Goal: Communication & Community: Answer question/provide support

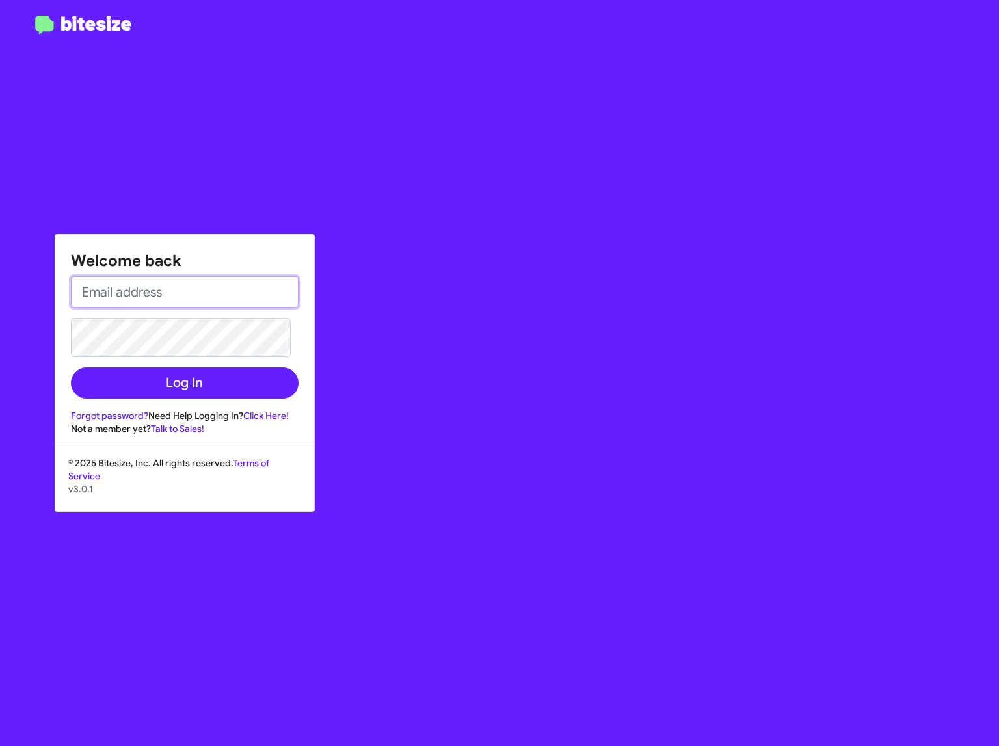
click at [124, 281] on input "email" at bounding box center [185, 291] width 228 height 31
type input "rebeccatemprano@elkinschevrolet.com"
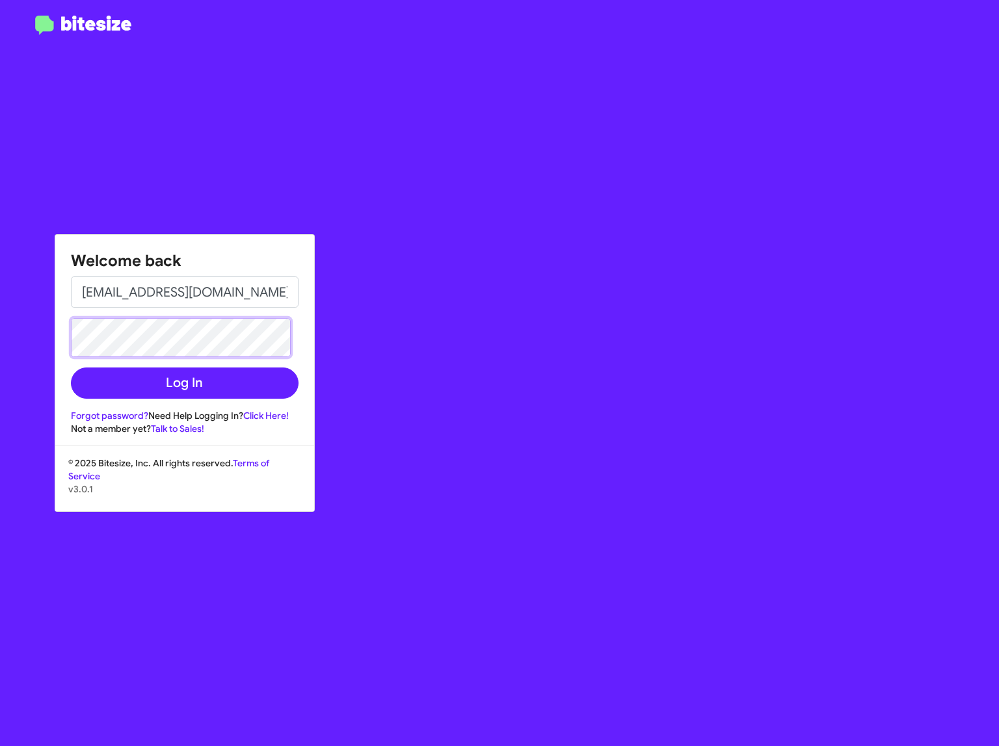
click at [71, 367] on button "Log In" at bounding box center [185, 382] width 228 height 31
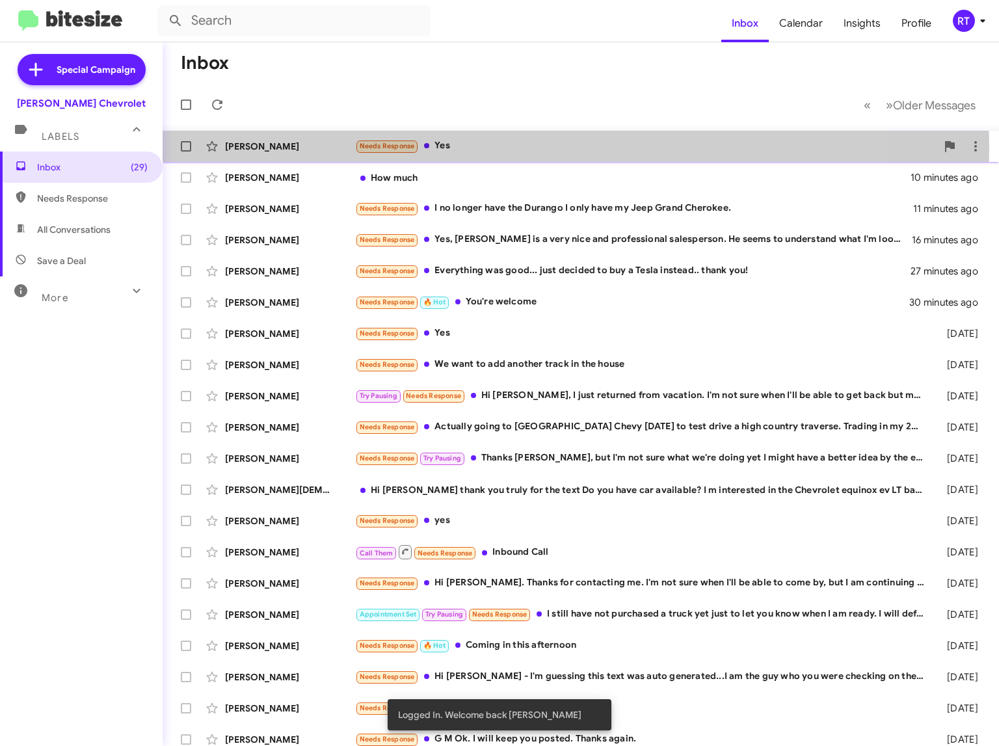
click at [443, 145] on div "Needs Response Yes" at bounding box center [645, 146] width 581 height 15
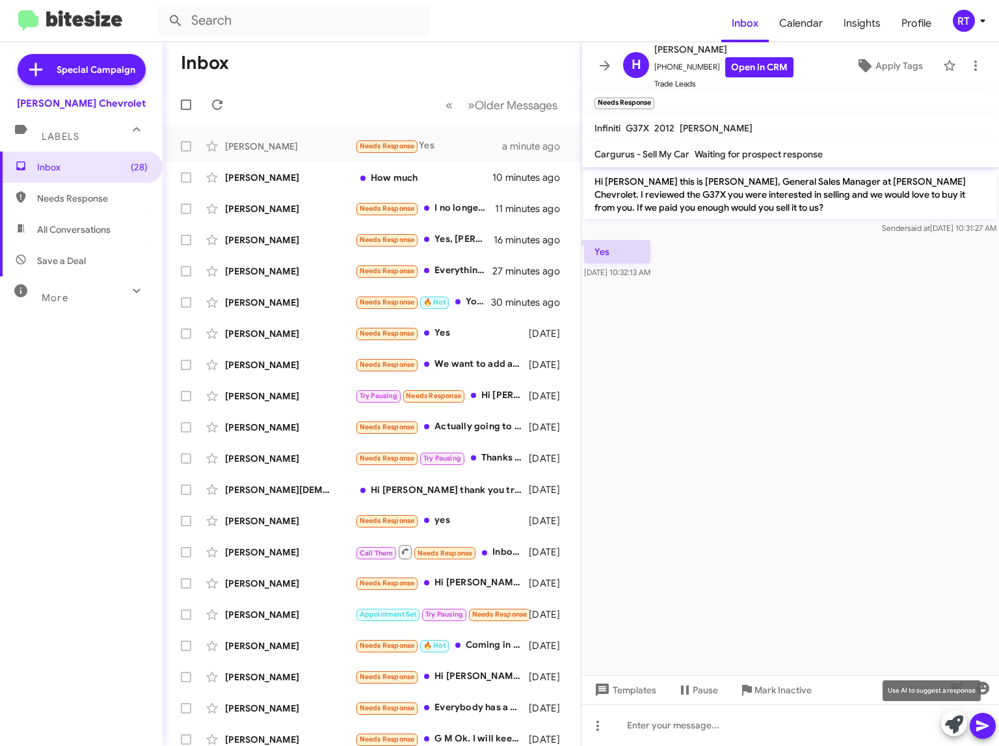
click at [945, 726] on icon at bounding box center [954, 724] width 18 height 18
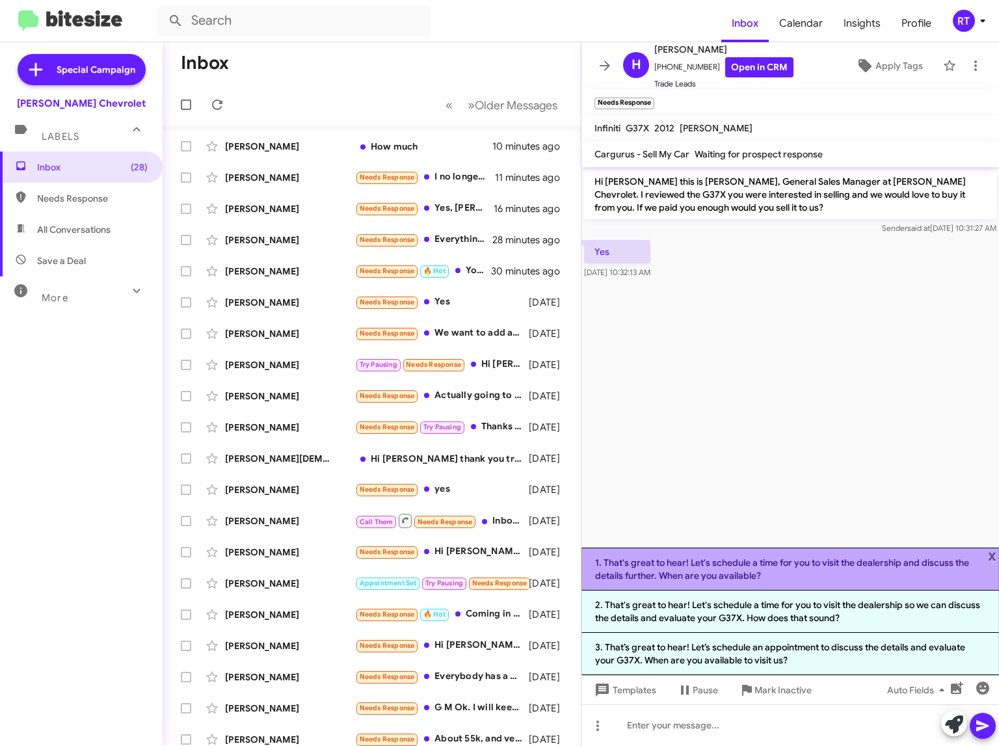
click at [731, 562] on li "1. That's great to hear! Let's schedule a time for you to visit the dealership …" at bounding box center [789, 569] width 417 height 43
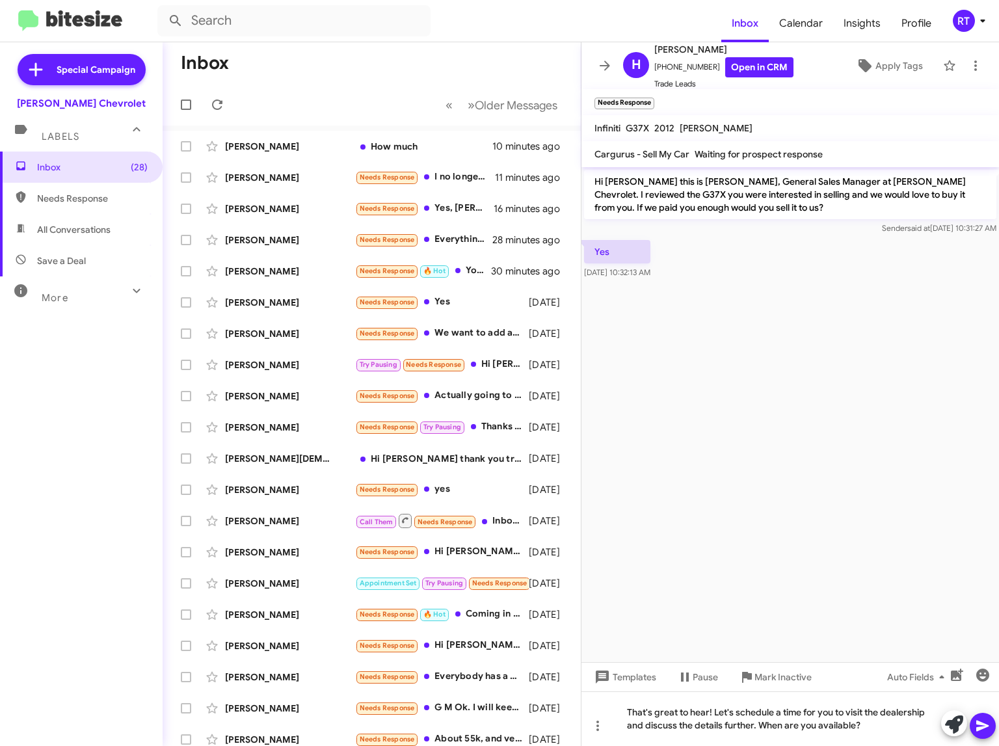
click at [984, 730] on icon at bounding box center [983, 726] width 16 height 16
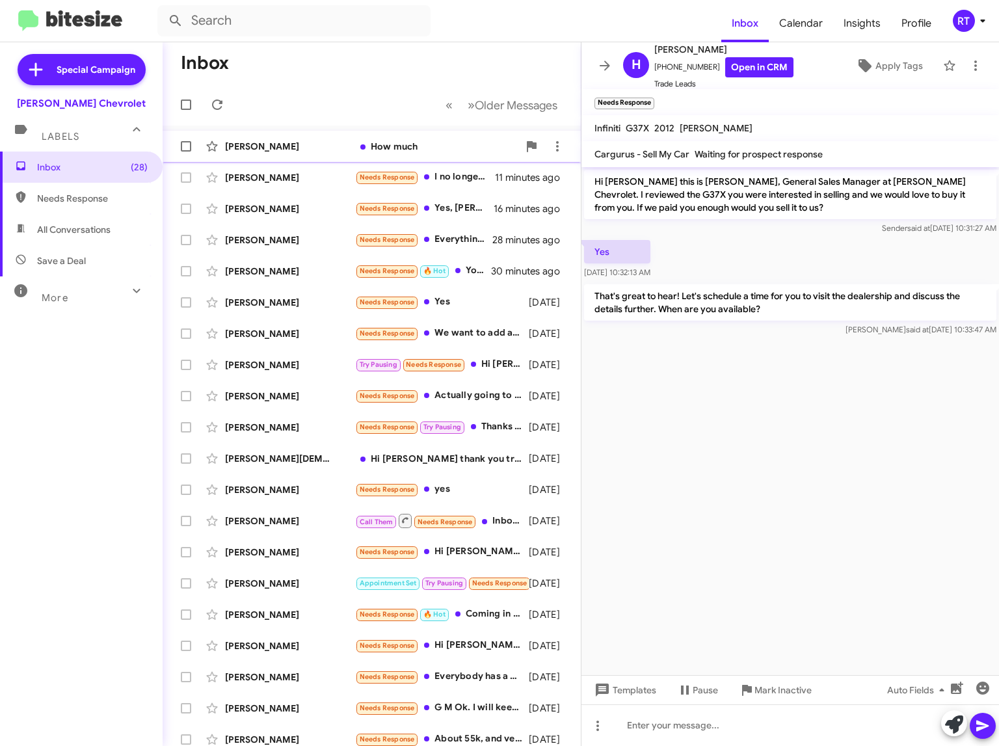
click at [276, 143] on div "[PERSON_NAME]" at bounding box center [290, 146] width 130 height 13
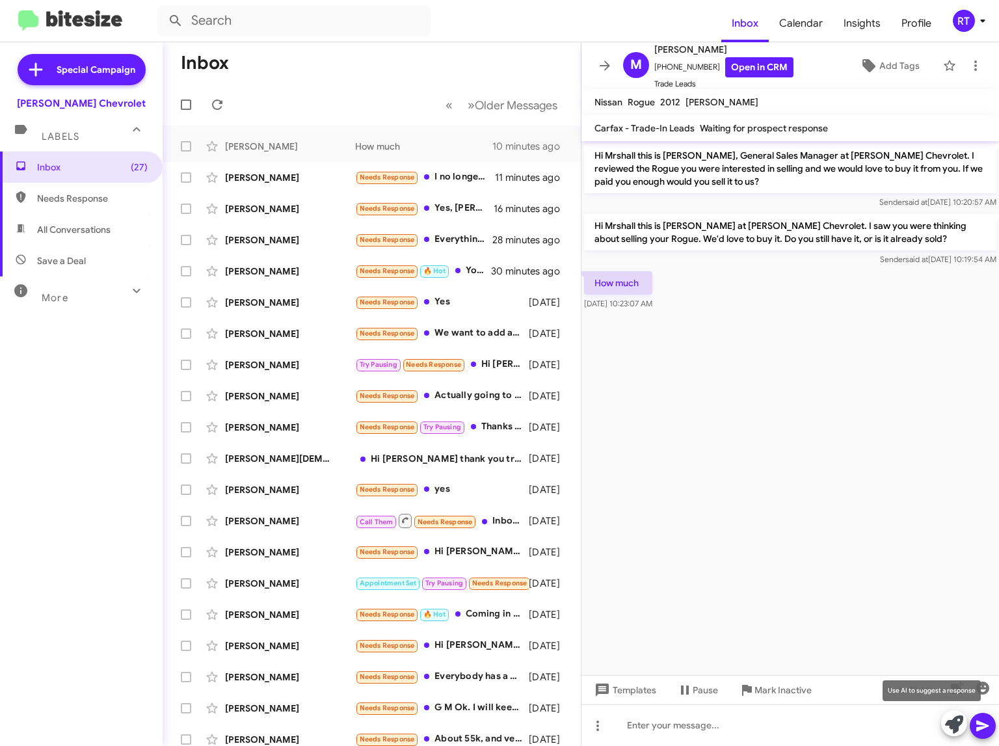
click at [949, 727] on icon at bounding box center [954, 724] width 18 height 18
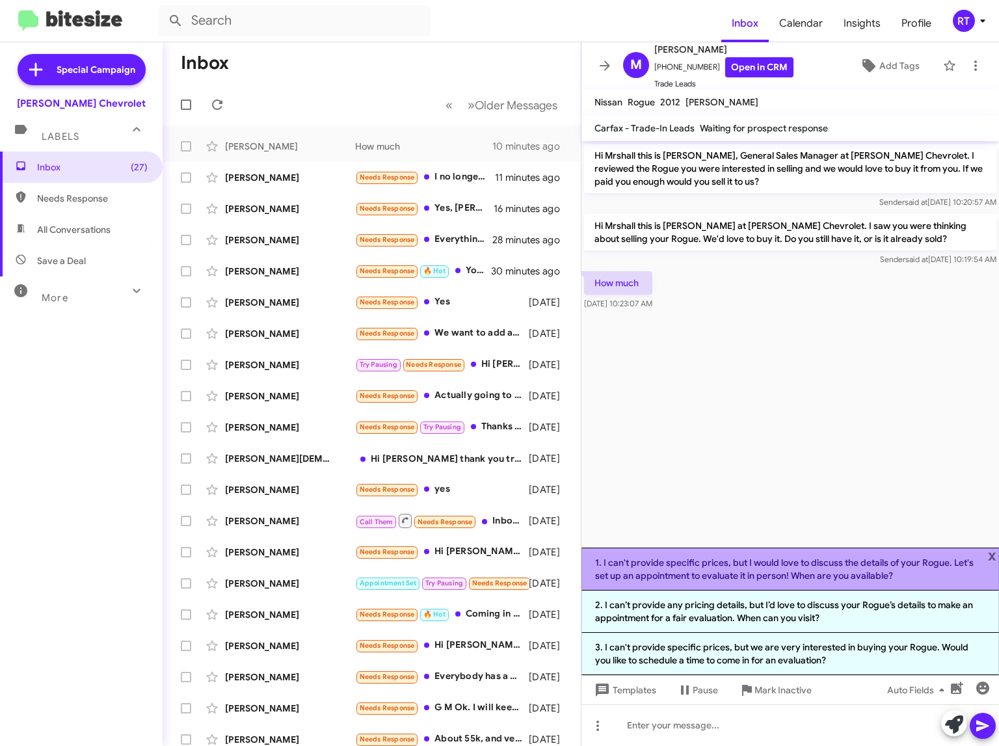
click at [737, 569] on li "1. I can't provide specific prices, but I would love to discuss the details of …" at bounding box center [789, 569] width 417 height 43
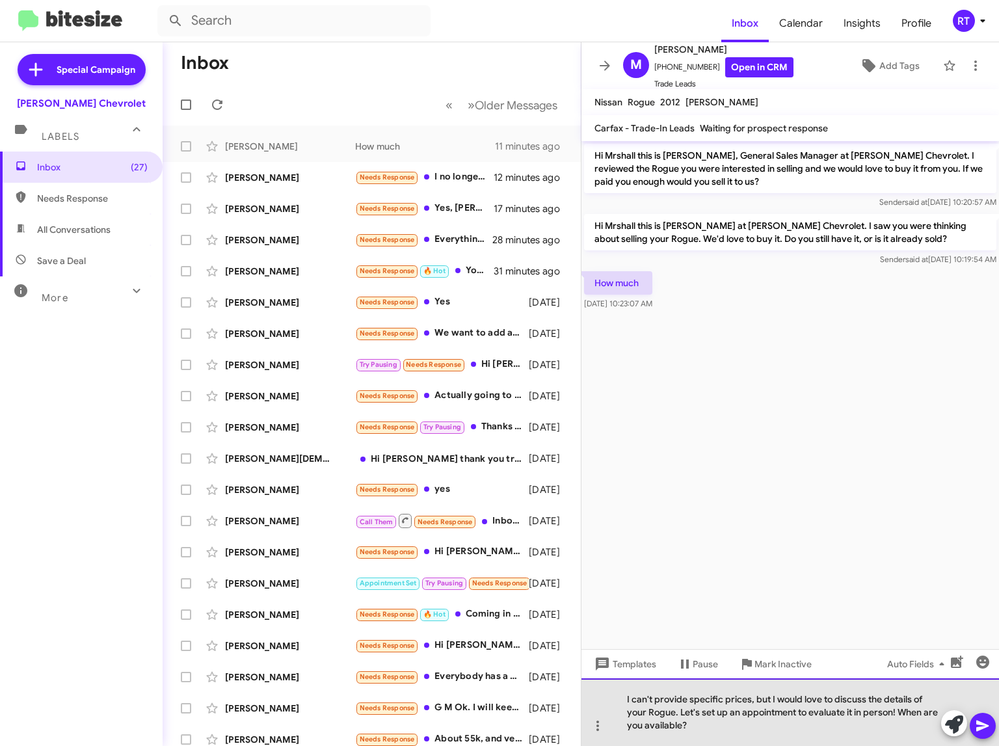
click at [769, 700] on div "I can't provide specific prices, but I would love to discuss the details of you…" at bounding box center [789, 712] width 417 height 68
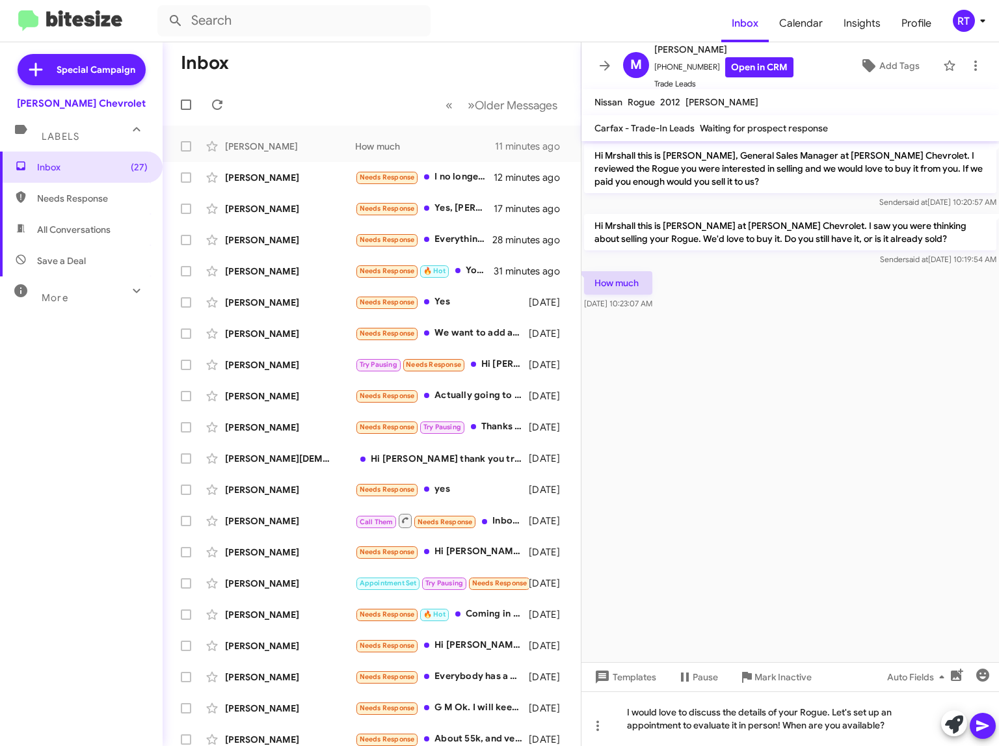
click at [984, 728] on icon at bounding box center [982, 726] width 12 height 11
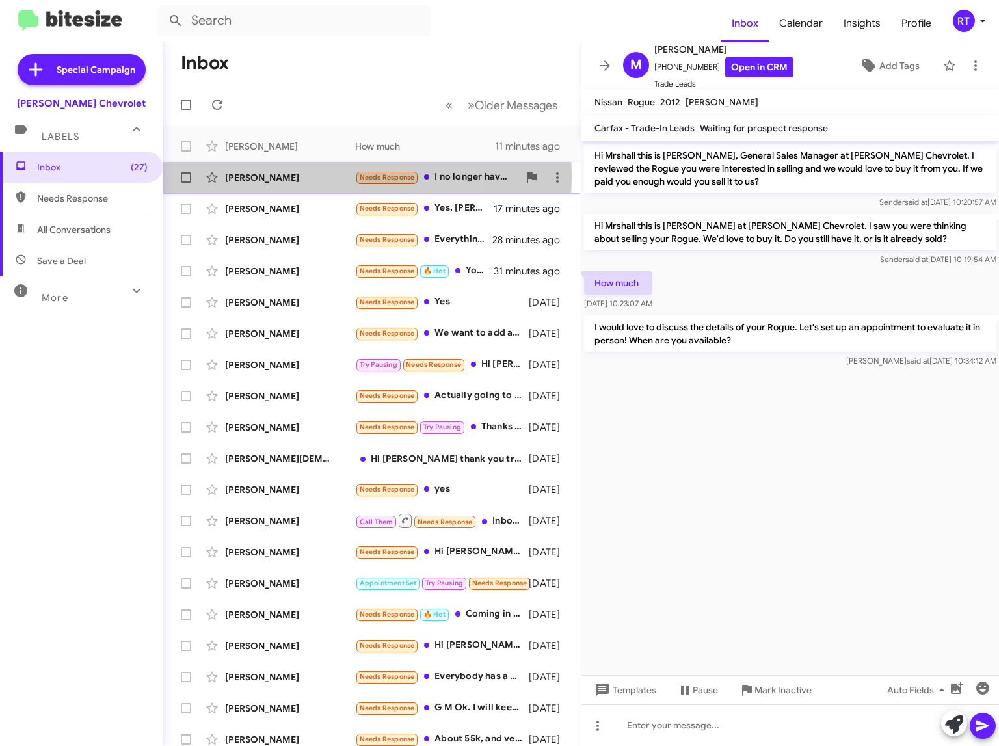
click at [280, 176] on div "Josephine Rivera" at bounding box center [290, 177] width 130 height 13
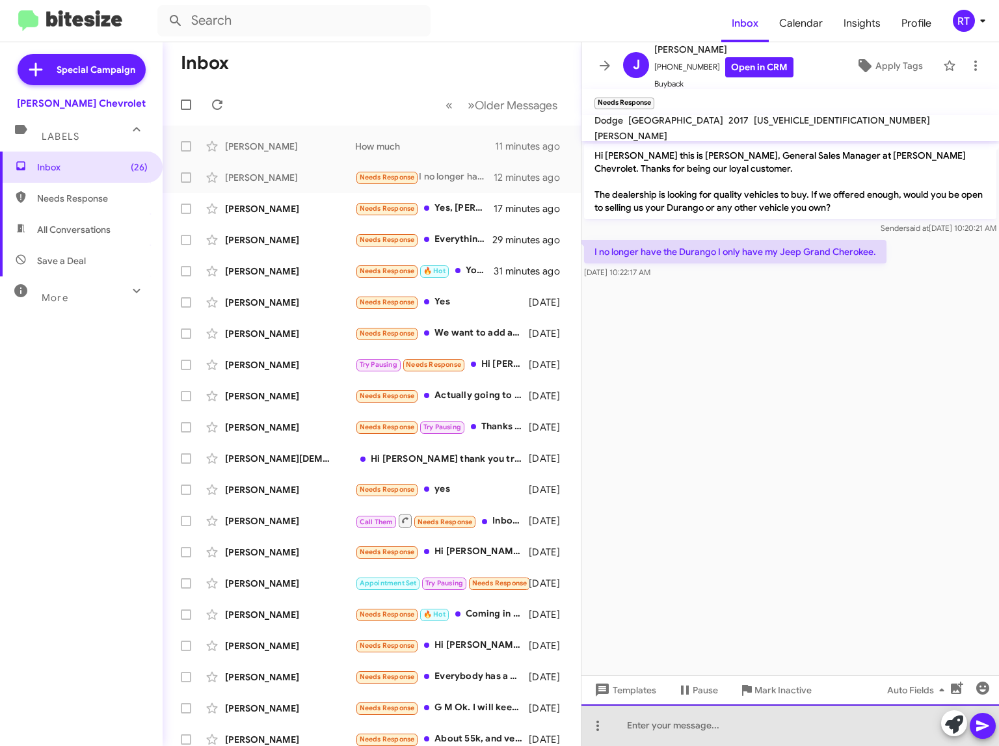
click at [626, 722] on div at bounding box center [789, 725] width 417 height 42
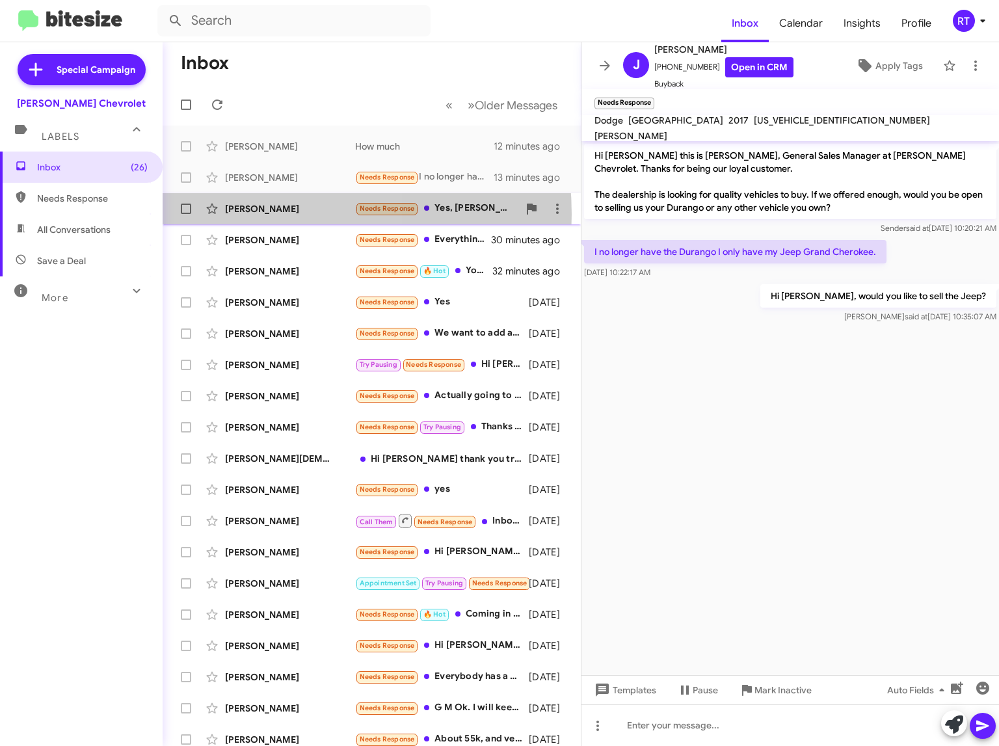
click at [239, 215] on div "[PERSON_NAME]" at bounding box center [290, 208] width 130 height 13
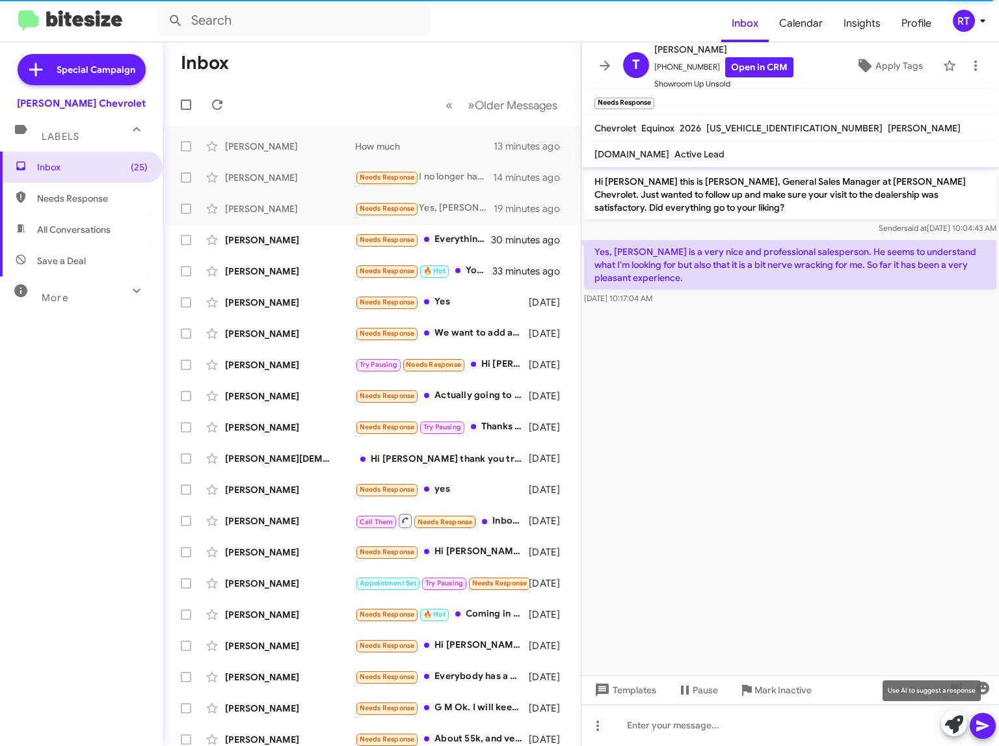
click at [949, 734] on span at bounding box center [954, 724] width 18 height 29
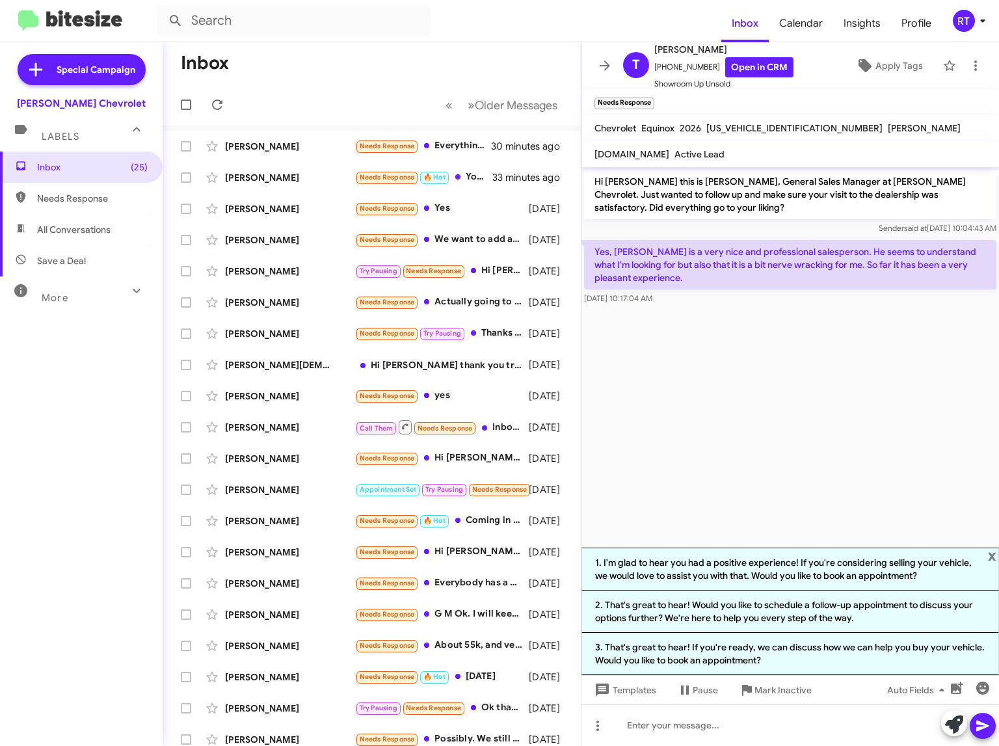
drag, startPoint x: 737, startPoint y: 605, endPoint x: 743, endPoint y: 587, distance: 19.1
click at [741, 596] on li "2. That's great to hear! Would you like to schedule a follow-up appointment to …" at bounding box center [789, 611] width 417 height 42
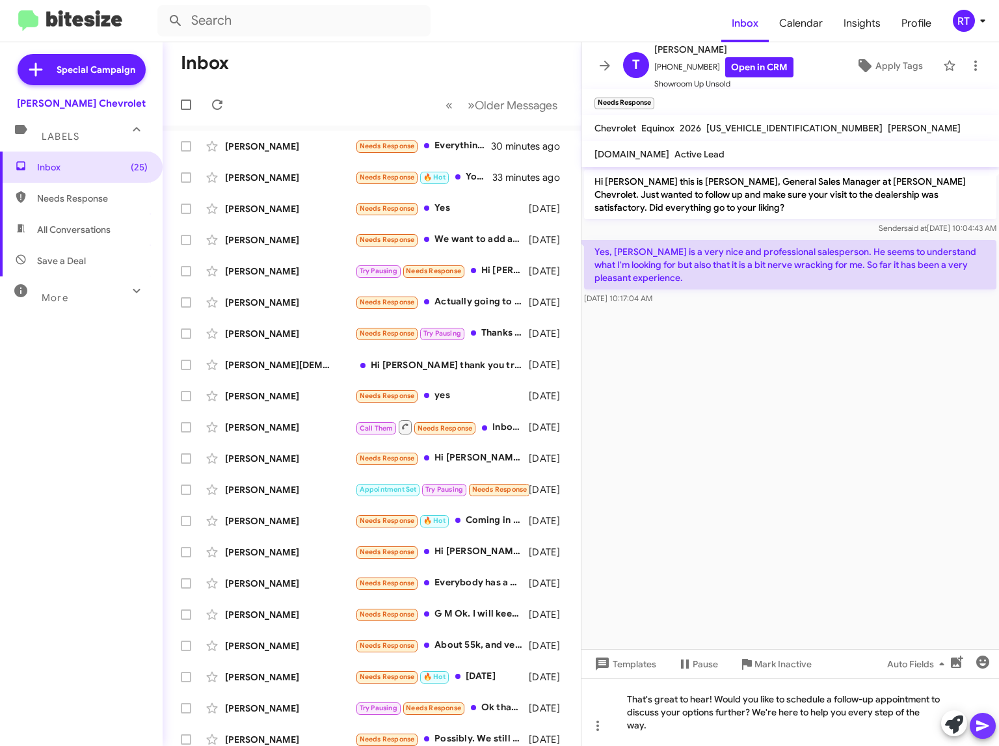
click at [985, 724] on icon at bounding box center [982, 726] width 12 height 11
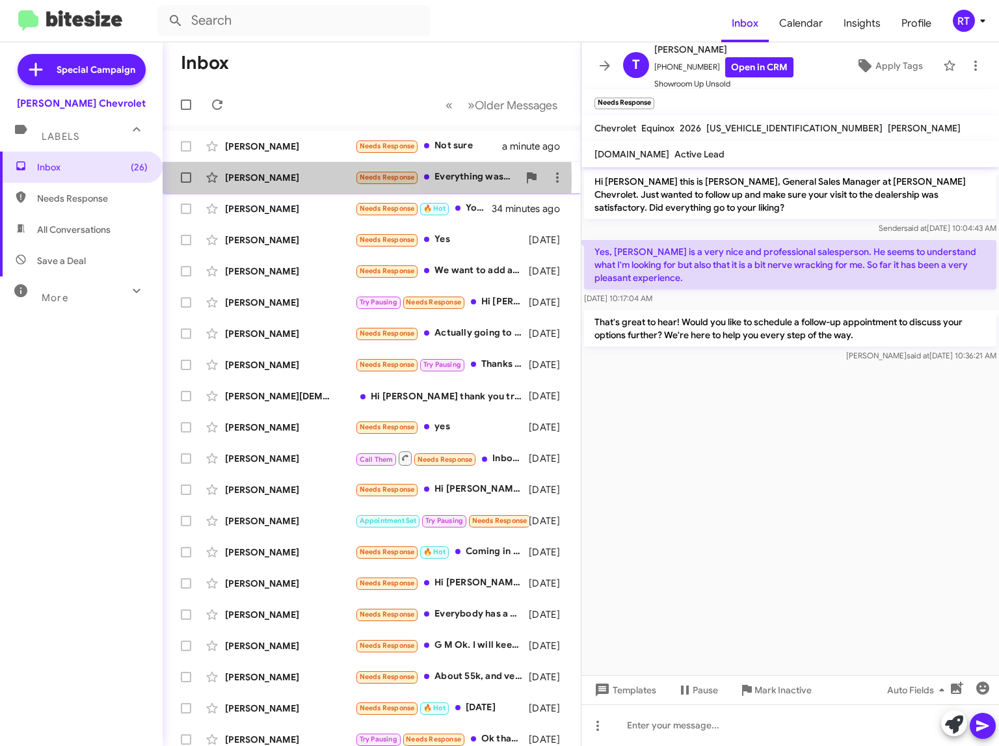
click at [248, 178] on div "[PERSON_NAME]" at bounding box center [290, 177] width 130 height 13
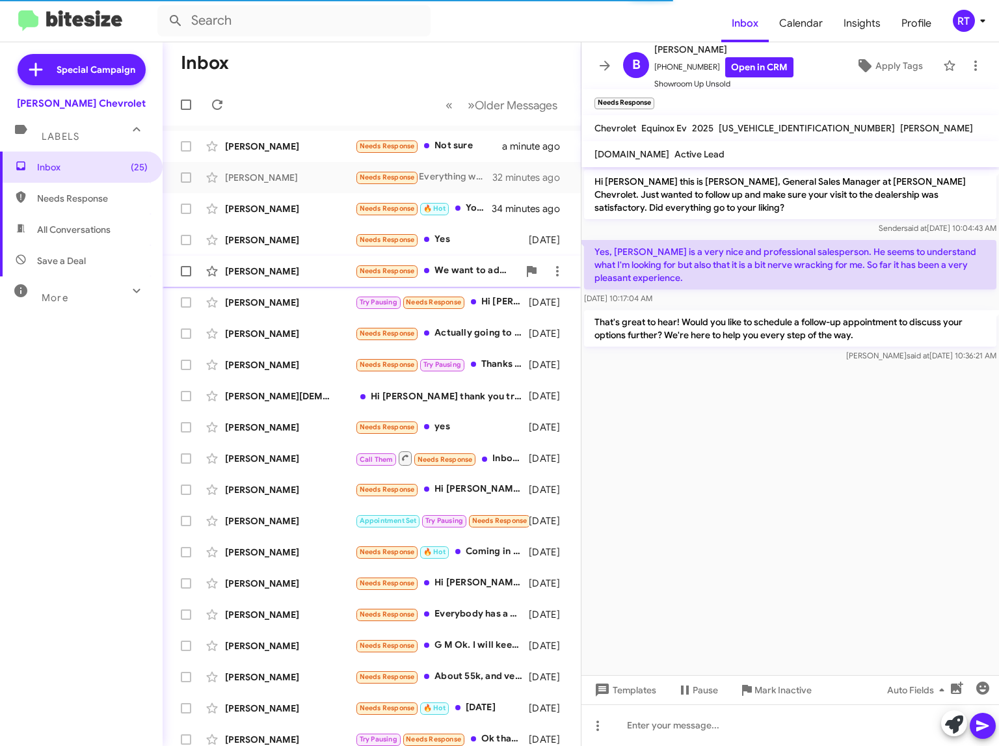
click at [256, 268] on div "Muhammad Iqbal" at bounding box center [290, 271] width 130 height 13
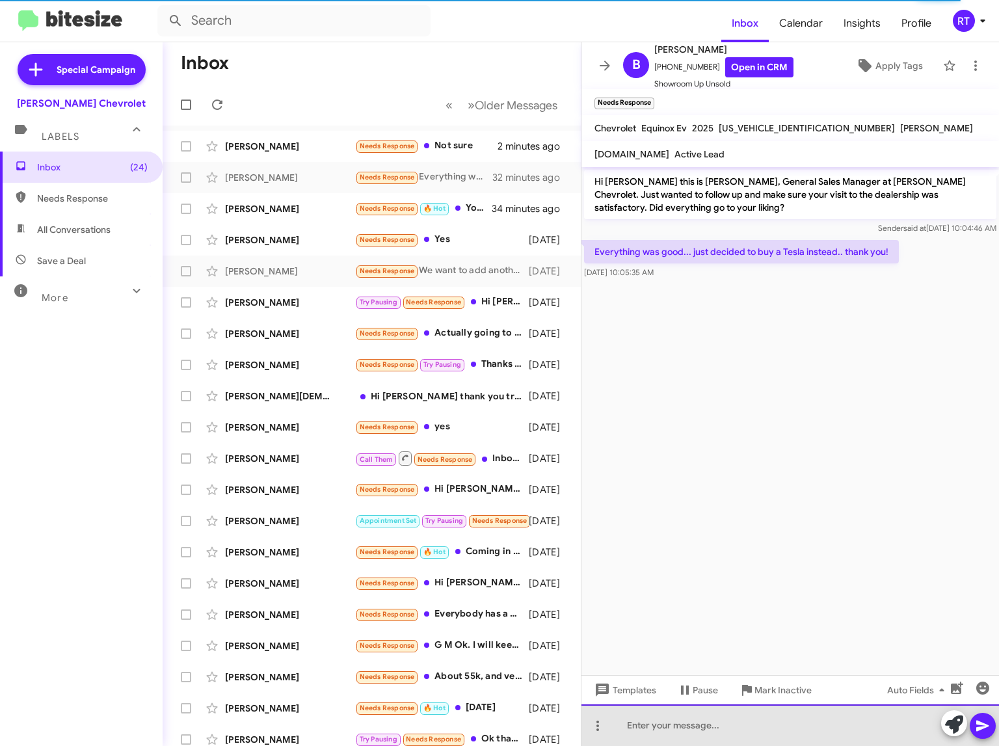
click at [939, 726] on div at bounding box center [789, 725] width 417 height 42
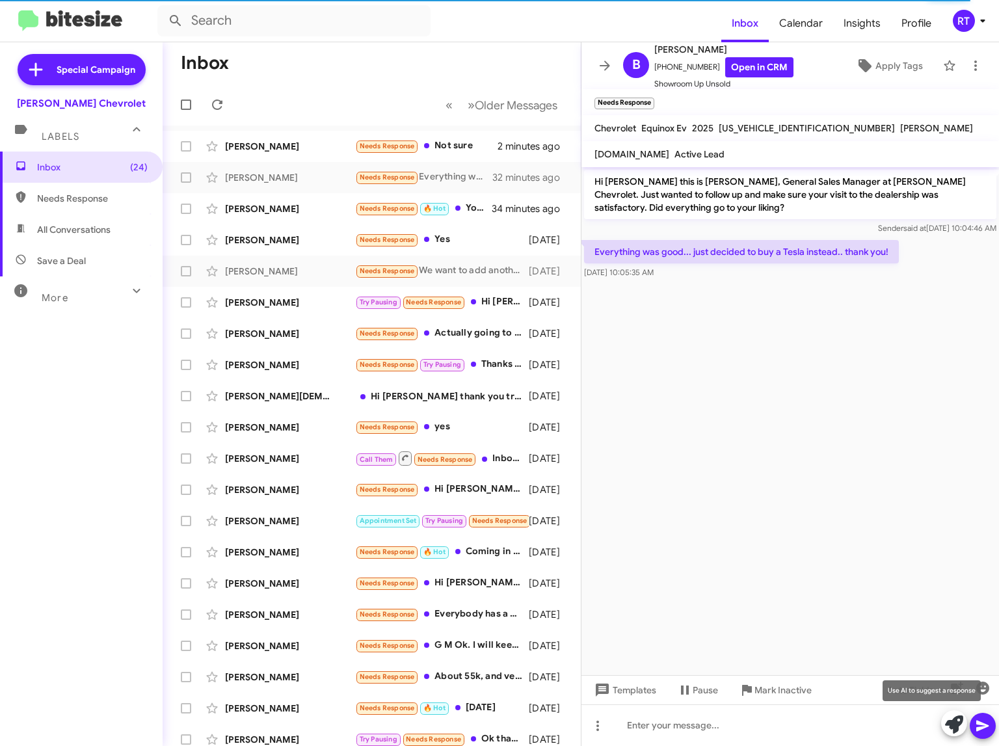
click at [945, 725] on icon at bounding box center [954, 724] width 18 height 18
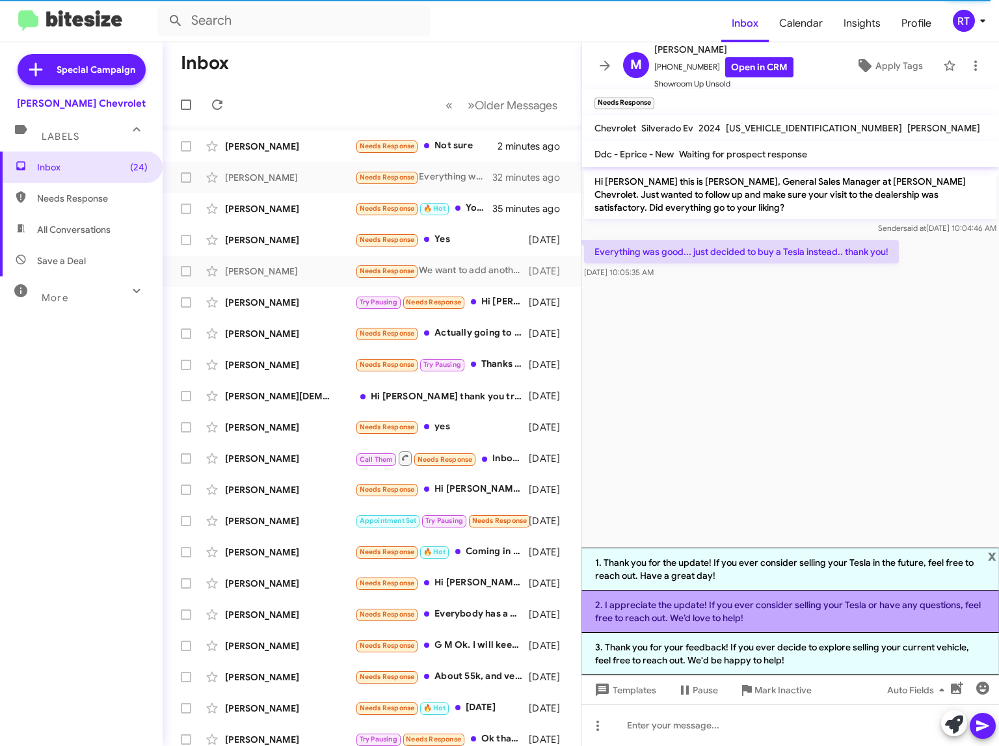
click at [806, 602] on li "2. I appreciate the update! If you ever consider selling your Tesla or have any…" at bounding box center [789, 611] width 417 height 42
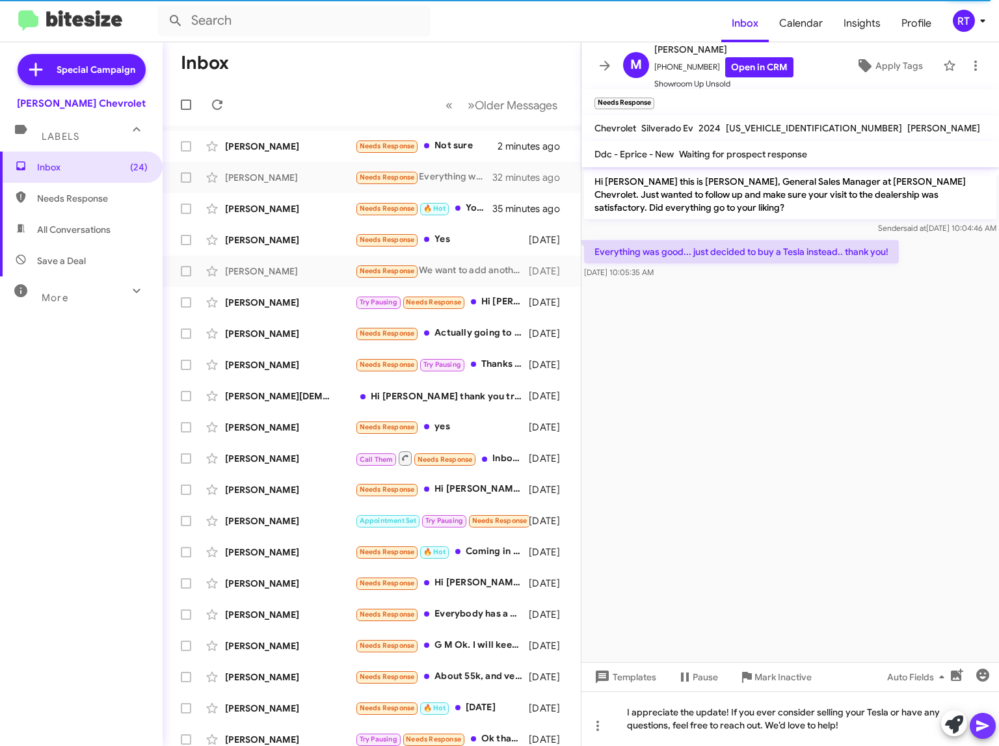
click at [987, 726] on icon at bounding box center [982, 726] width 12 height 11
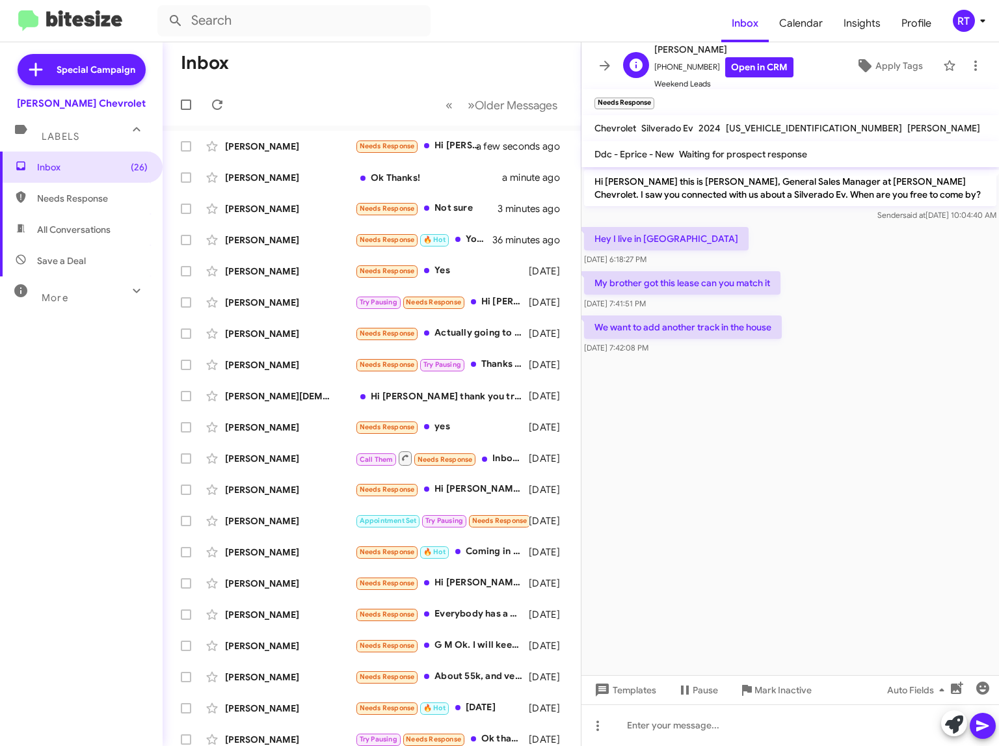
click at [689, 48] on span "Muhammad Iqbal" at bounding box center [723, 50] width 139 height 16
click at [752, 66] on link "Open in CRM" at bounding box center [759, 67] width 68 height 20
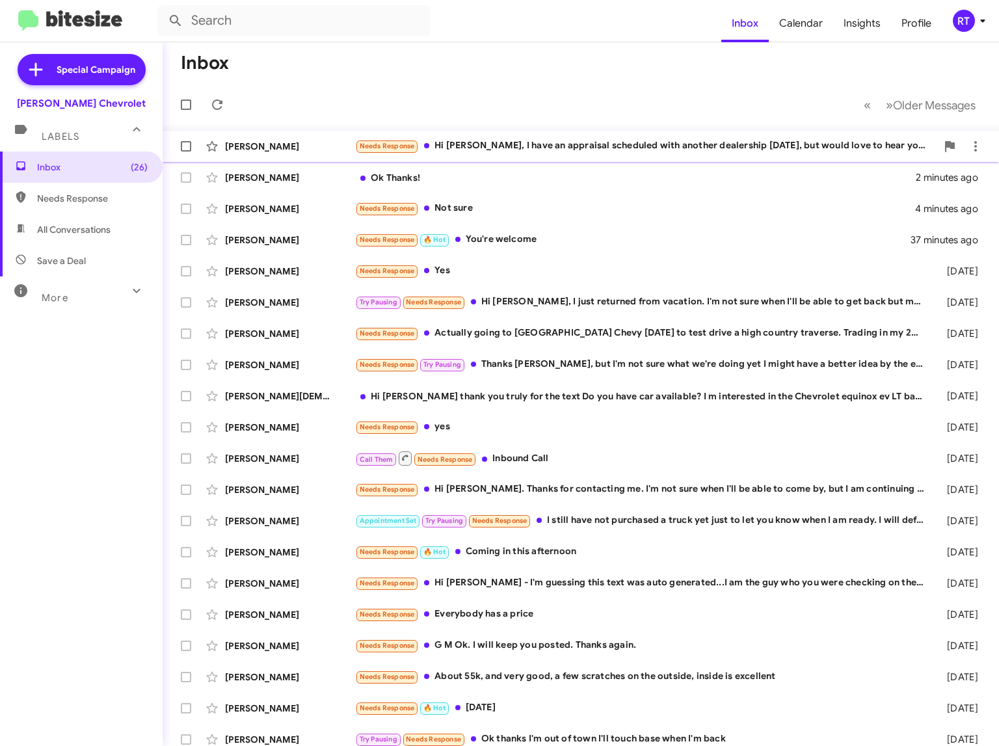
click at [472, 144] on div "Needs Response Hi Adam, I have an appraisal scheduled with another dealership o…" at bounding box center [645, 146] width 581 height 15
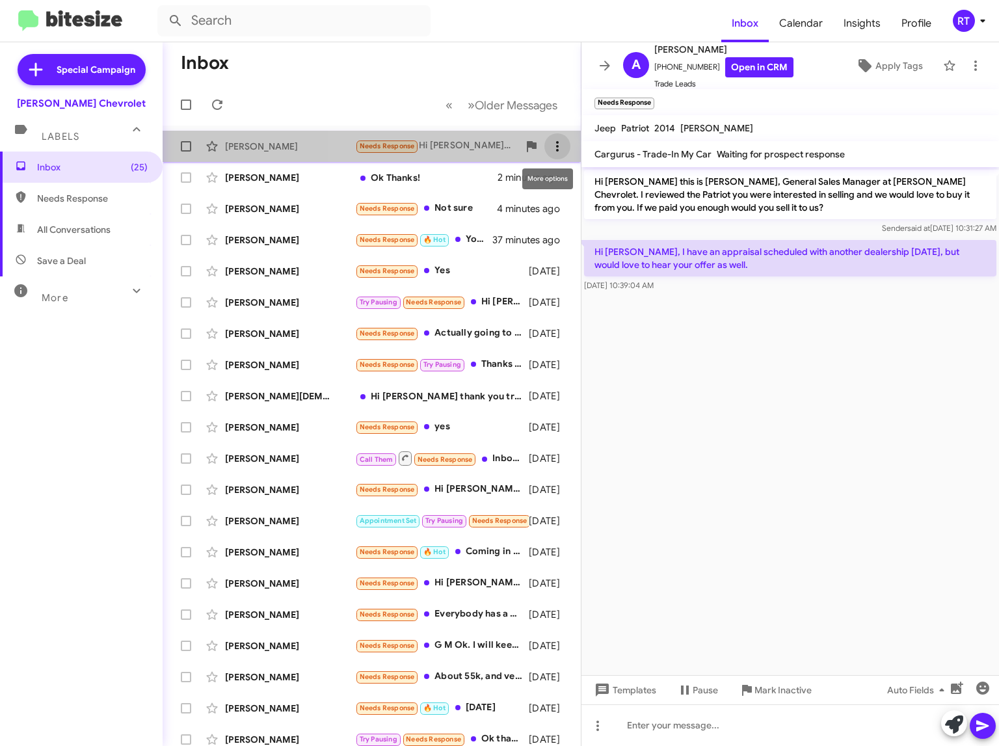
click at [550, 146] on icon at bounding box center [558, 147] width 16 height 16
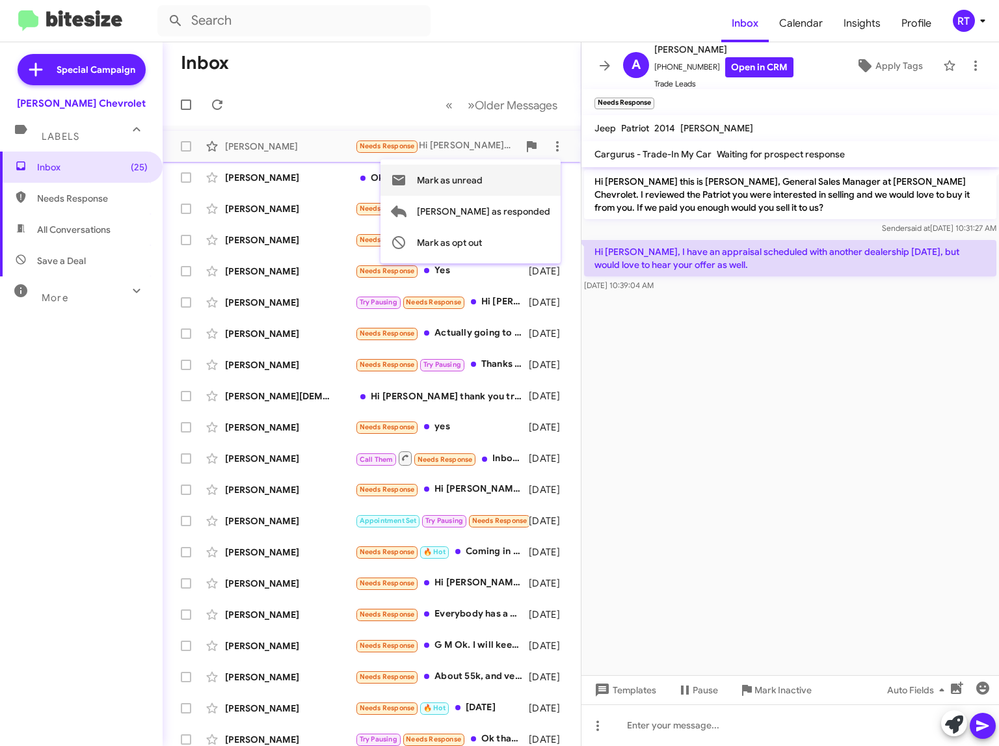
click at [483, 181] on span "Mark as unread" at bounding box center [450, 180] width 66 height 31
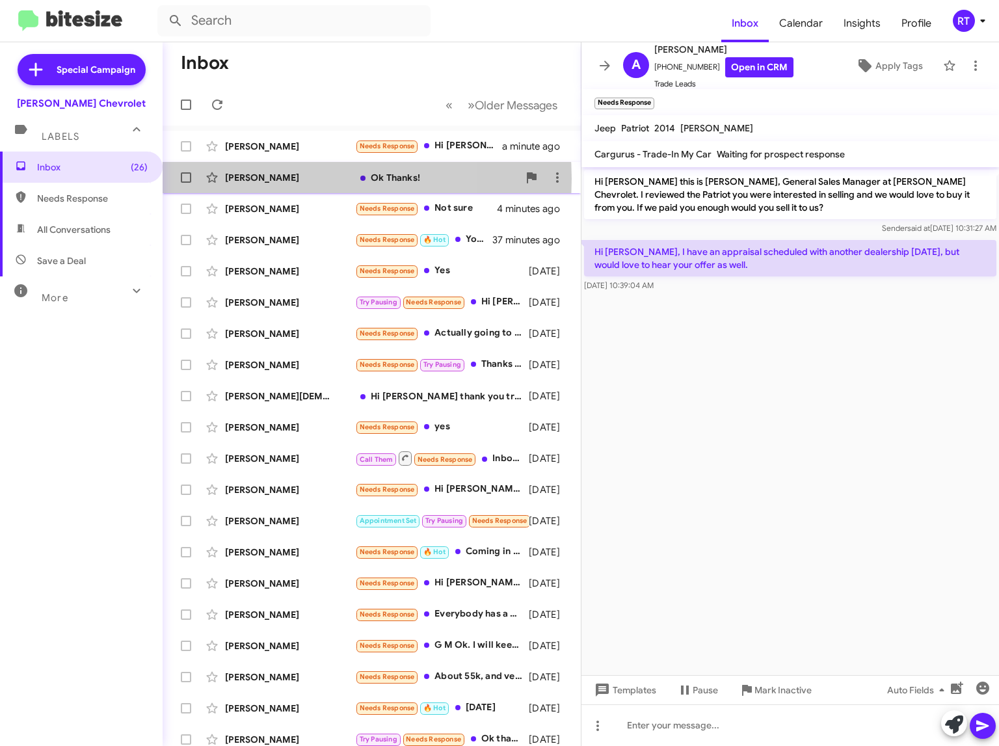
click at [276, 179] on div "[PERSON_NAME]" at bounding box center [290, 177] width 130 height 13
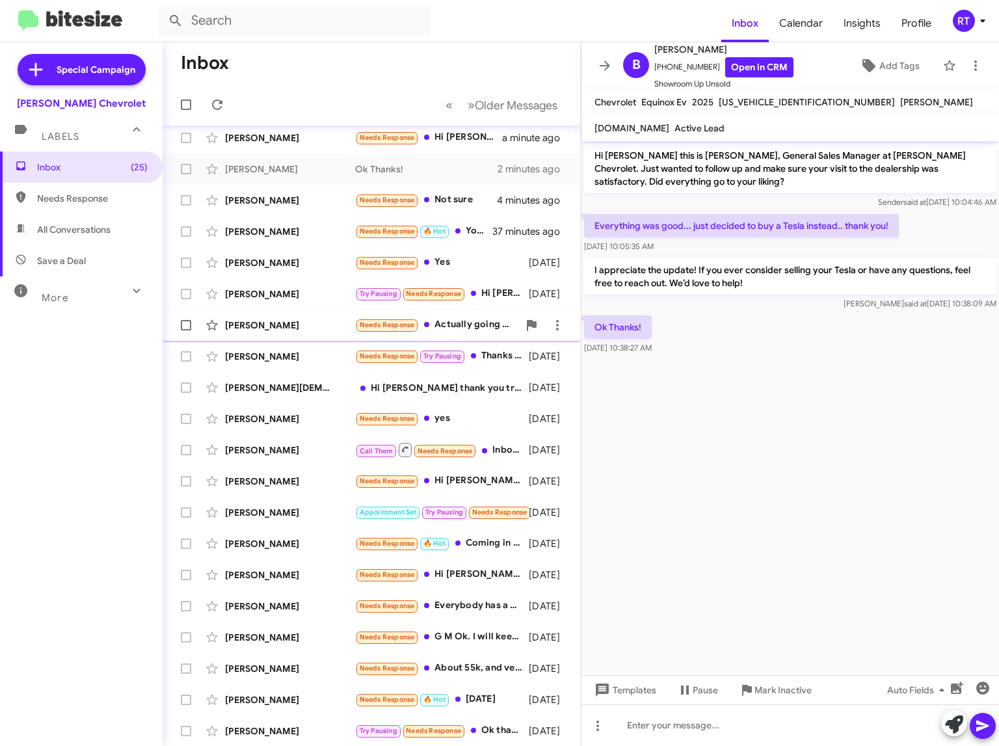
scroll to position [9, 0]
click at [243, 235] on div "Andrew Thomas" at bounding box center [290, 230] width 130 height 13
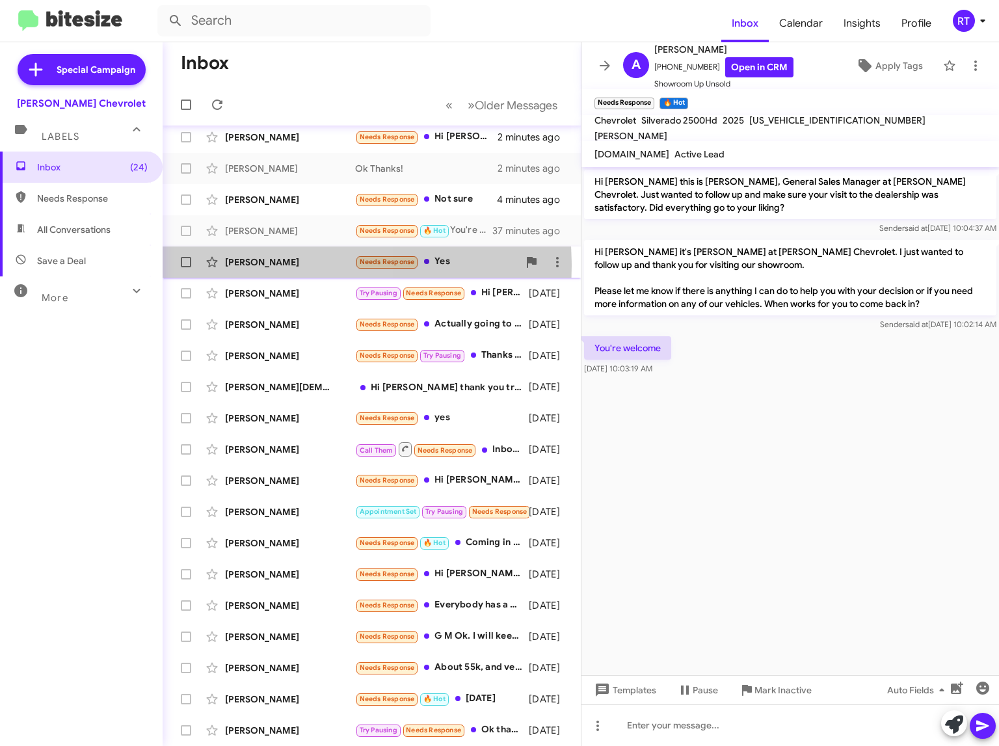
click at [234, 267] on div "[PERSON_NAME]" at bounding box center [290, 262] width 130 height 13
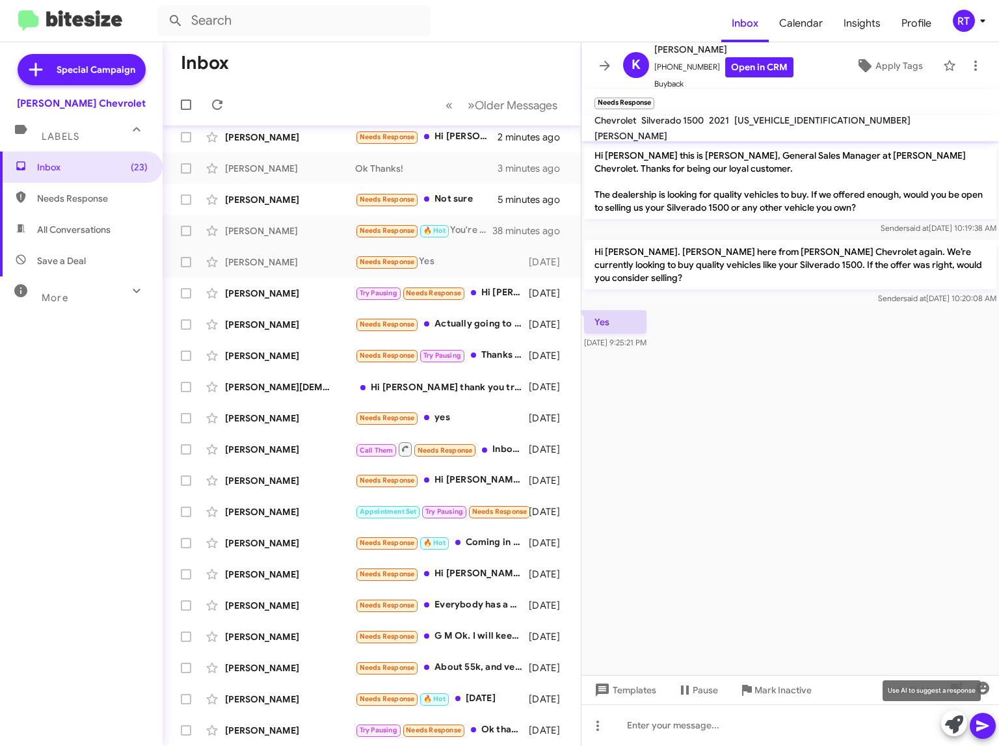
click at [951, 726] on icon at bounding box center [954, 724] width 18 height 18
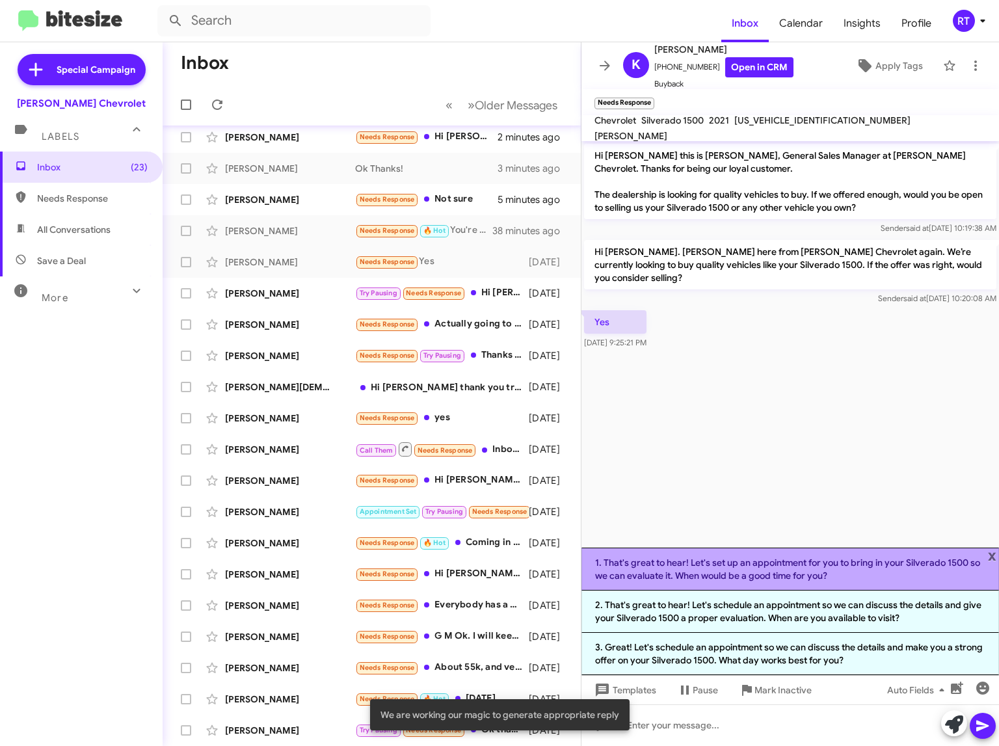
click at [830, 563] on li "1. That's great to hear! Let's set up an appointment for you to bring in your S…" at bounding box center [789, 569] width 417 height 43
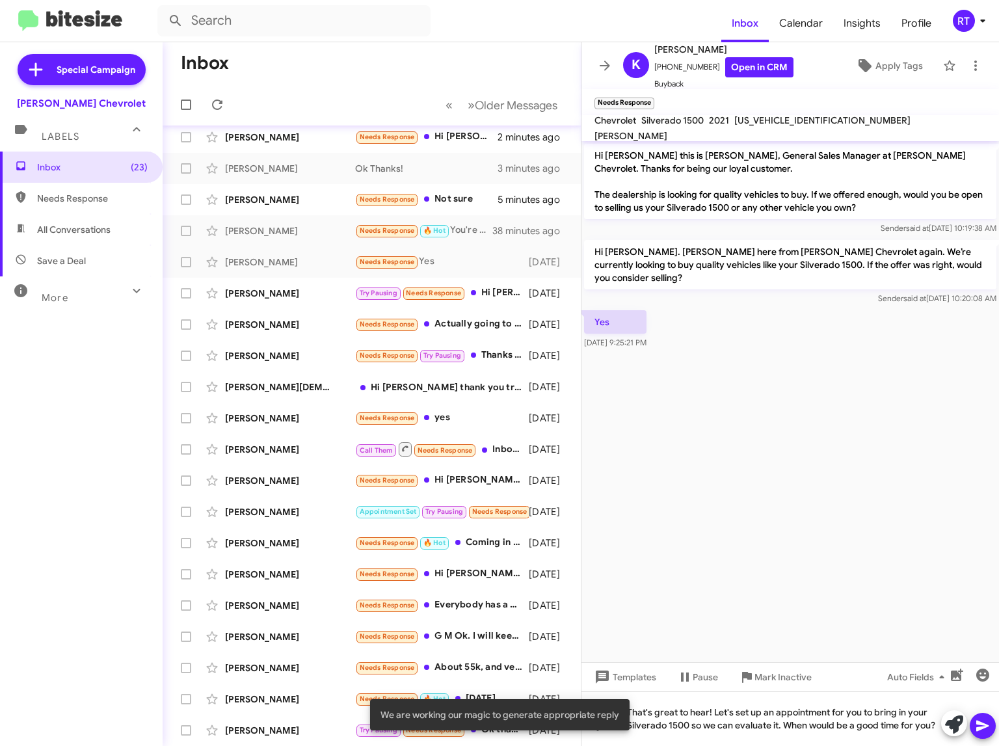
click at [989, 726] on icon at bounding box center [983, 726] width 16 height 16
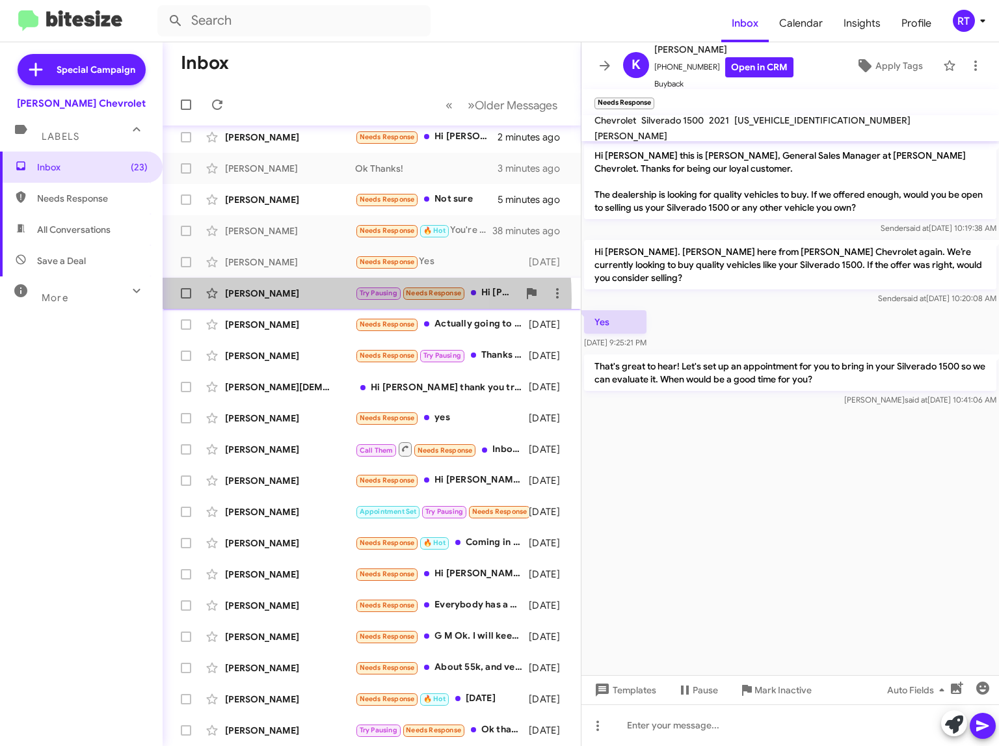
click at [282, 298] on div "[PERSON_NAME]" at bounding box center [290, 293] width 130 height 13
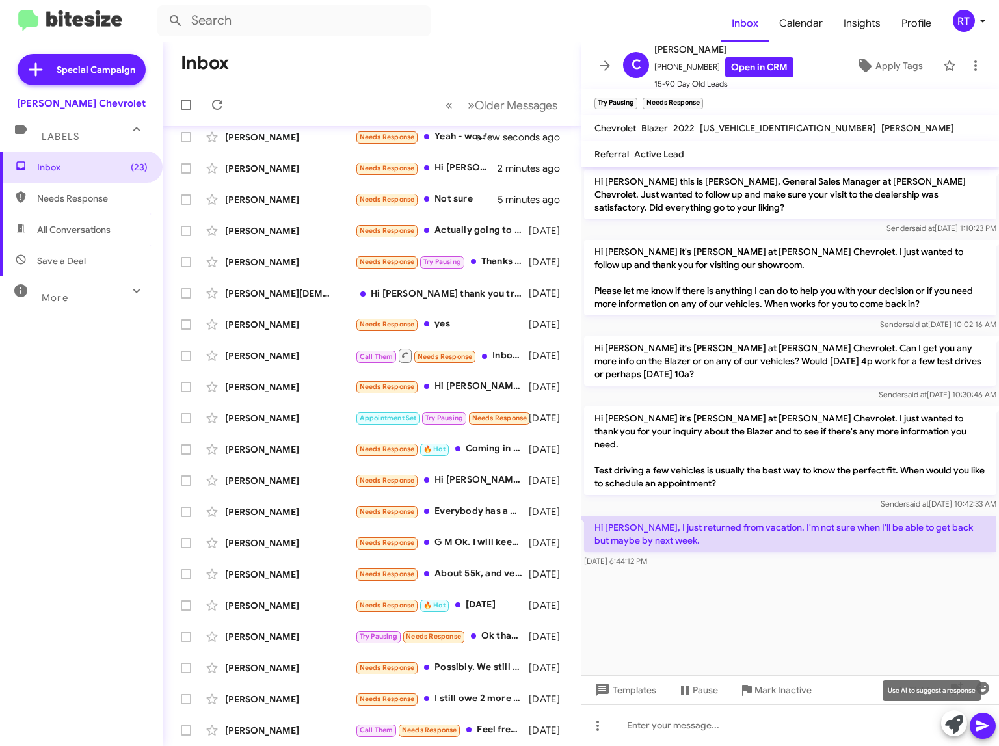
click at [952, 724] on icon at bounding box center [954, 724] width 18 height 18
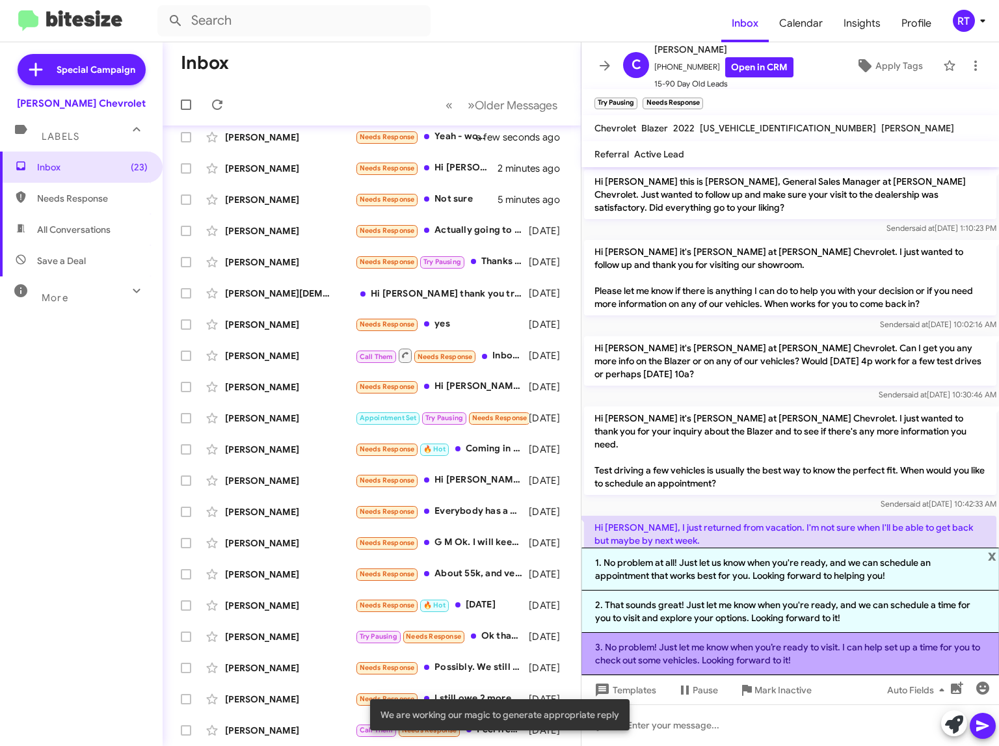
click at [808, 657] on li "3. No problem! Just let me know when you’re ready to visit. I can help set up a…" at bounding box center [789, 654] width 417 height 42
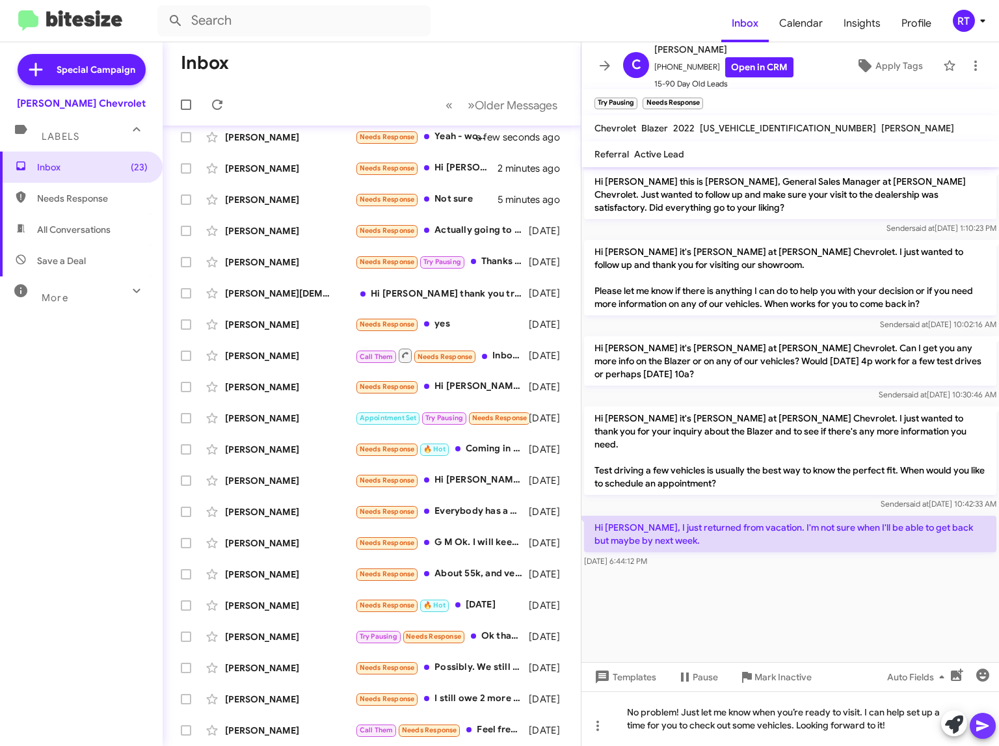
click at [987, 728] on icon at bounding box center [983, 726] width 16 height 16
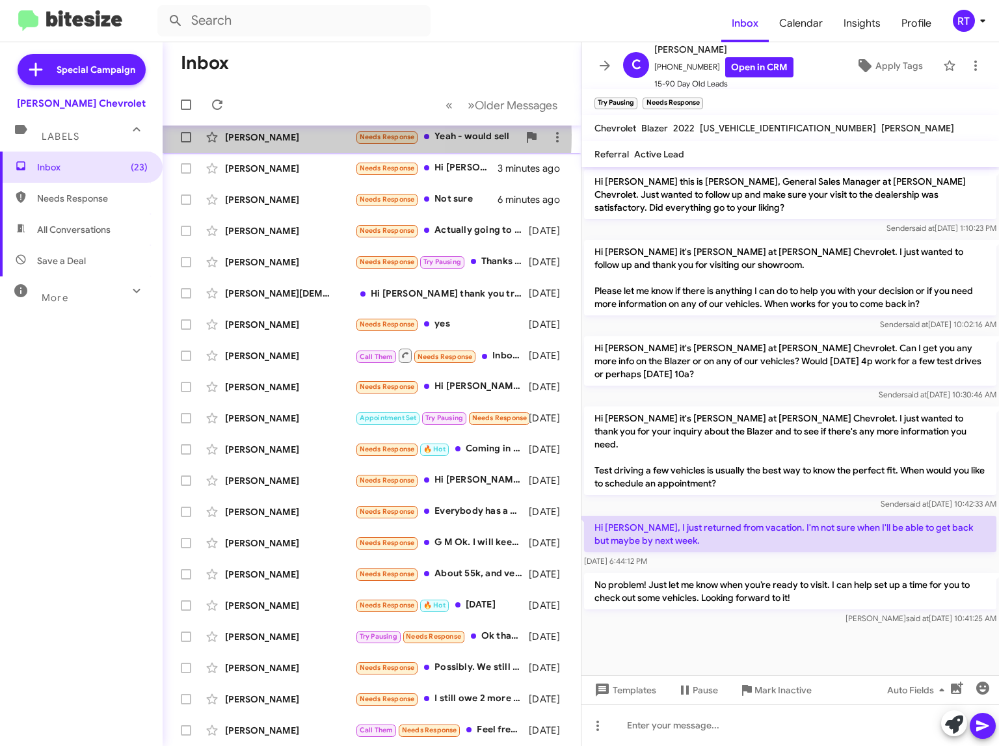
click at [260, 135] on div "[PERSON_NAME]" at bounding box center [290, 137] width 130 height 13
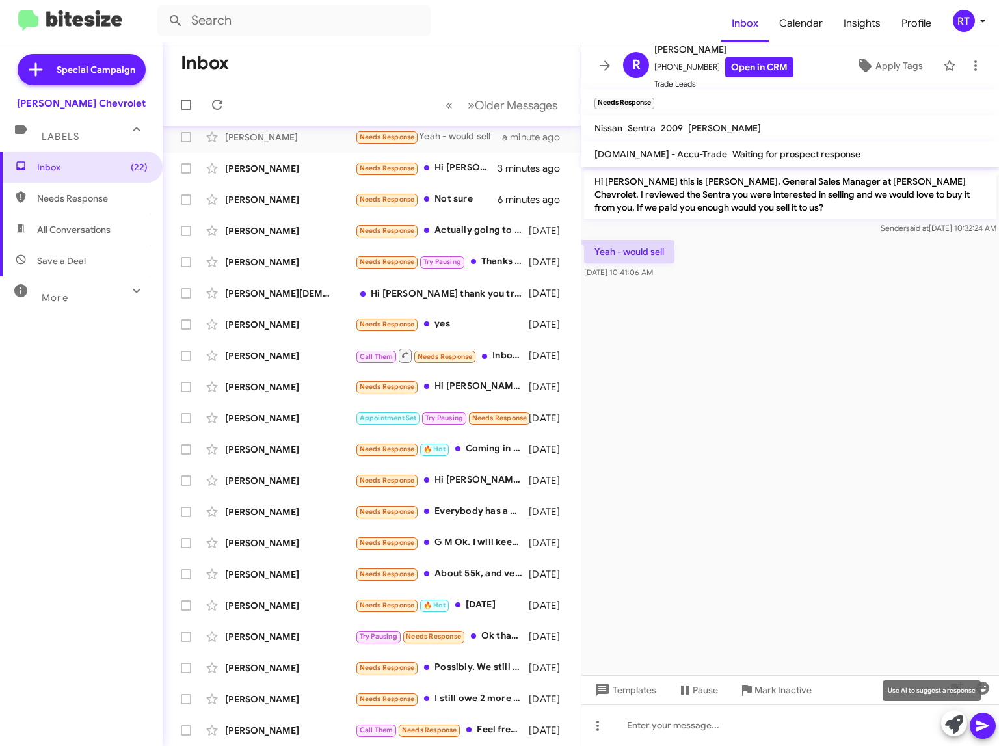
click at [945, 730] on icon at bounding box center [954, 724] width 18 height 18
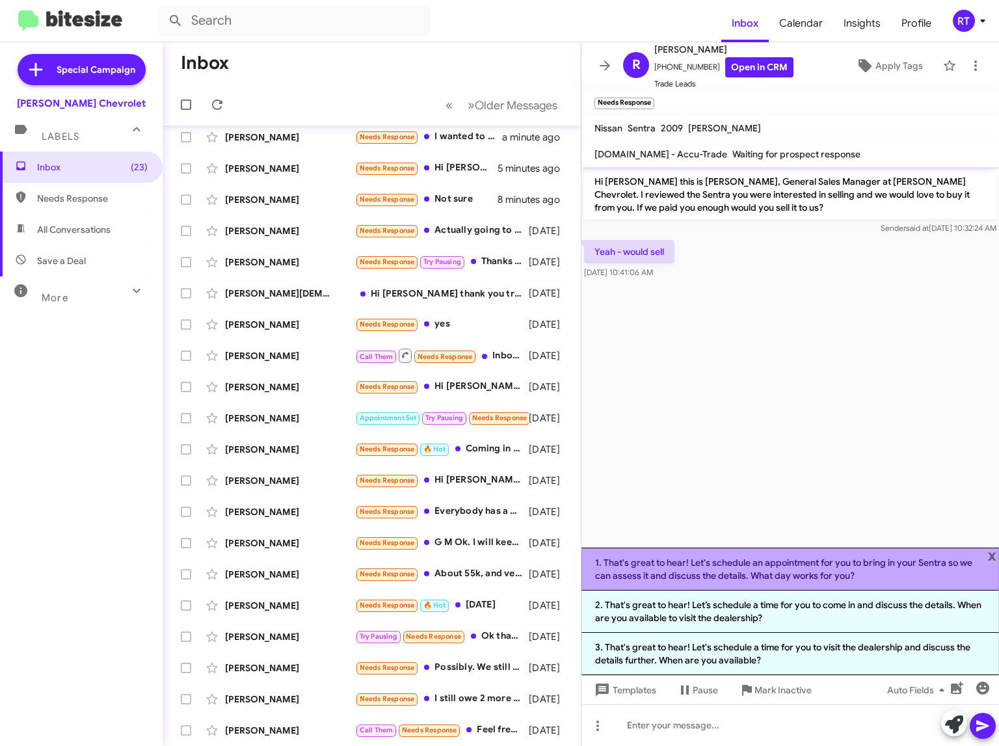
click at [808, 560] on li "1. That's great to hear! Let's schedule an appointment for you to bring in your…" at bounding box center [789, 569] width 417 height 43
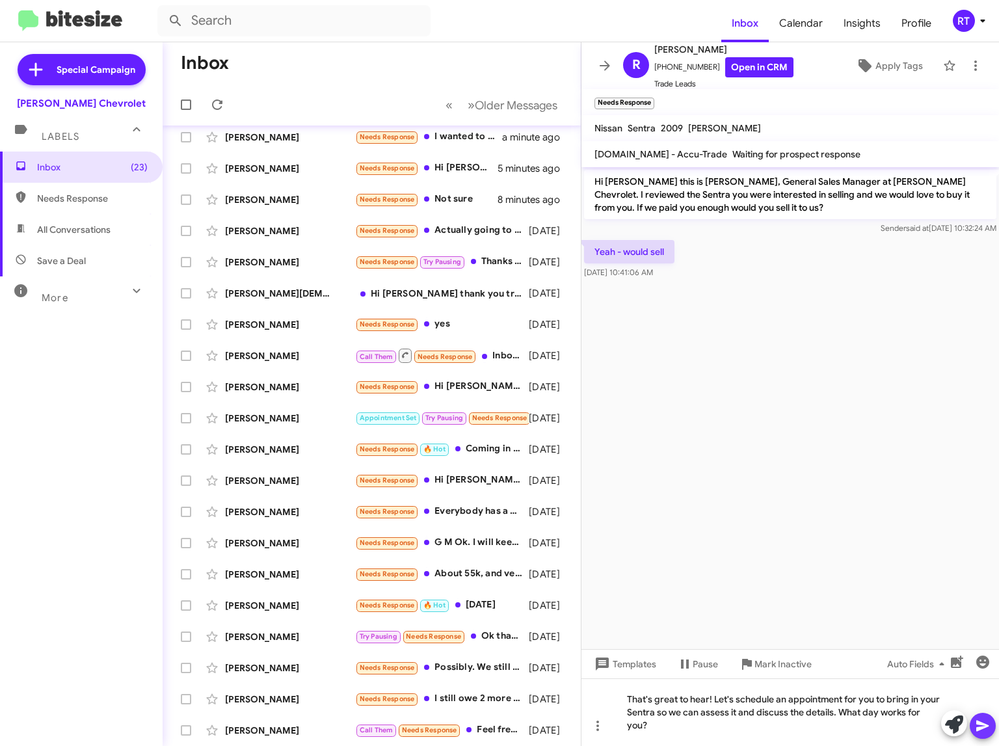
click at [981, 727] on icon at bounding box center [982, 726] width 12 height 11
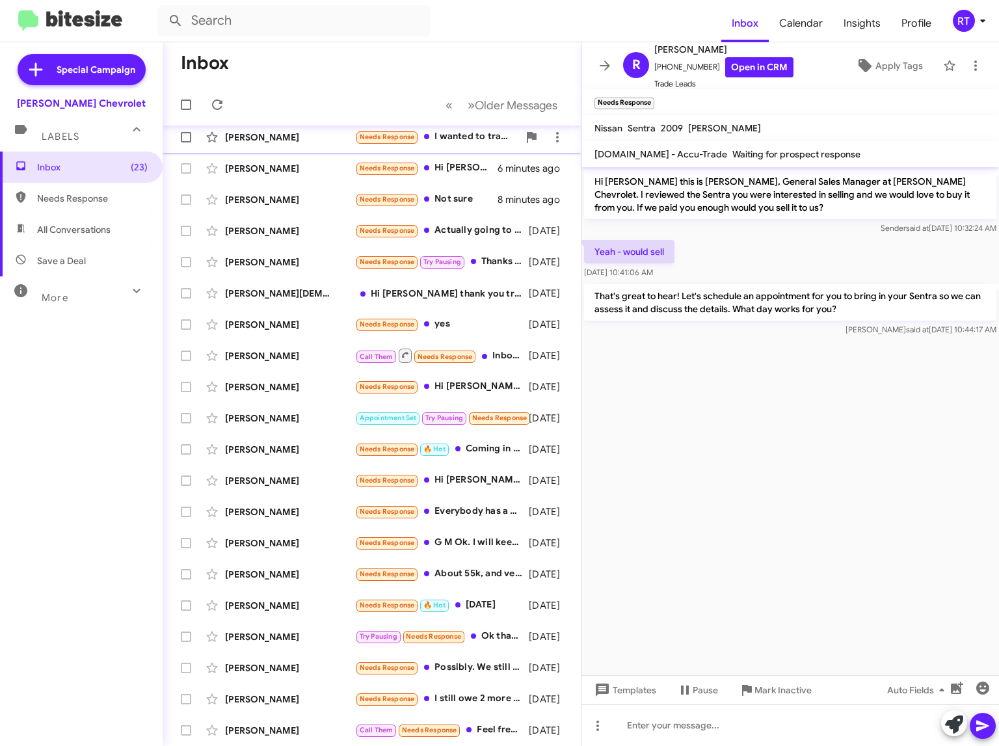
click at [254, 134] on div "[PERSON_NAME]" at bounding box center [290, 137] width 130 height 13
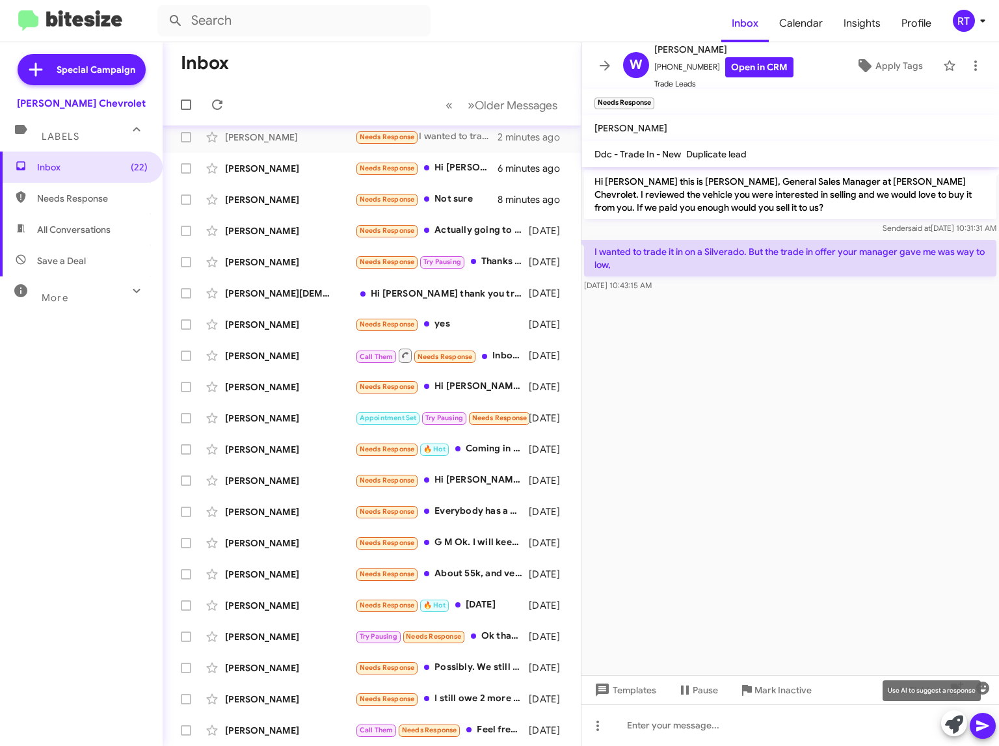
click at [951, 721] on icon at bounding box center [954, 724] width 18 height 18
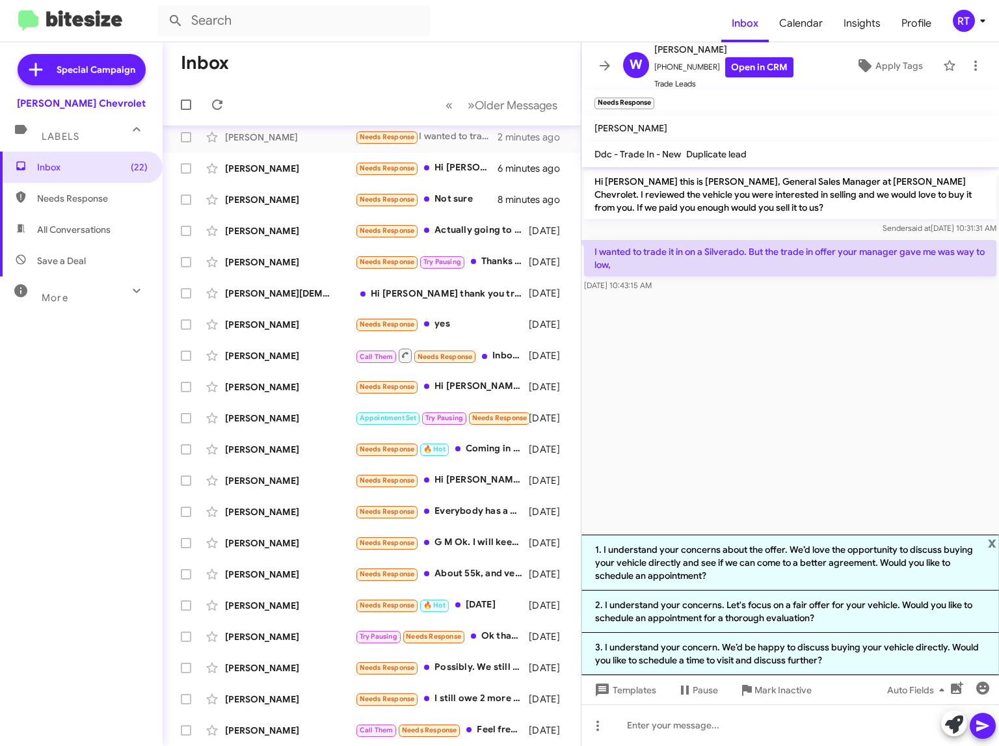
click at [822, 546] on li "1. I understand your concerns about the offer. We’d love the opportunity to dis…" at bounding box center [789, 563] width 417 height 56
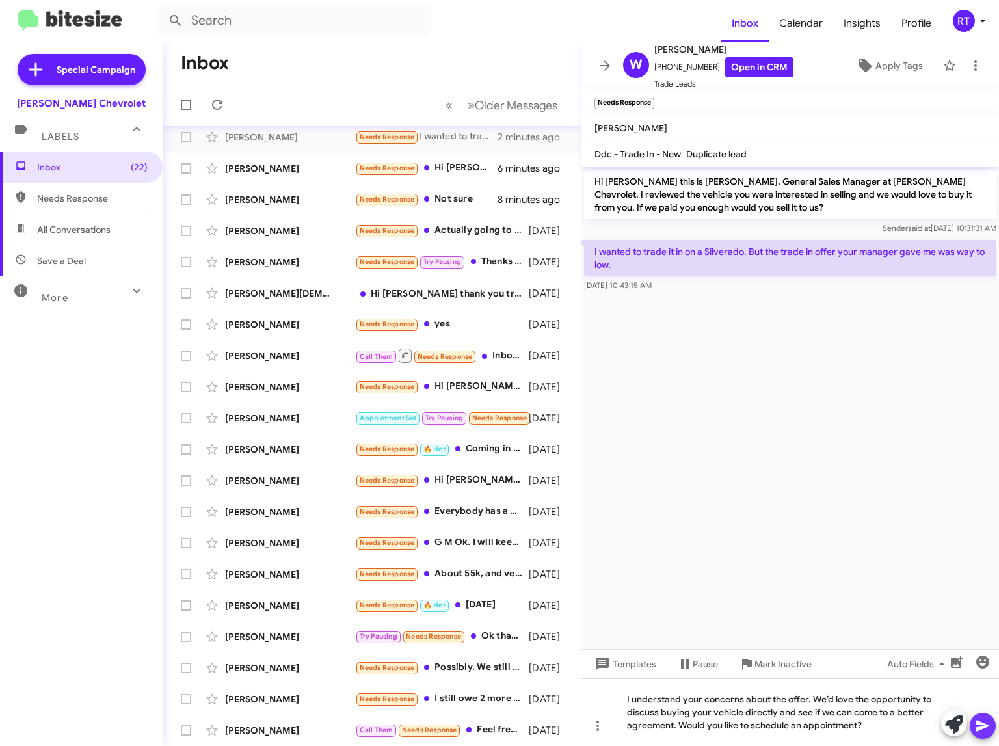
click at [988, 722] on icon at bounding box center [983, 726] width 16 height 16
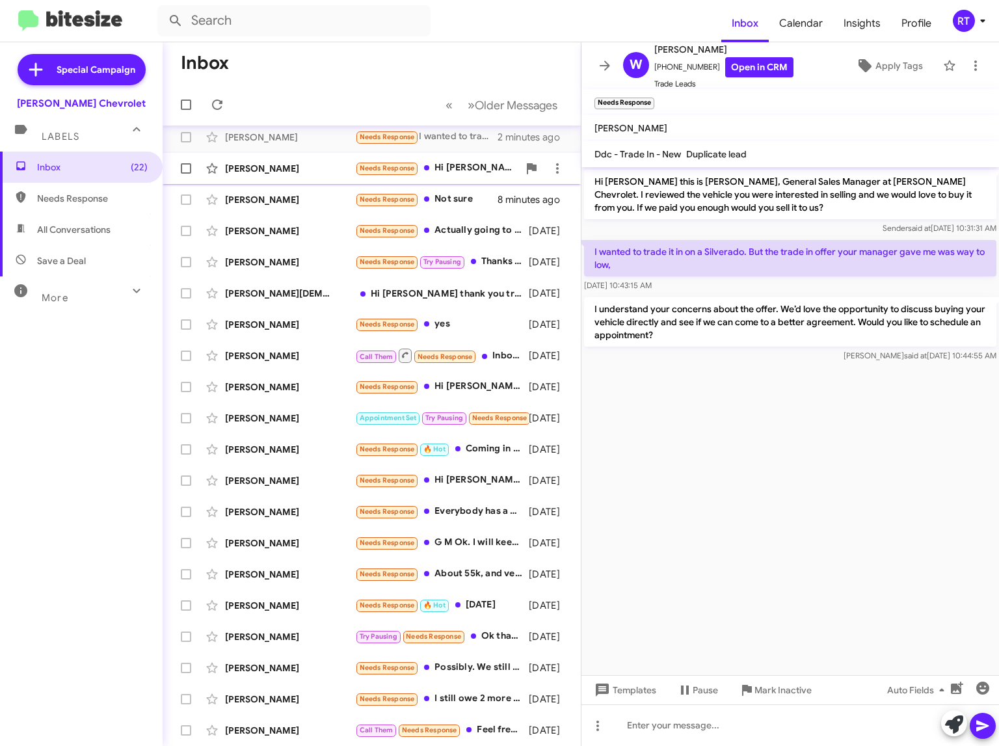
click at [254, 168] on div "[PERSON_NAME]" at bounding box center [290, 168] width 130 height 13
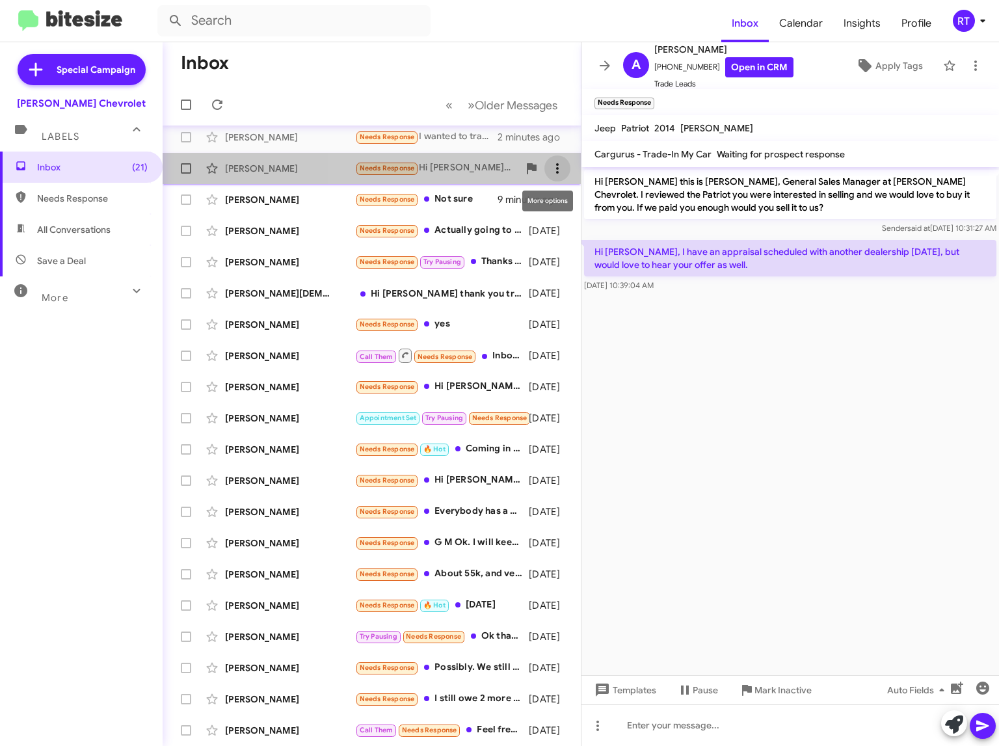
click at [550, 167] on icon at bounding box center [558, 169] width 16 height 16
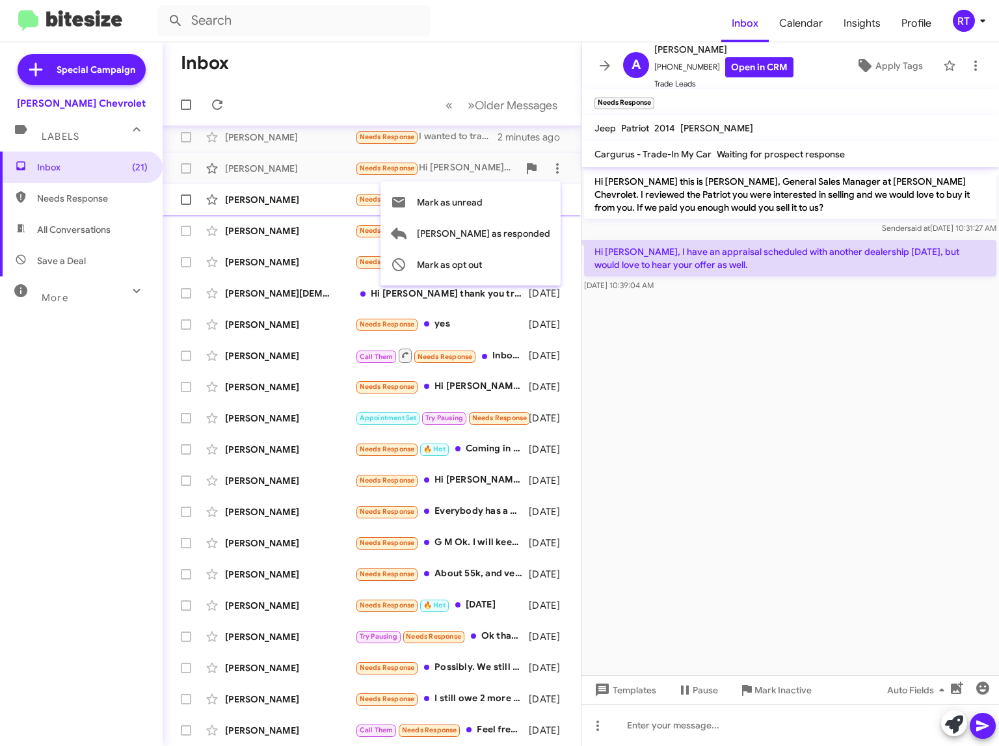
click at [483, 203] on span "Mark as unread" at bounding box center [450, 202] width 66 height 31
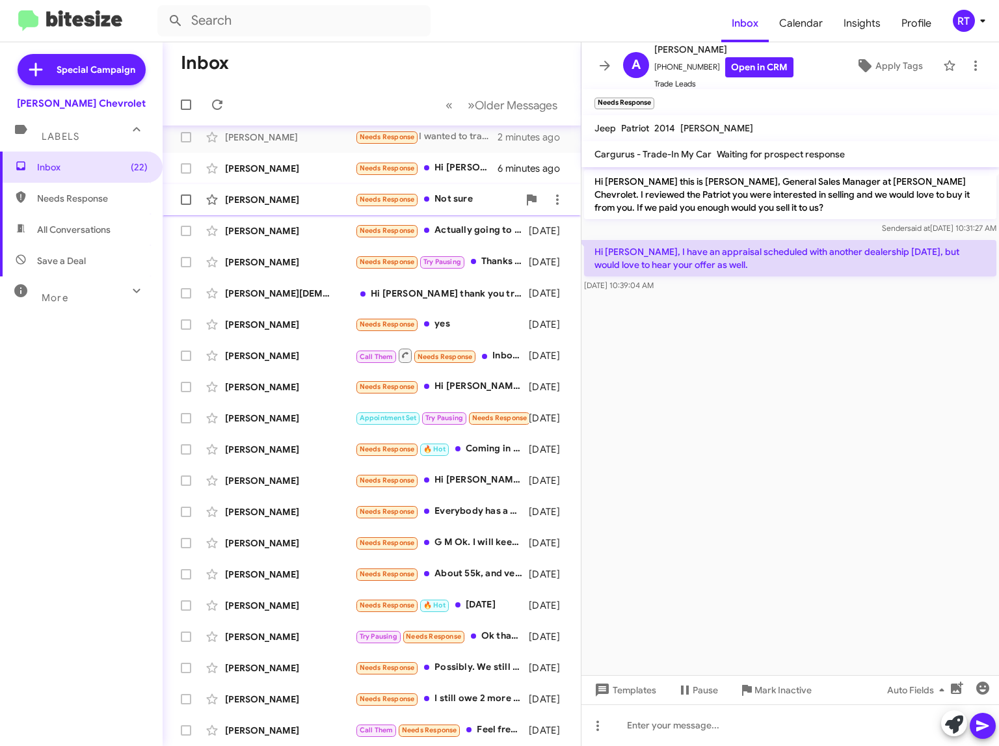
click at [271, 204] on div "[PERSON_NAME]" at bounding box center [290, 199] width 130 height 13
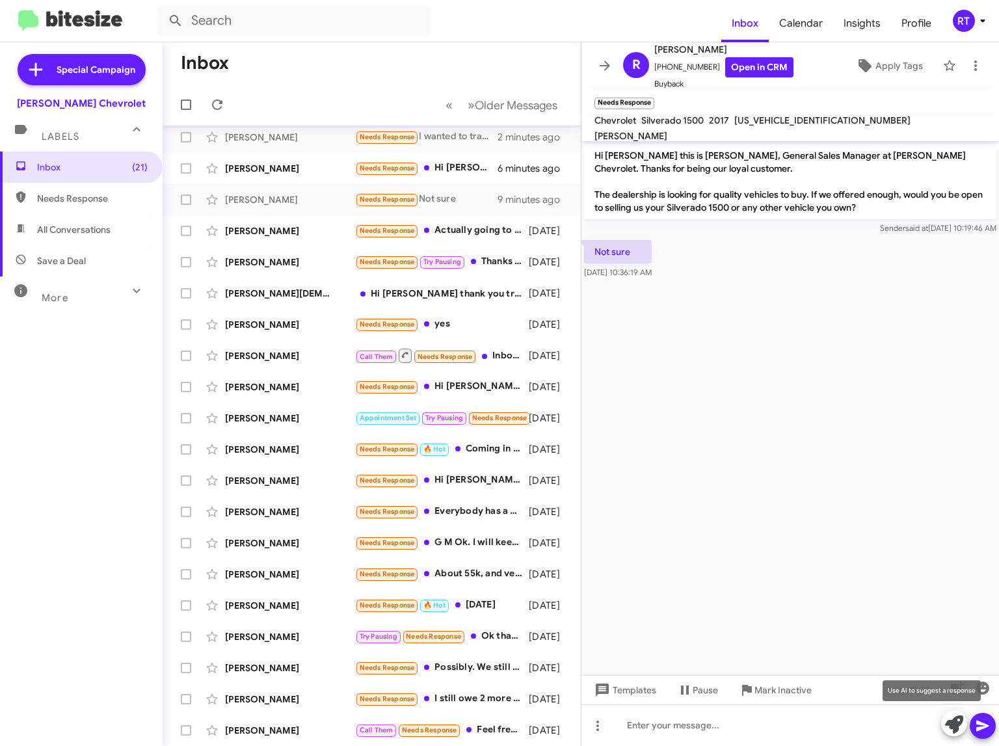
click at [957, 734] on span at bounding box center [954, 724] width 18 height 29
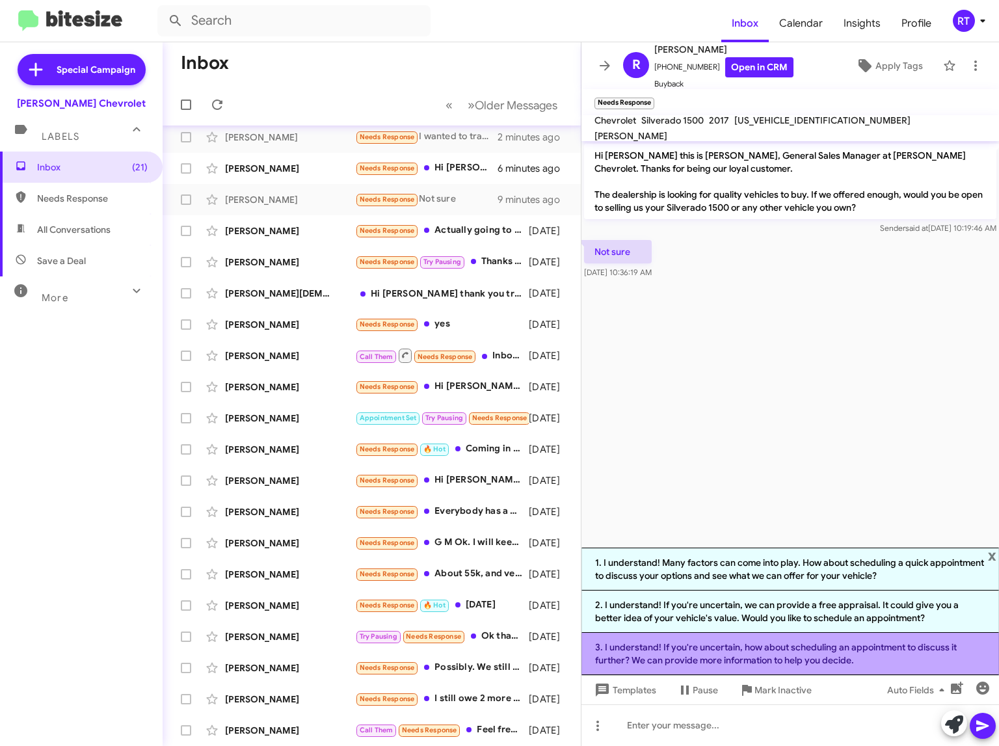
click at [752, 648] on li "3. I understand! If you're uncertain, how about scheduling an appointment to di…" at bounding box center [789, 654] width 417 height 42
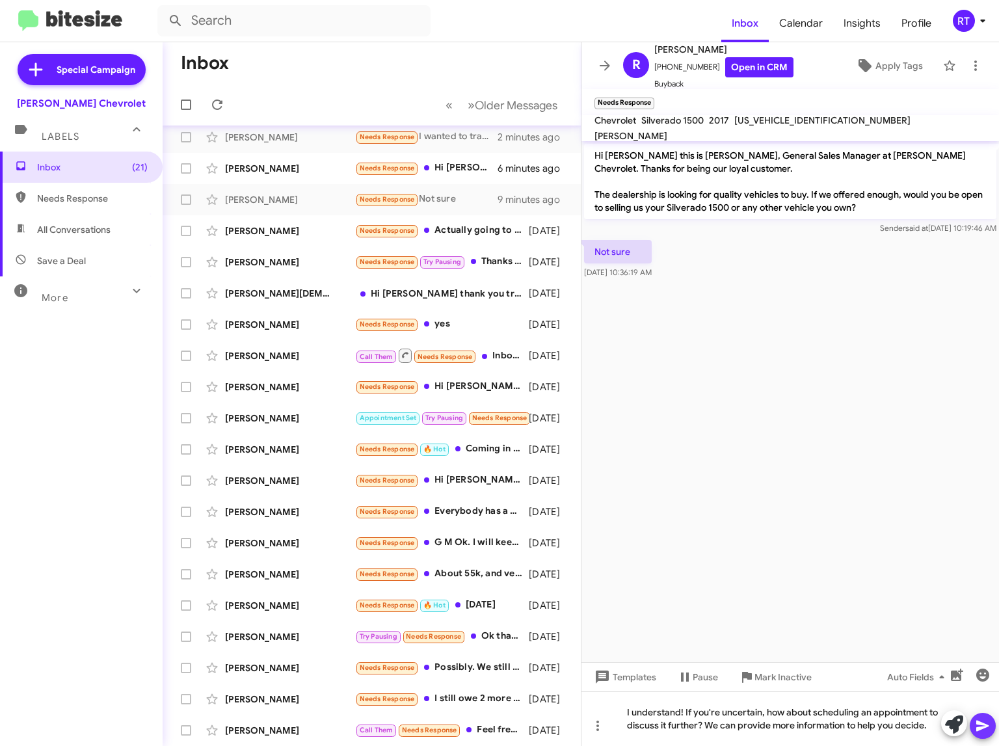
click at [988, 723] on icon at bounding box center [983, 726] width 16 height 16
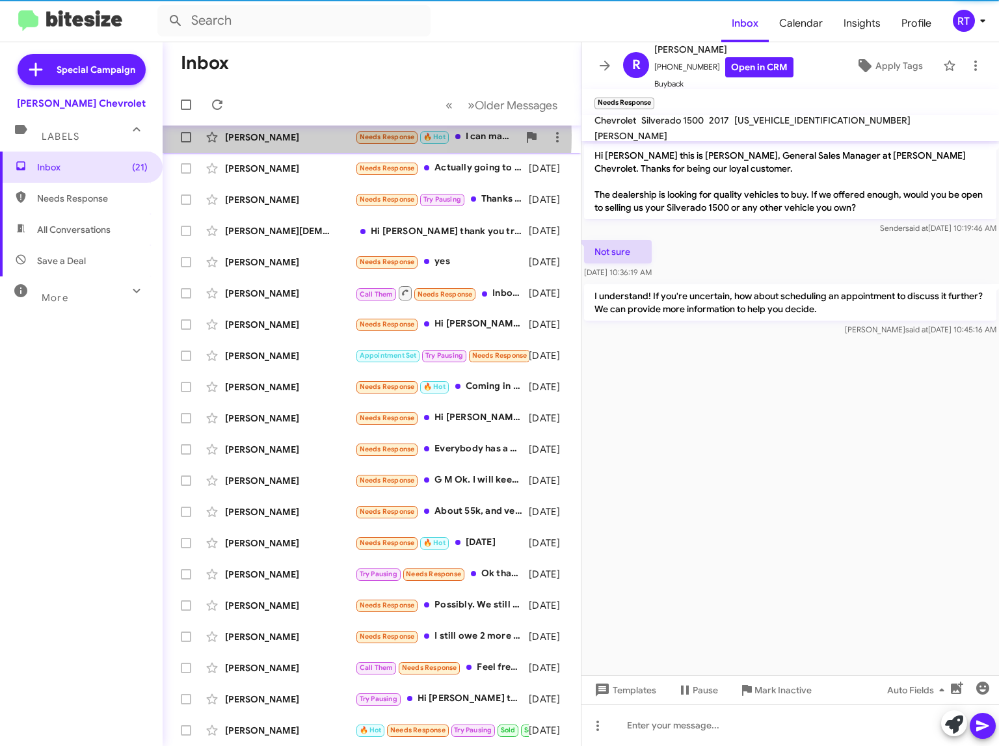
click at [261, 135] on div "[PERSON_NAME]" at bounding box center [290, 137] width 130 height 13
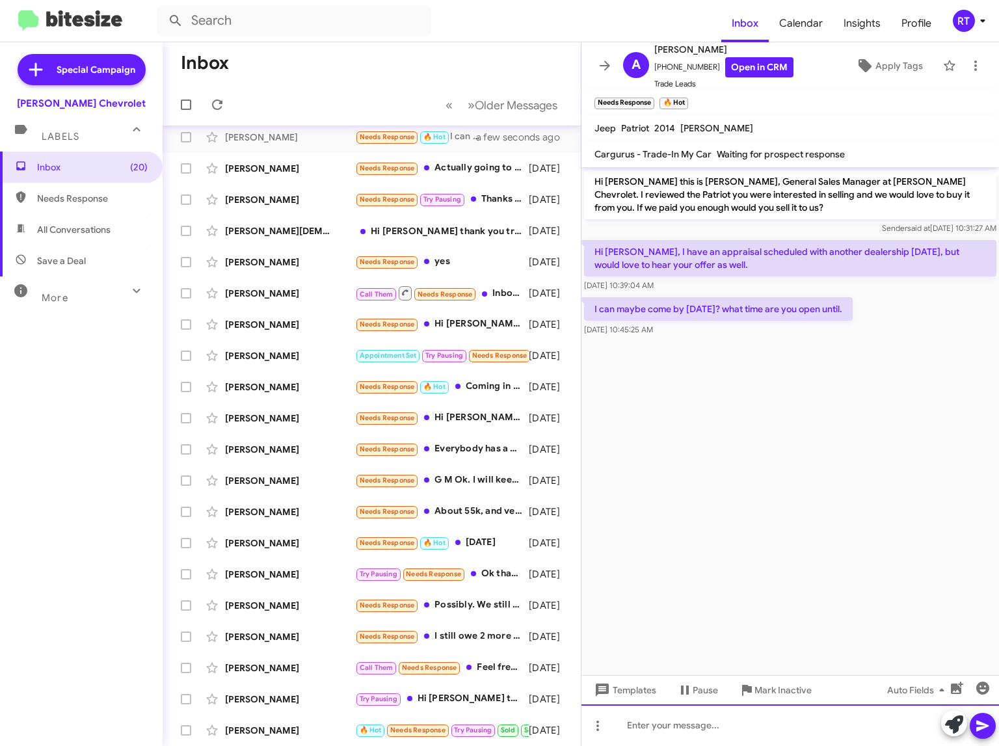
click at [659, 722] on div at bounding box center [789, 725] width 417 height 42
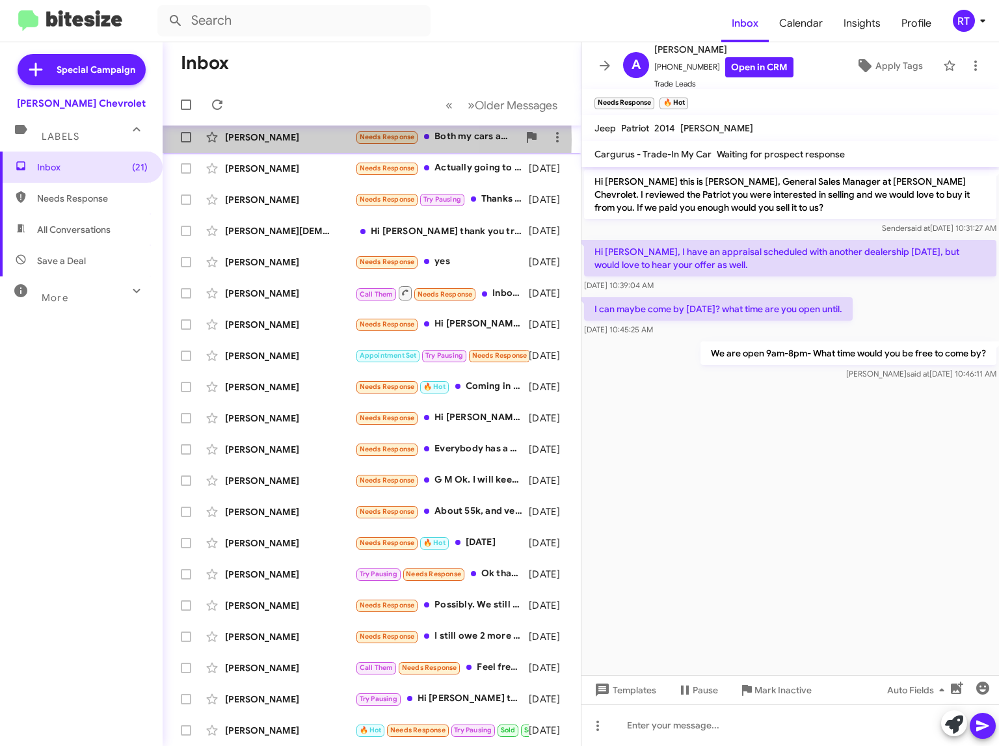
click at [277, 140] on div "[PERSON_NAME]" at bounding box center [290, 137] width 130 height 13
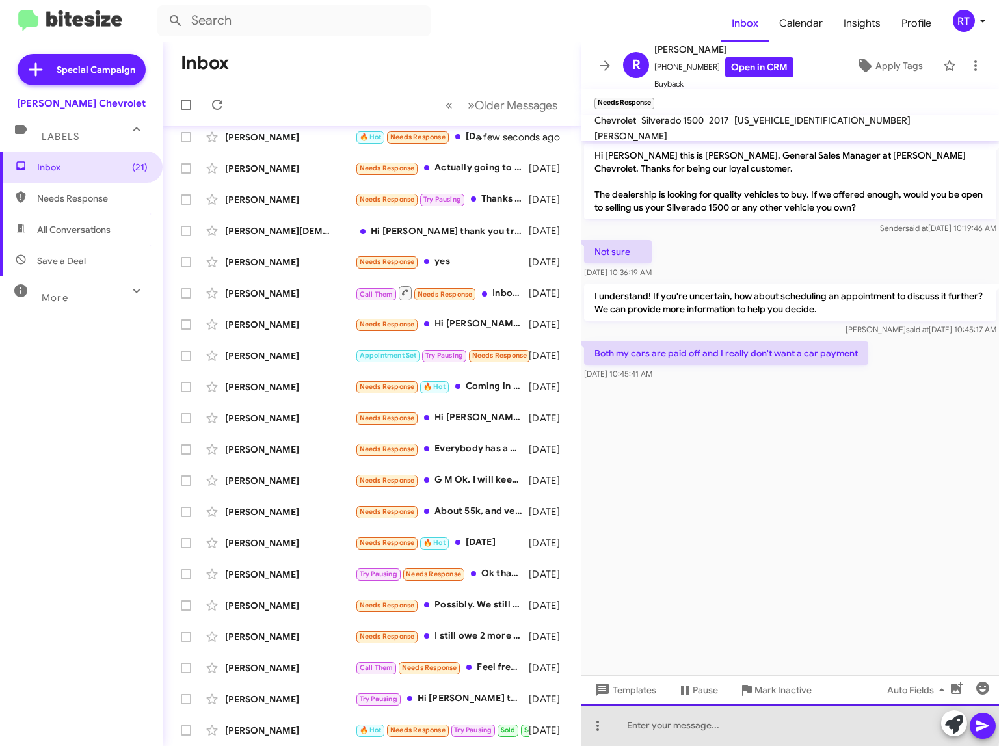
click at [639, 722] on div at bounding box center [789, 725] width 417 height 42
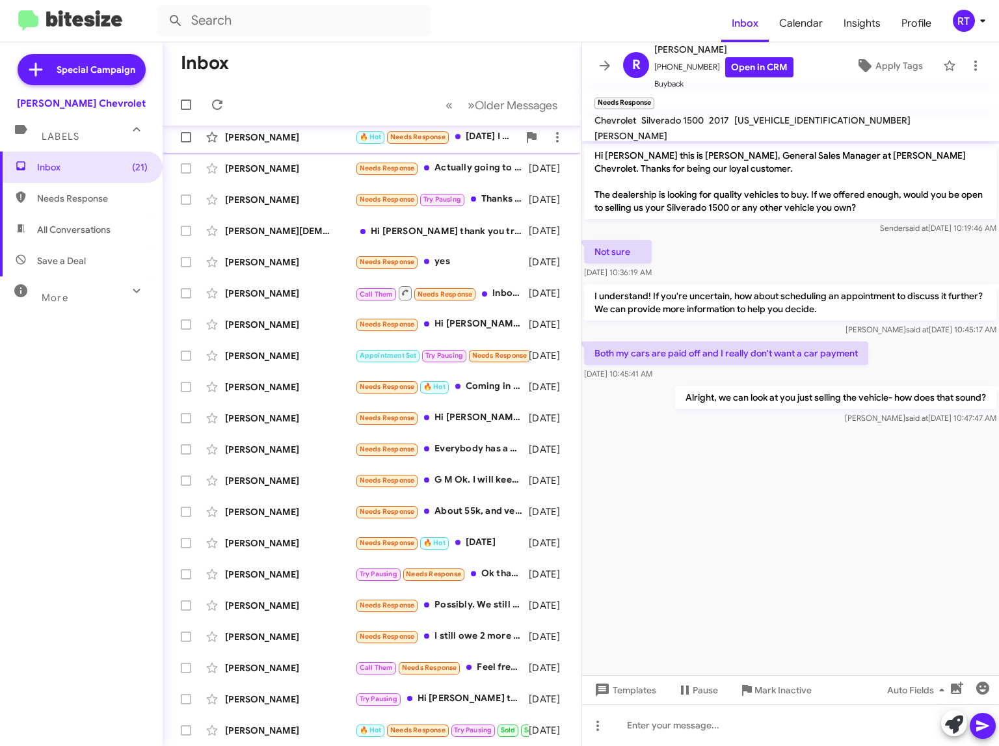
click at [262, 136] on div "[PERSON_NAME]" at bounding box center [290, 137] width 130 height 13
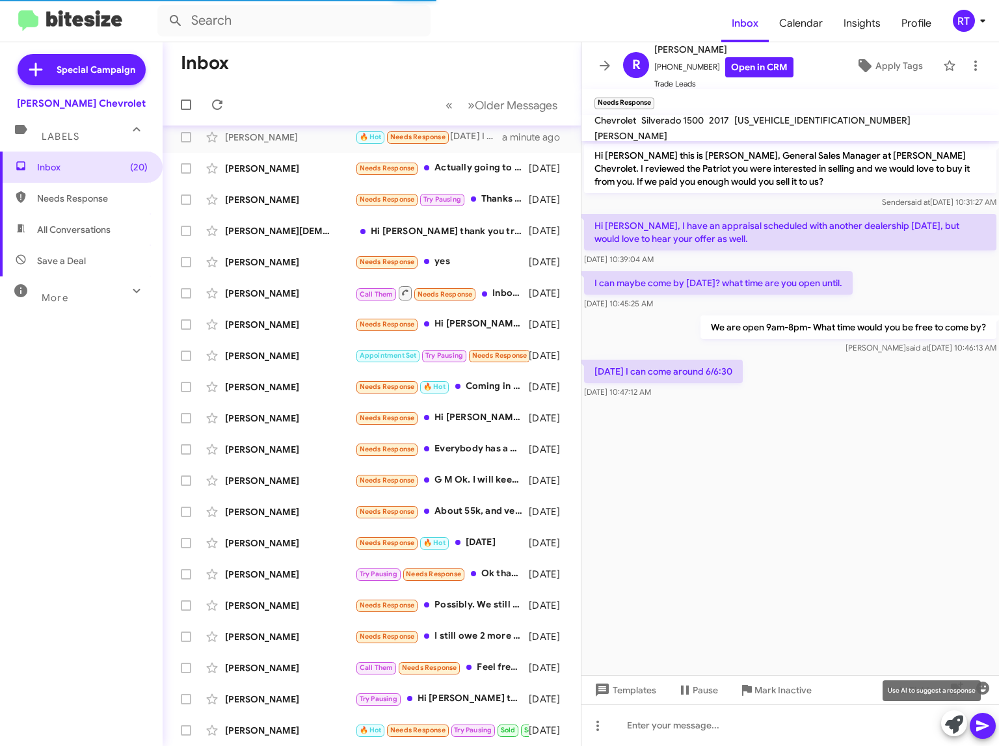
click at [956, 724] on icon at bounding box center [954, 724] width 18 height 18
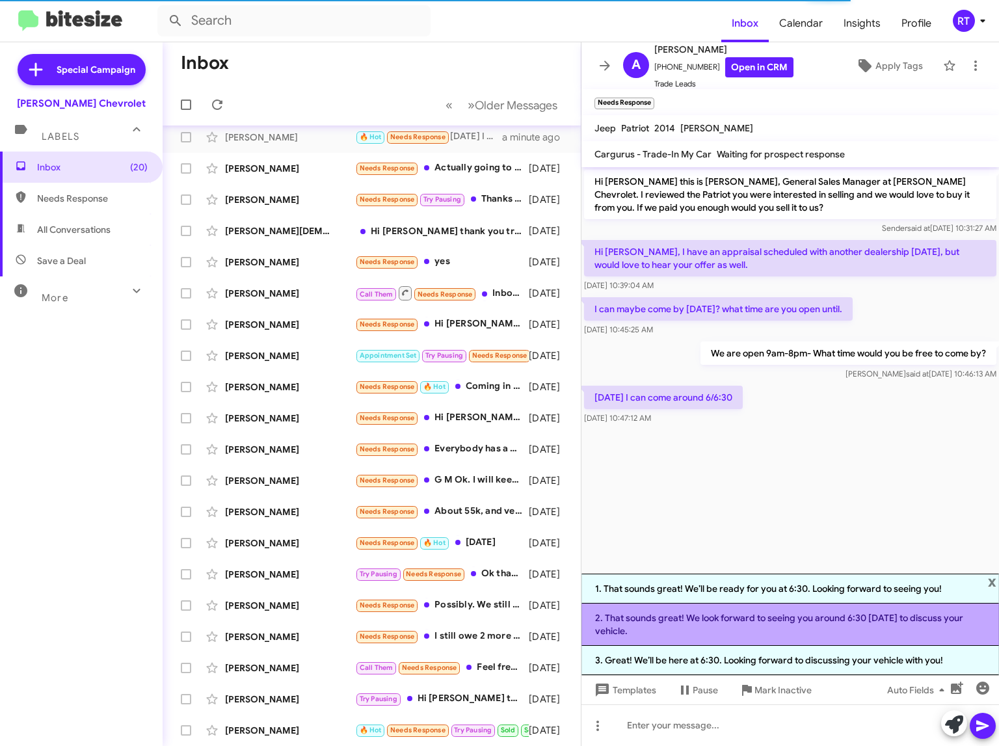
click at [730, 615] on li "2. That sounds great! We look forward to seeing you around 6:30 tomorrow to dis…" at bounding box center [789, 624] width 417 height 42
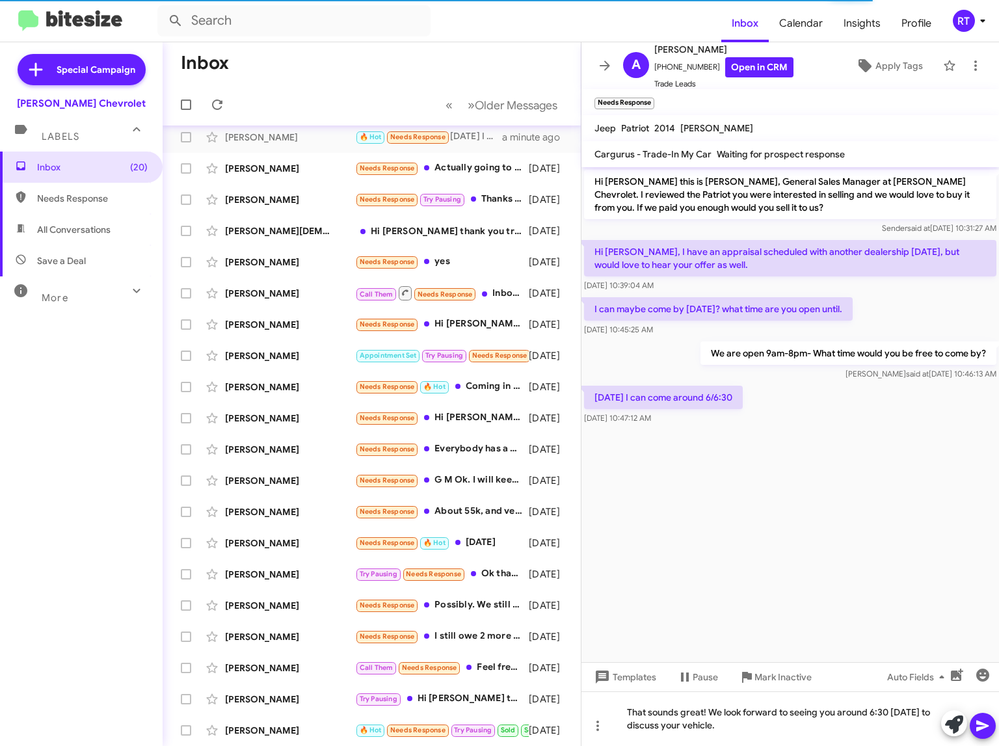
click at [986, 721] on icon at bounding box center [983, 726] width 16 height 16
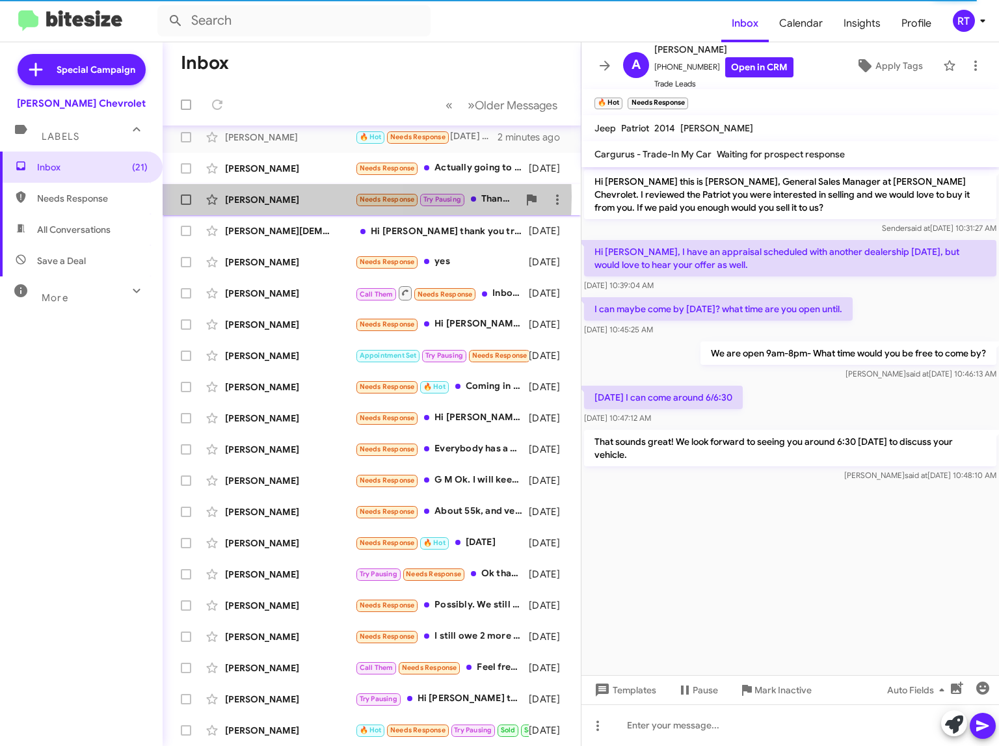
click at [239, 196] on div "[PERSON_NAME]" at bounding box center [290, 199] width 130 height 13
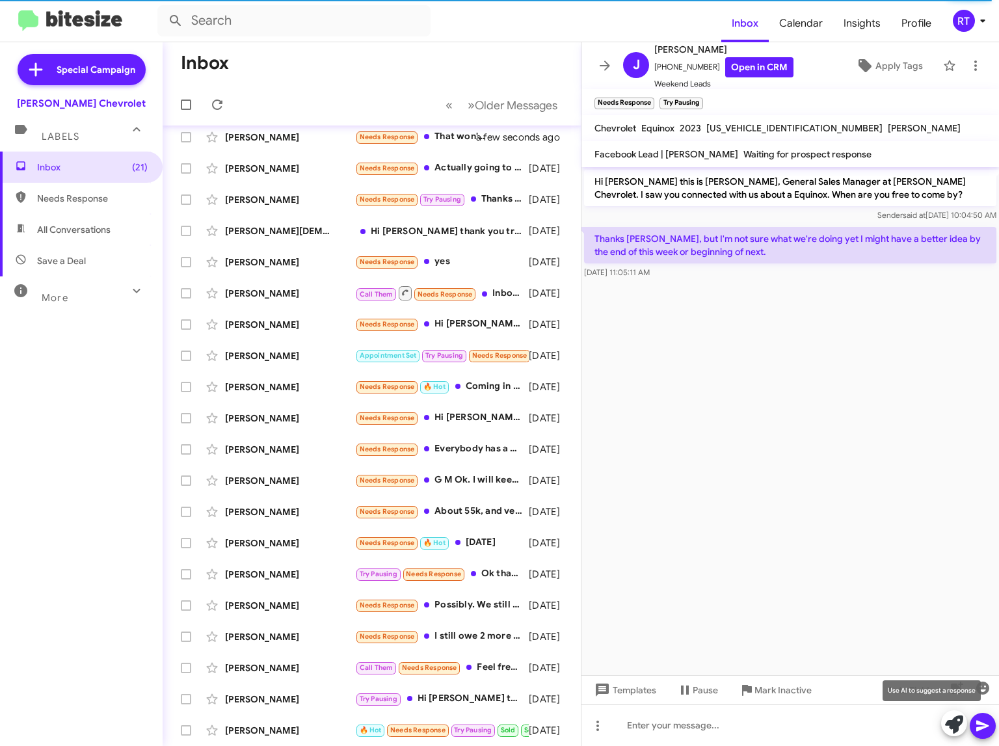
click at [949, 724] on icon at bounding box center [954, 724] width 18 height 18
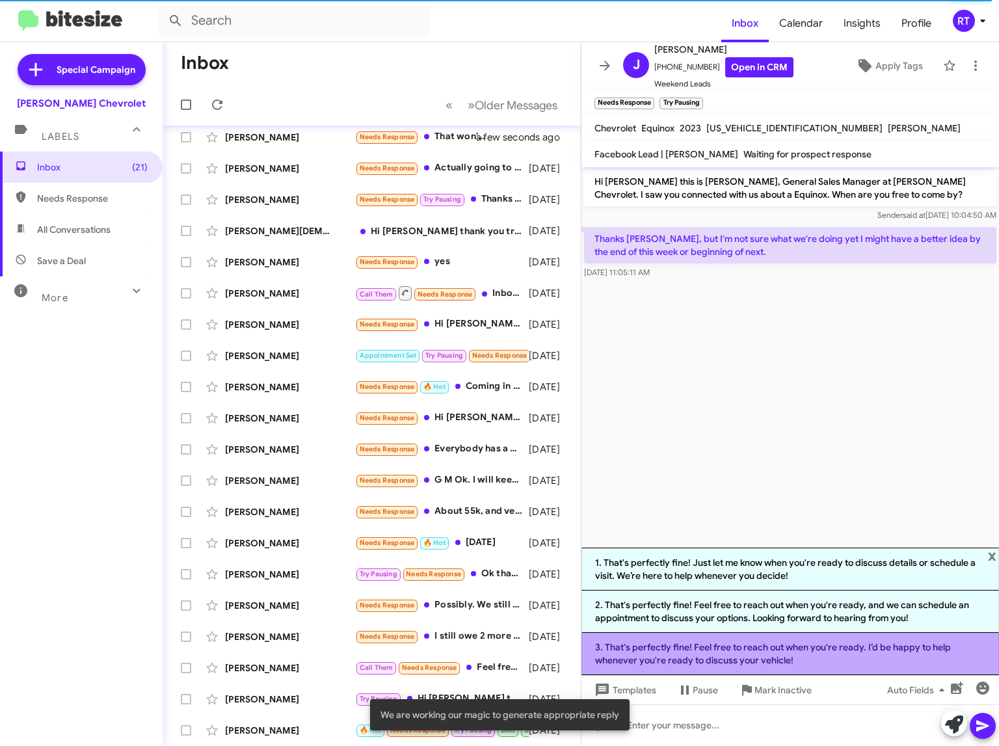
click at [835, 652] on li "3. That's perfectly fine! Feel free to reach out when you're ready. I’d be happ…" at bounding box center [789, 654] width 417 height 42
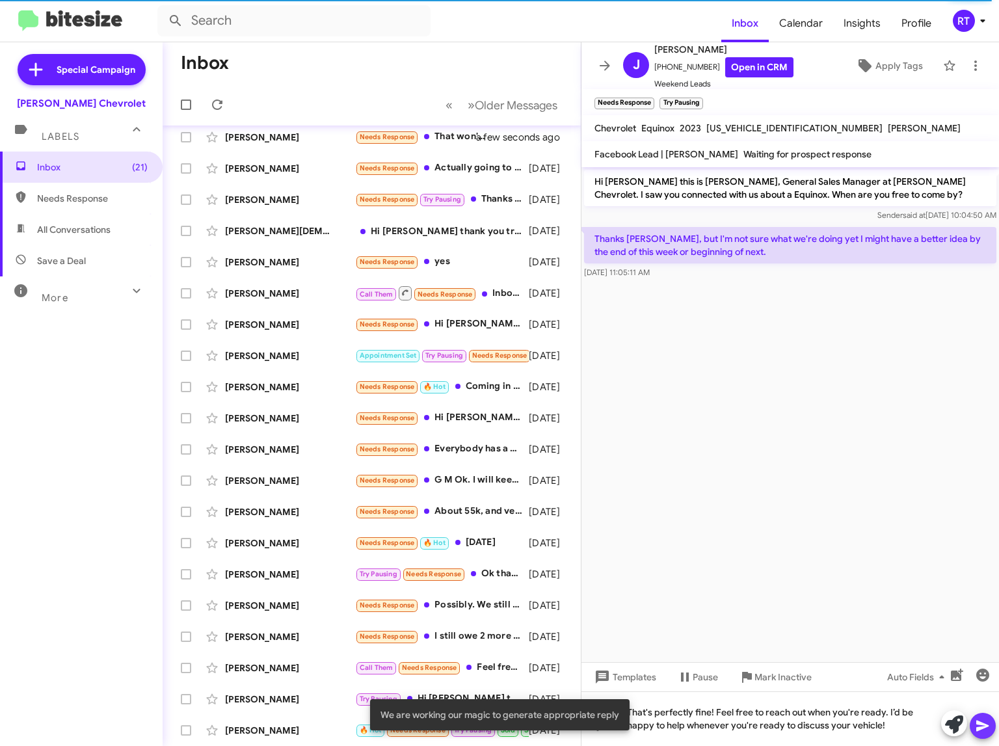
click at [980, 723] on icon at bounding box center [982, 726] width 12 height 11
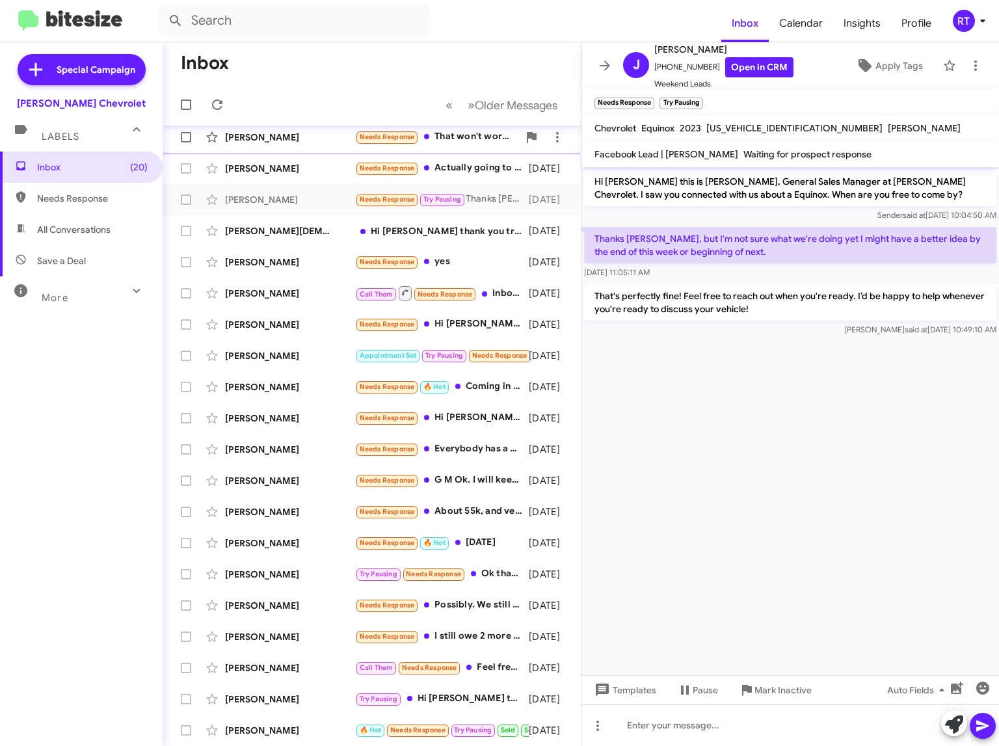
click at [239, 134] on div "[PERSON_NAME]" at bounding box center [290, 137] width 130 height 13
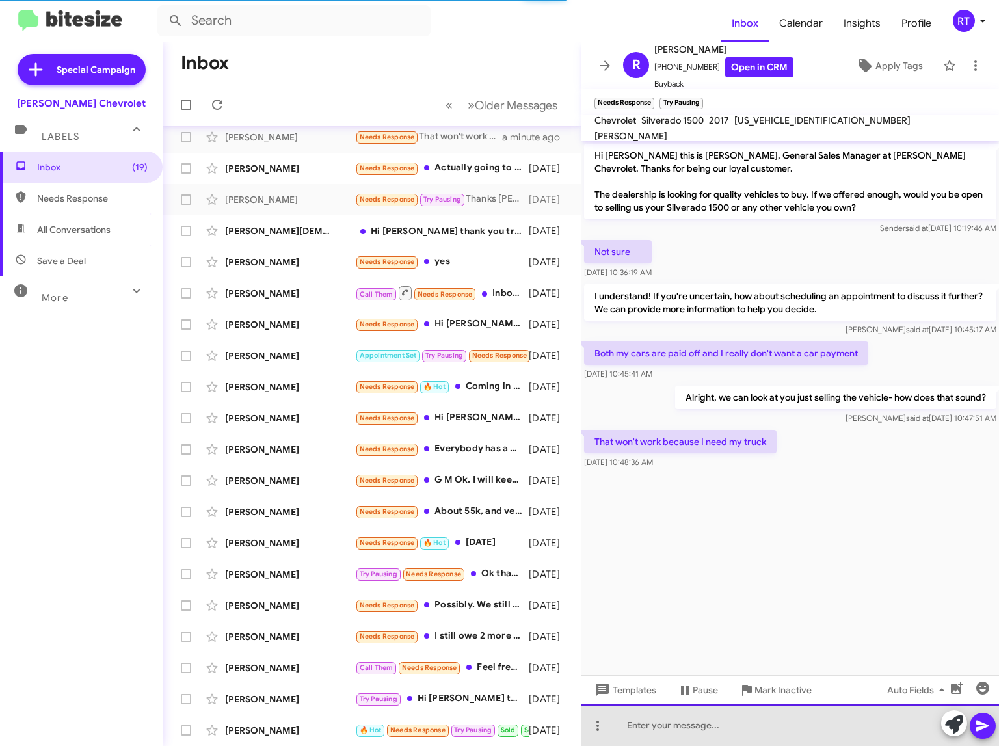
click at [642, 726] on div at bounding box center [789, 725] width 417 height 42
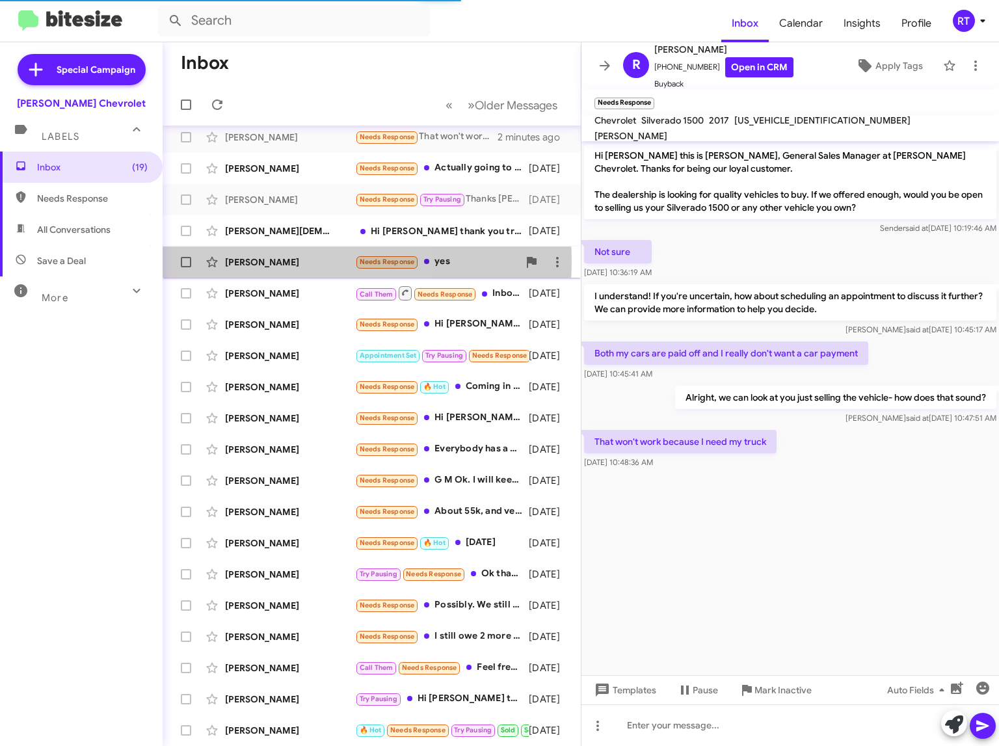
click at [253, 261] on div "[PERSON_NAME]" at bounding box center [290, 262] width 130 height 13
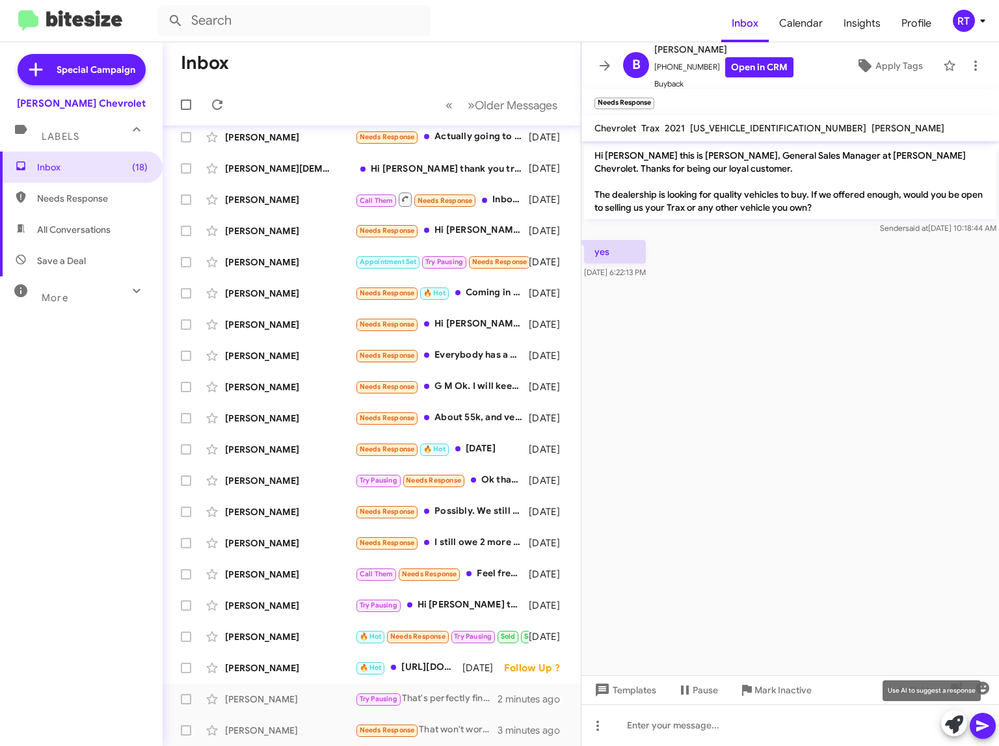
click at [959, 725] on icon at bounding box center [954, 724] width 18 height 18
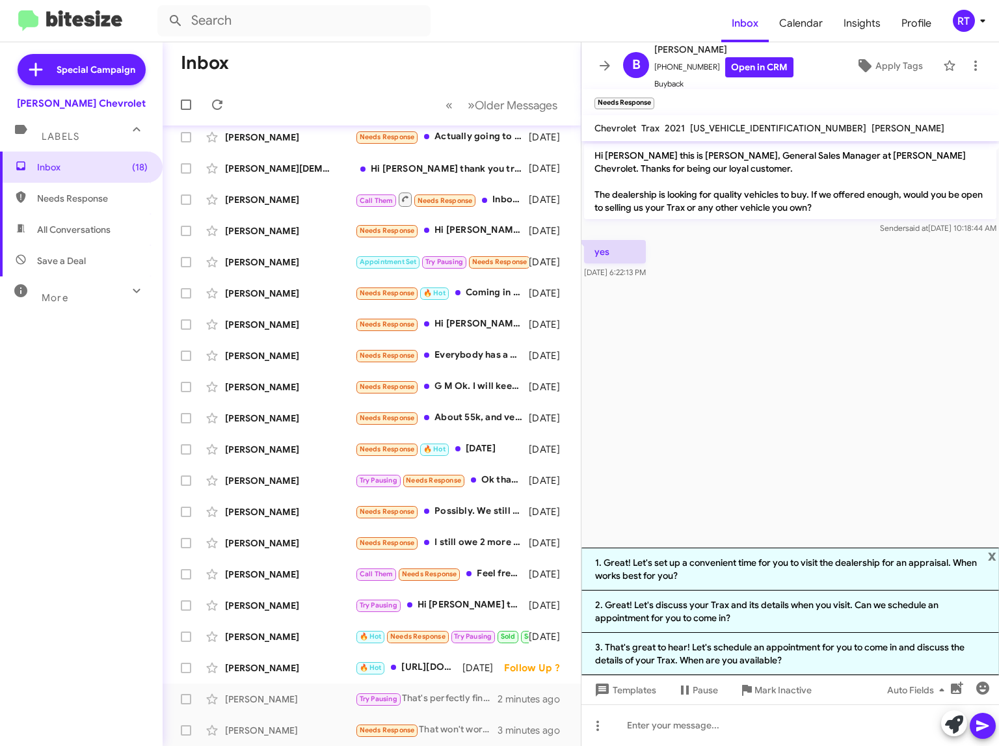
click at [781, 606] on li "2. Great! Let's discuss your Trax and its details when you visit. Can we schedu…" at bounding box center [789, 611] width 417 height 42
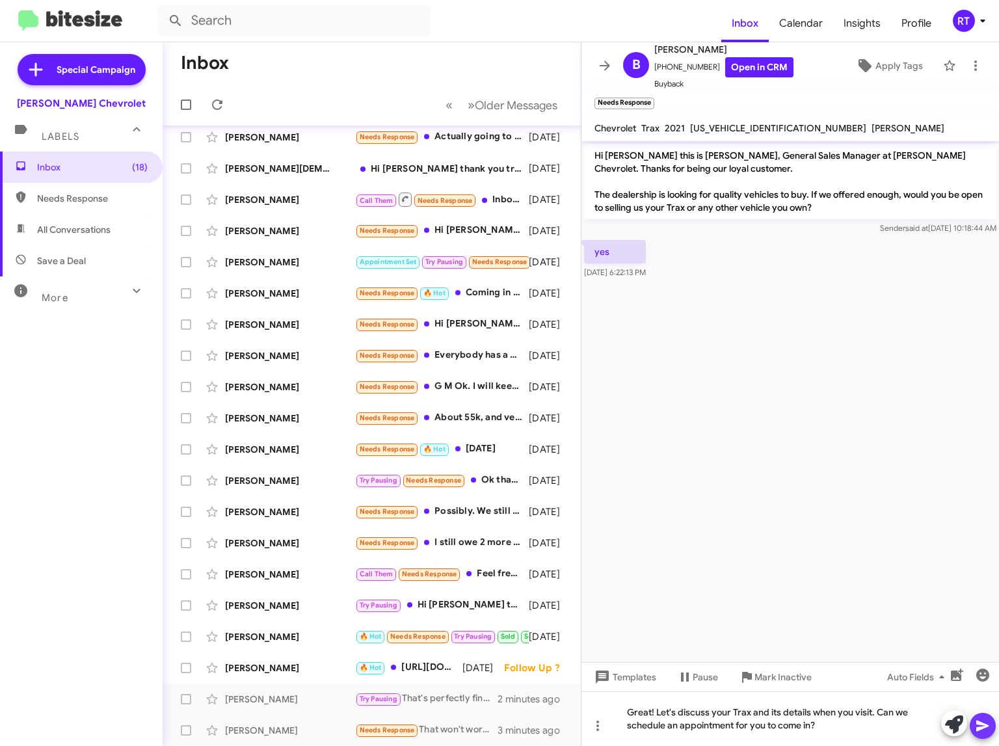
click at [983, 724] on icon at bounding box center [982, 726] width 12 height 11
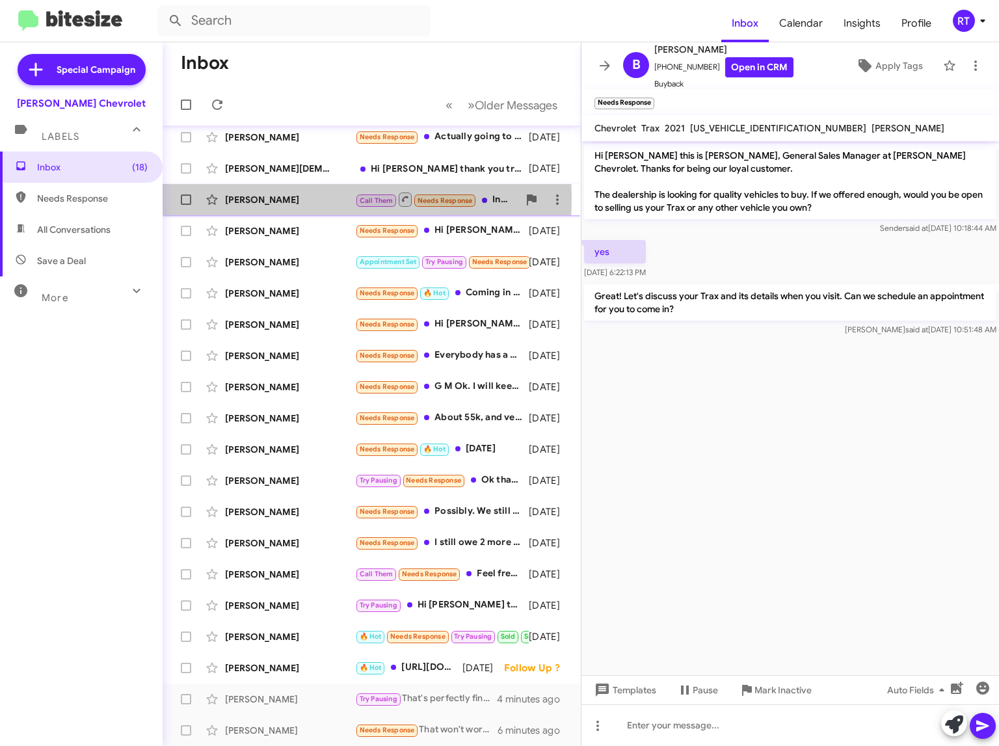
click at [258, 198] on div "[PERSON_NAME]" at bounding box center [290, 199] width 130 height 13
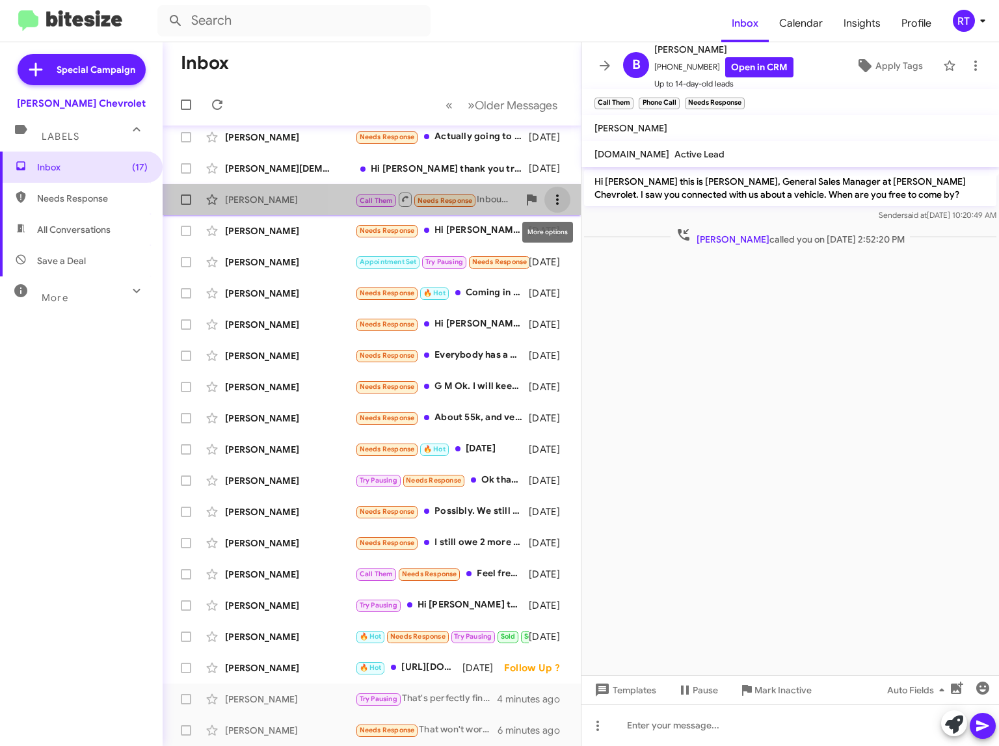
click at [550, 197] on icon at bounding box center [558, 200] width 16 height 16
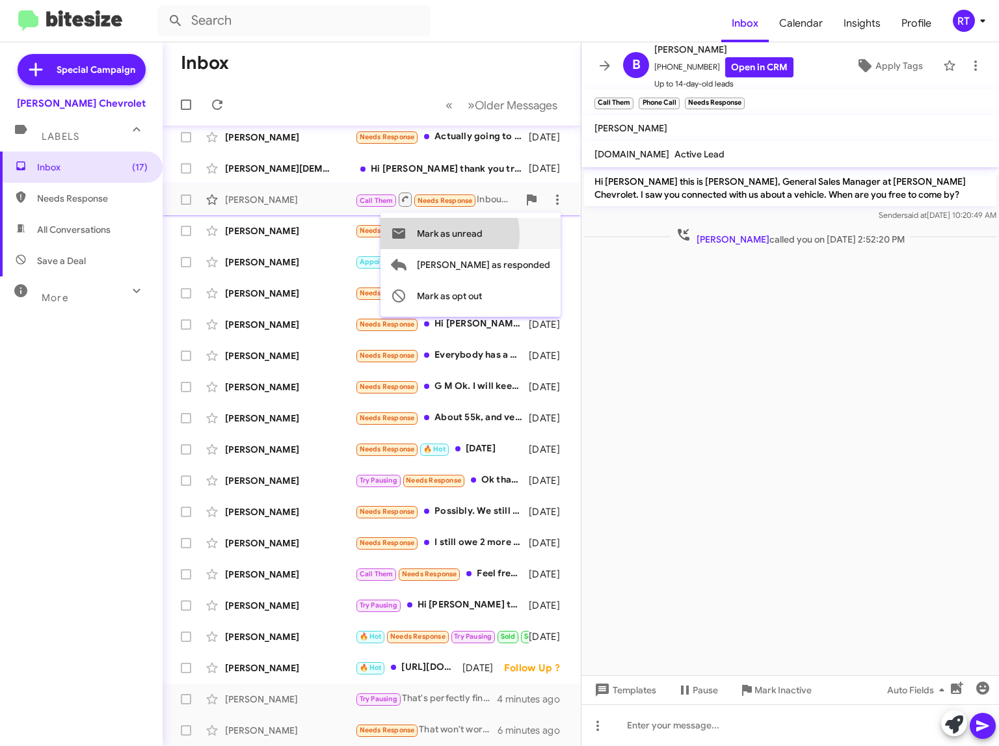
click at [483, 235] on span "Mark as unread" at bounding box center [450, 233] width 66 height 31
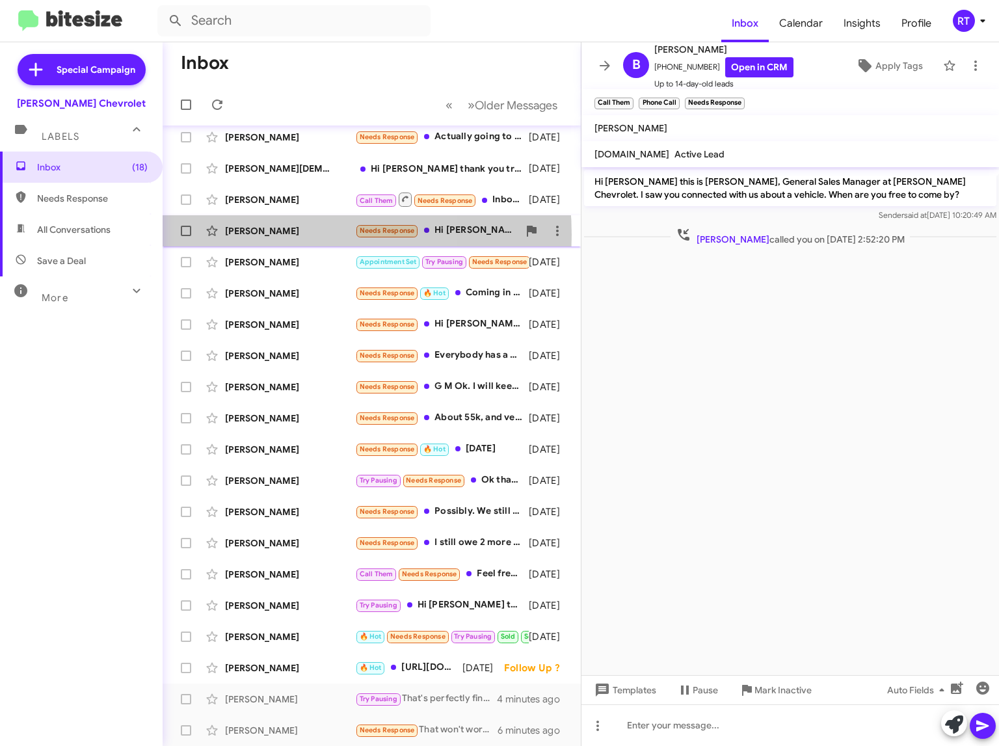
click at [266, 235] on div "[PERSON_NAME]" at bounding box center [290, 230] width 130 height 13
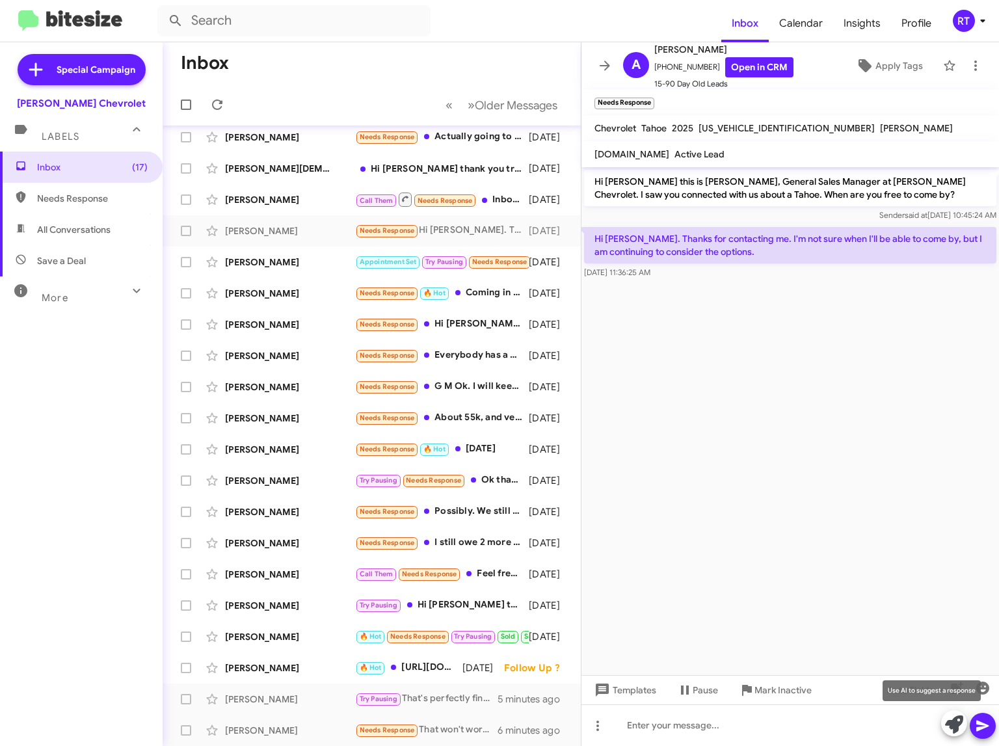
click at [947, 720] on icon at bounding box center [954, 724] width 18 height 18
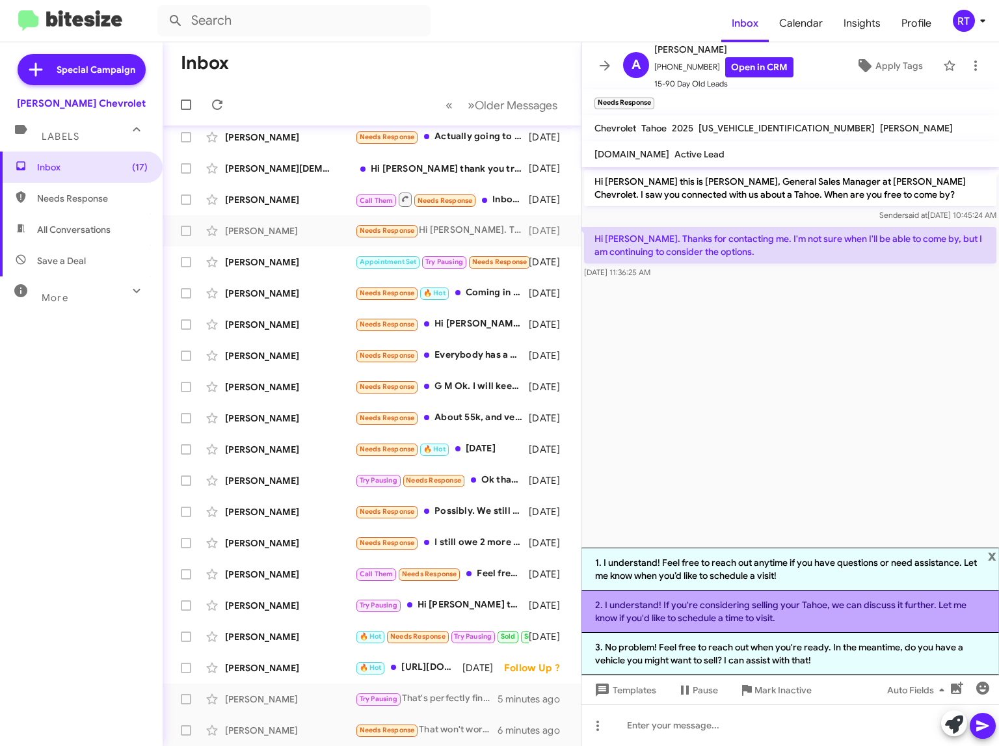
click at [779, 605] on li "2. I understand! If you're considering selling your Tahoe, we can discuss it fu…" at bounding box center [789, 611] width 417 height 42
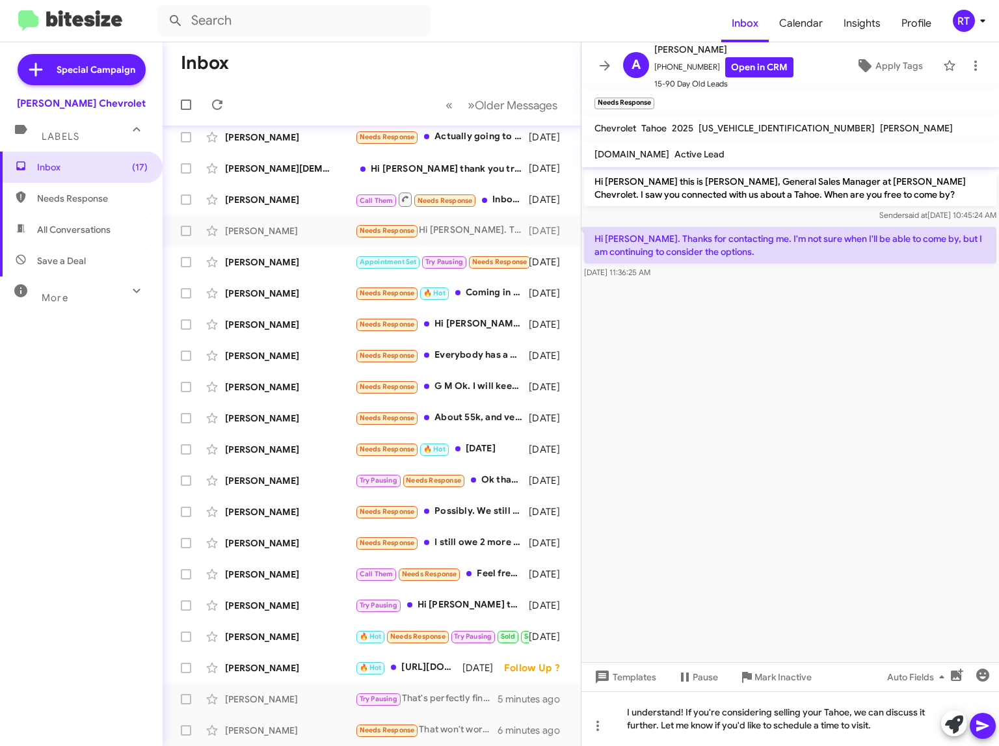
click at [992, 732] on button at bounding box center [983, 726] width 26 height 26
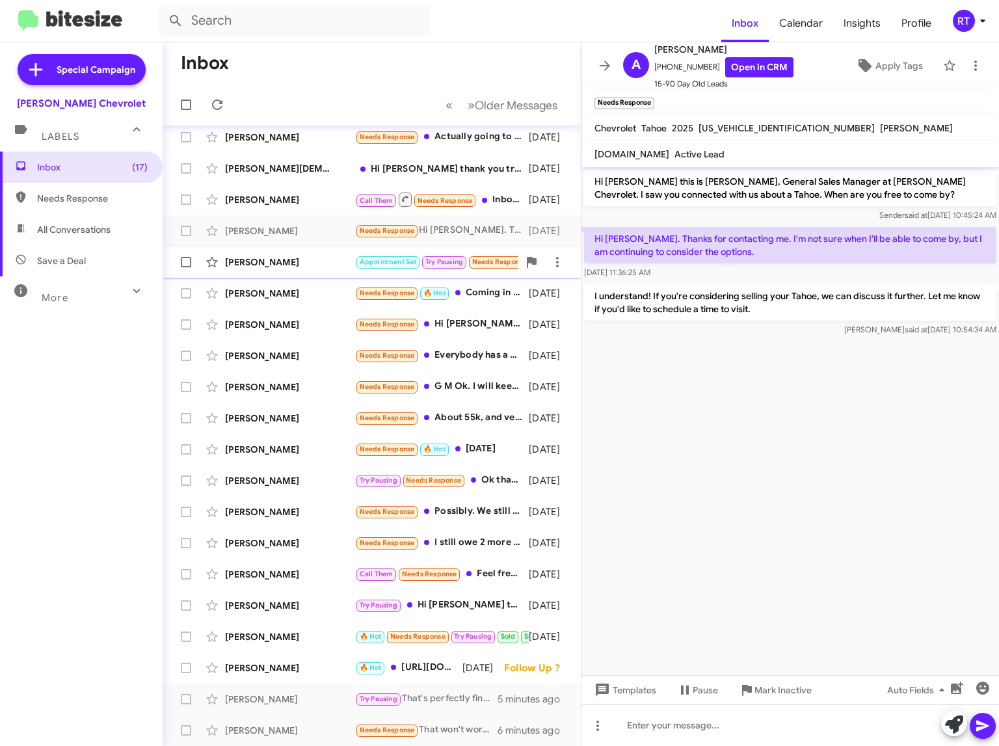
click at [251, 264] on div "[PERSON_NAME]" at bounding box center [290, 262] width 130 height 13
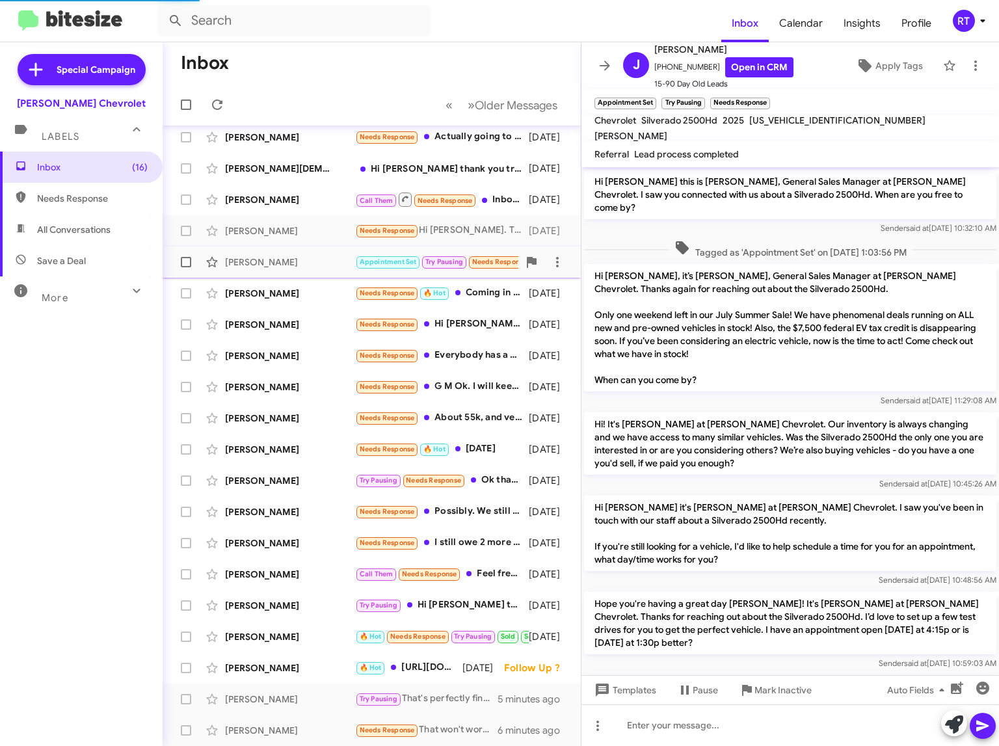
scroll to position [205, 0]
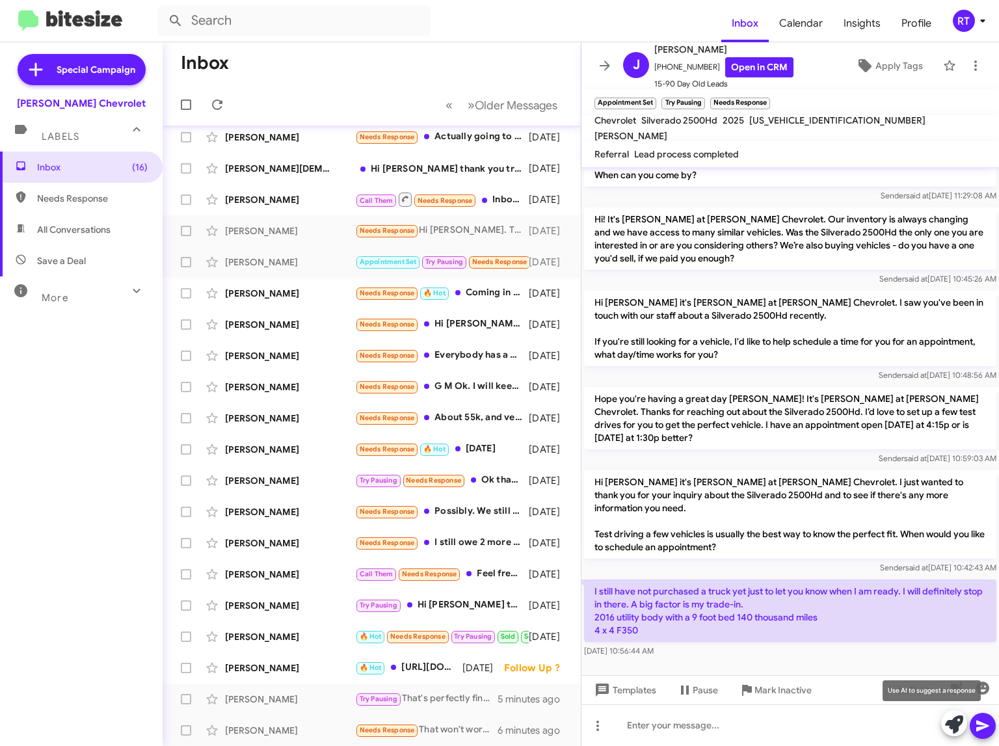
click at [954, 724] on icon at bounding box center [954, 724] width 18 height 18
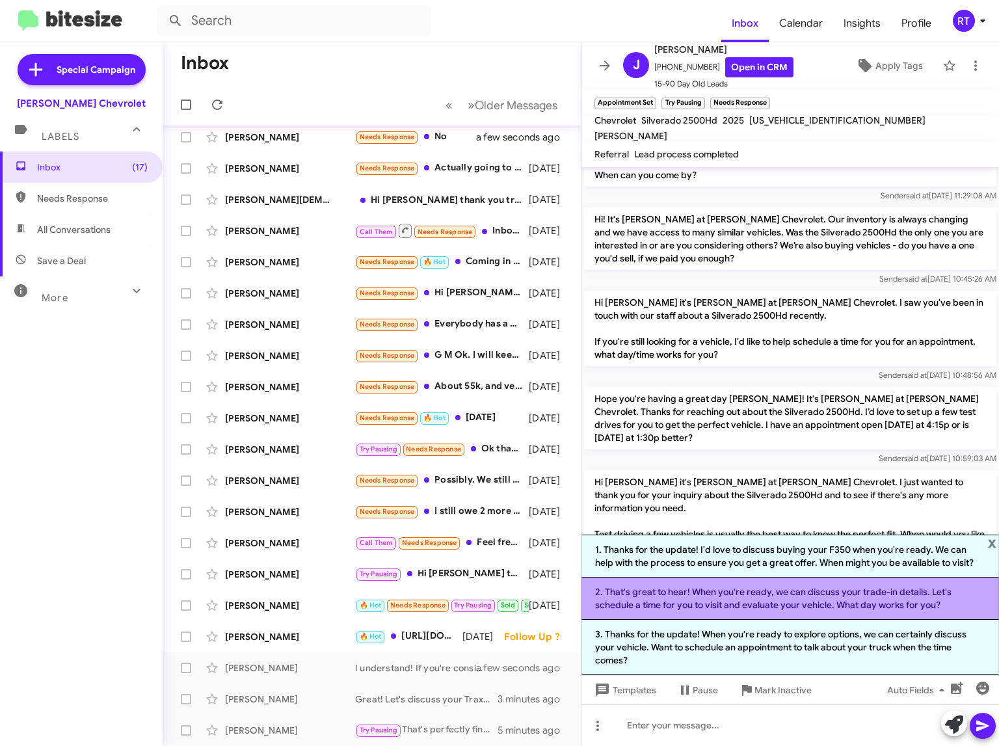
click at [810, 590] on li "2. That's great to hear! When you're ready, we can discuss your trade-in detail…" at bounding box center [789, 598] width 417 height 42
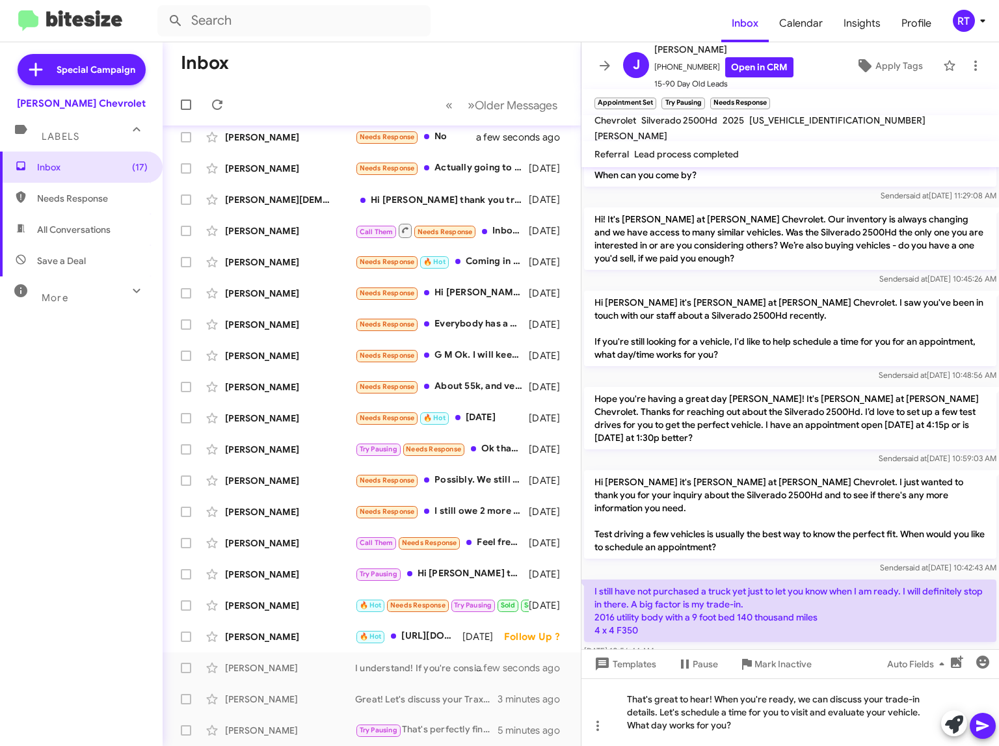
click at [983, 724] on icon at bounding box center [982, 726] width 12 height 11
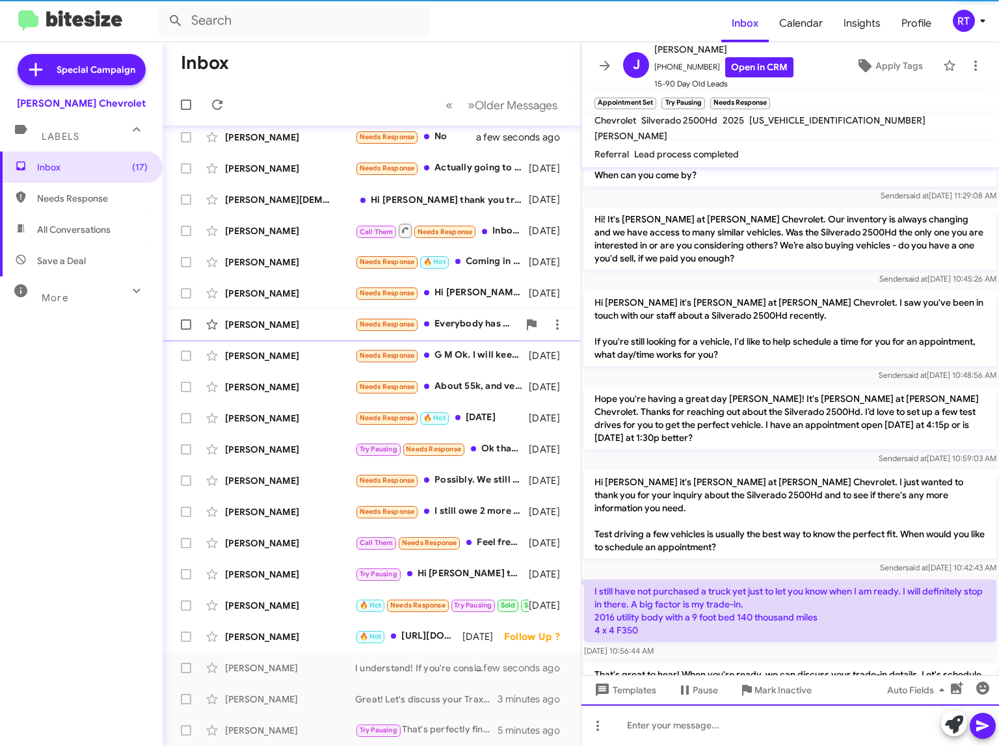
scroll to position [0, 0]
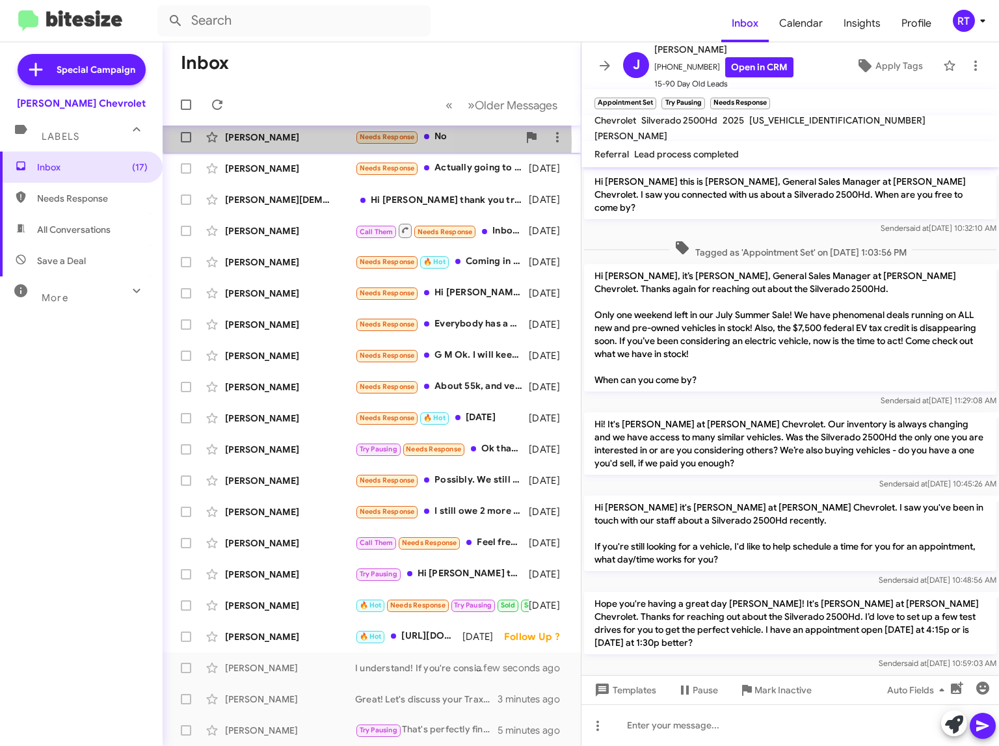
click at [265, 141] on div "[PERSON_NAME]" at bounding box center [290, 137] width 130 height 13
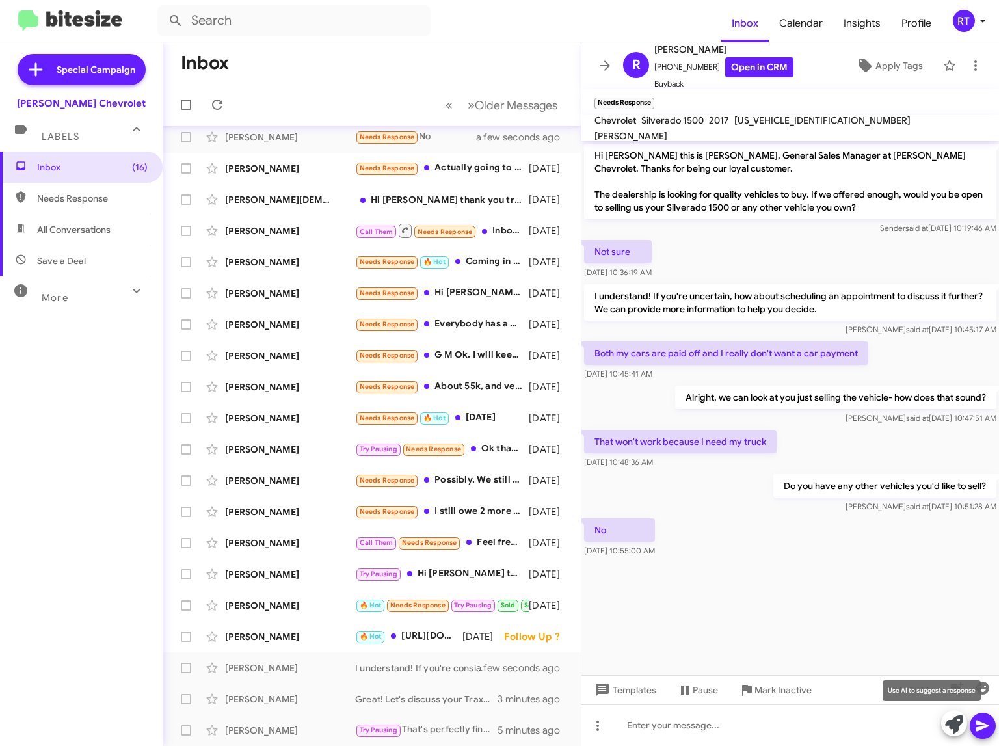
click at [948, 724] on icon at bounding box center [954, 724] width 18 height 18
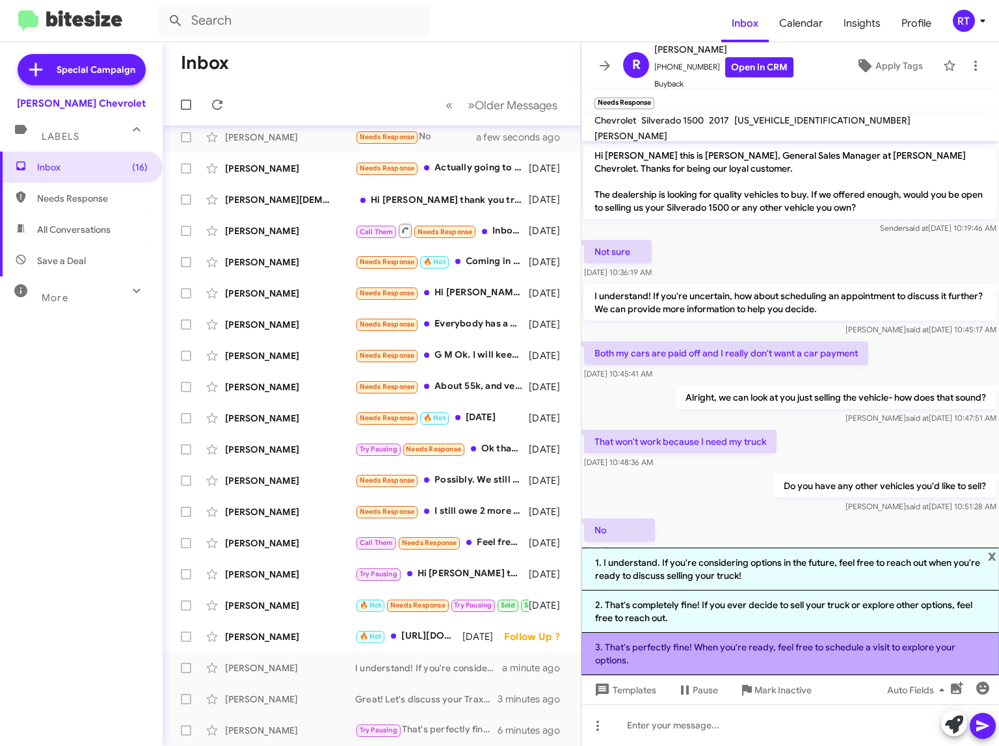
click at [847, 656] on li "3. That's perfectly fine! When you're ready, feel free to schedule a visit to e…" at bounding box center [789, 654] width 417 height 42
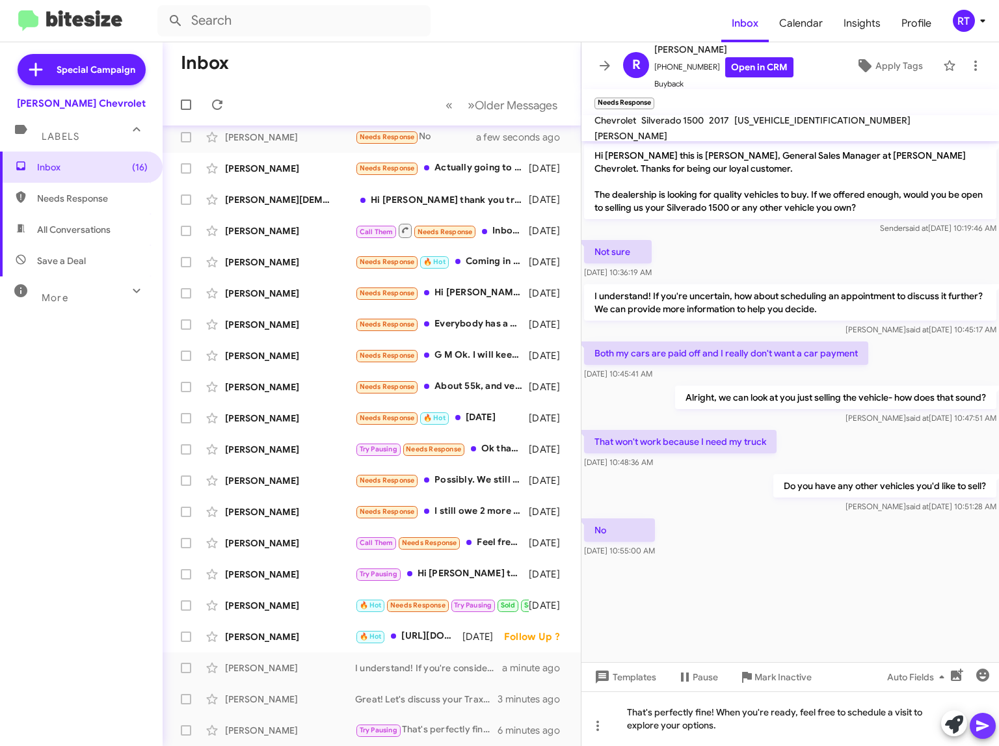
click at [978, 720] on icon at bounding box center [983, 726] width 16 height 16
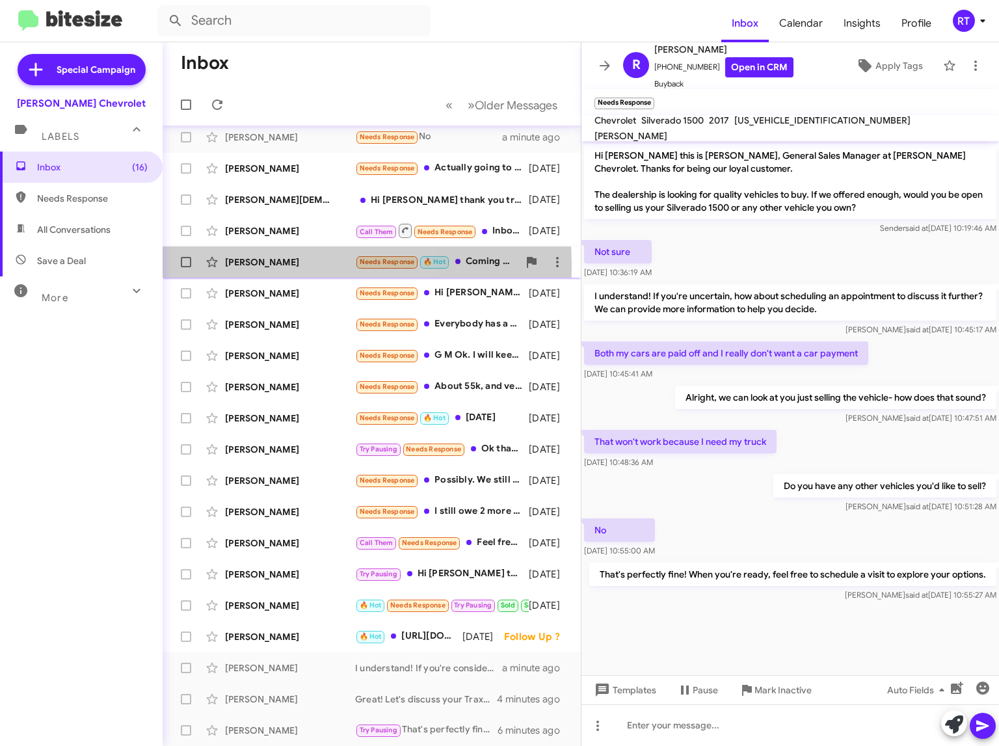
click at [256, 265] on div "[PERSON_NAME]" at bounding box center [290, 262] width 130 height 13
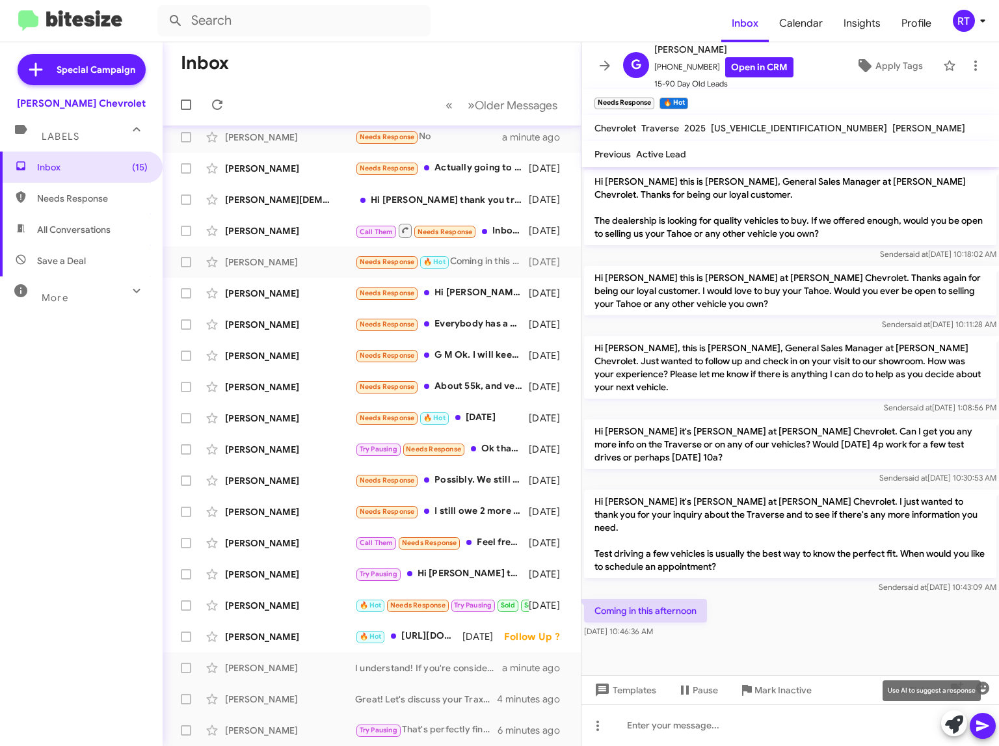
click at [955, 726] on icon at bounding box center [954, 724] width 18 height 18
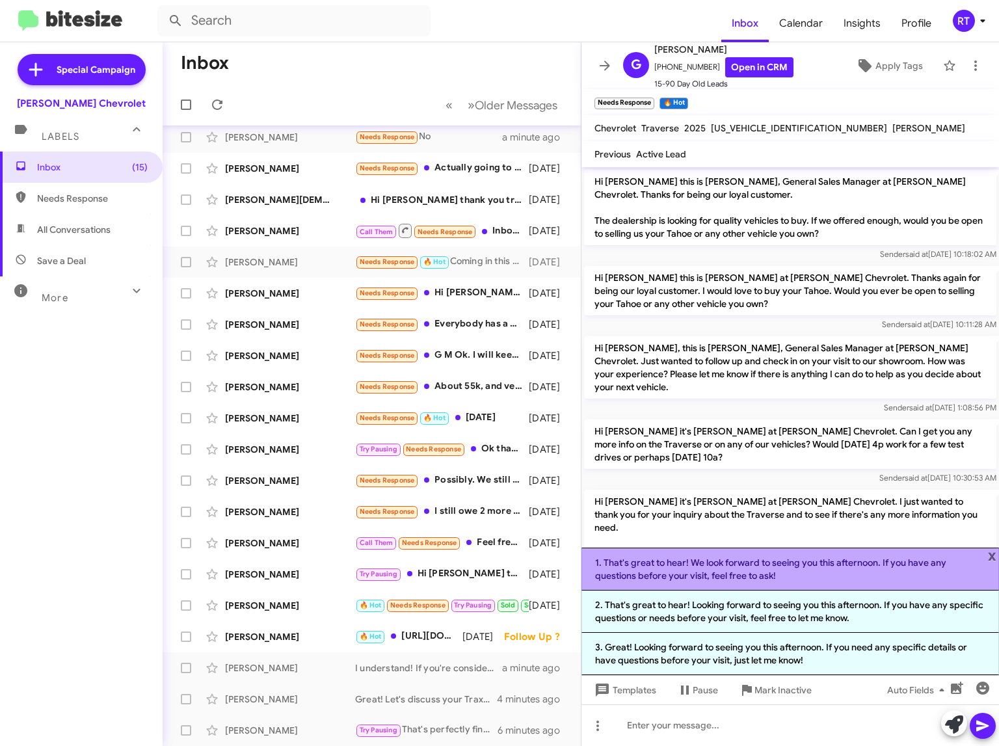
click at [765, 570] on li "1. That's great to hear! We look forward to seeing you this afternoon. If you h…" at bounding box center [789, 569] width 417 height 43
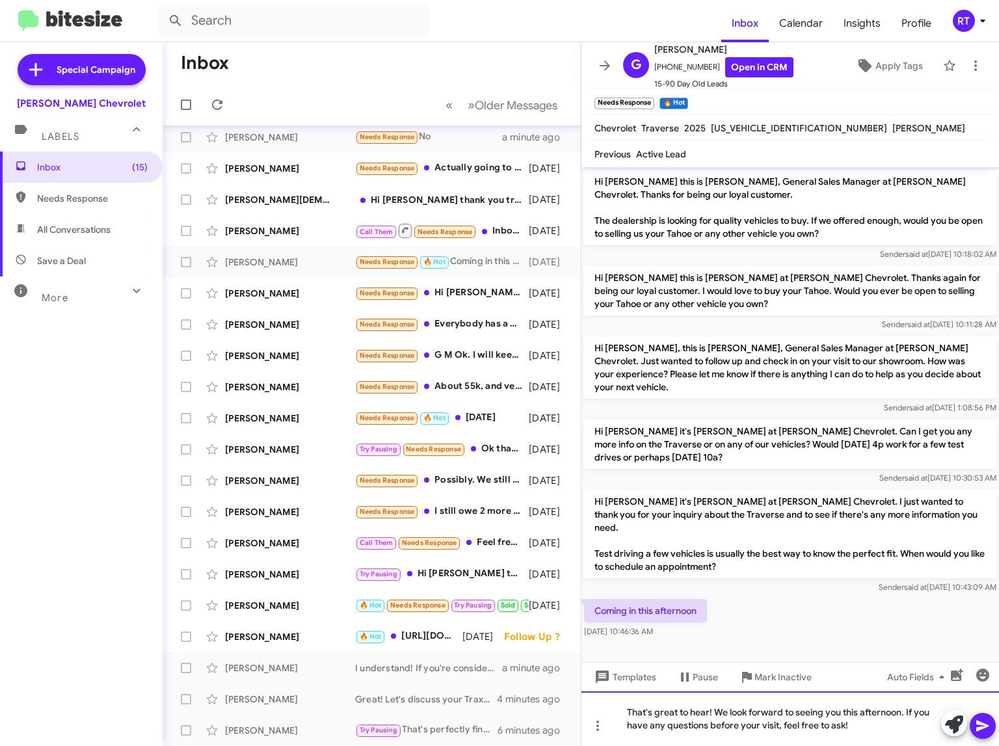
click at [854, 731] on div "That's great to hear! We look forward to seeing you this afternoon. If you have…" at bounding box center [789, 718] width 417 height 55
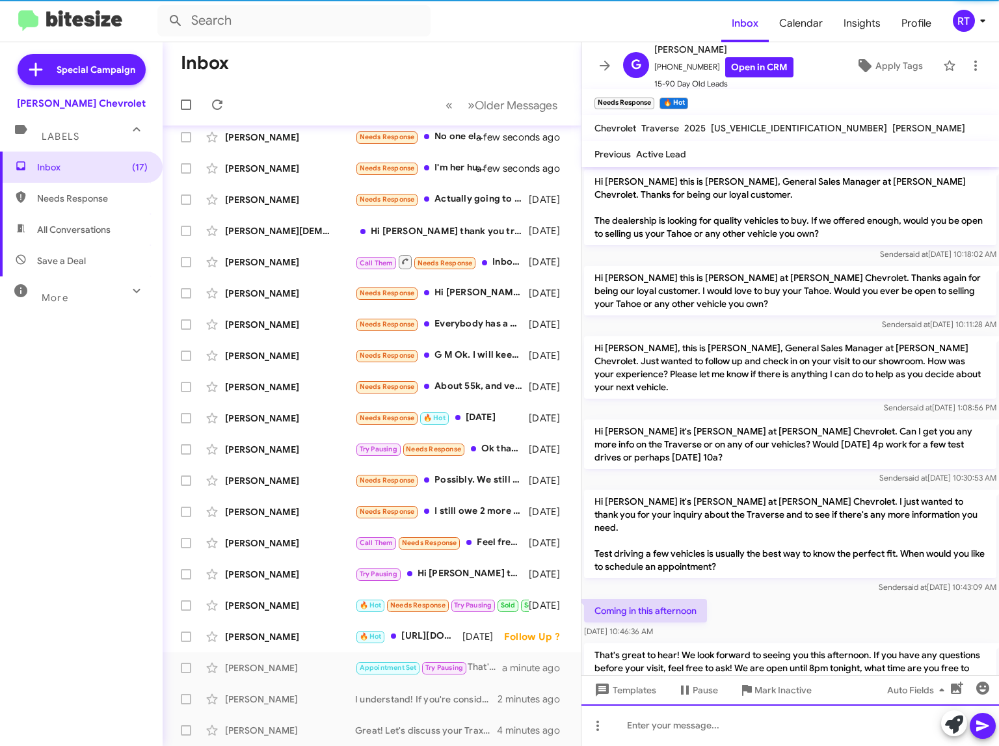
scroll to position [46, 0]
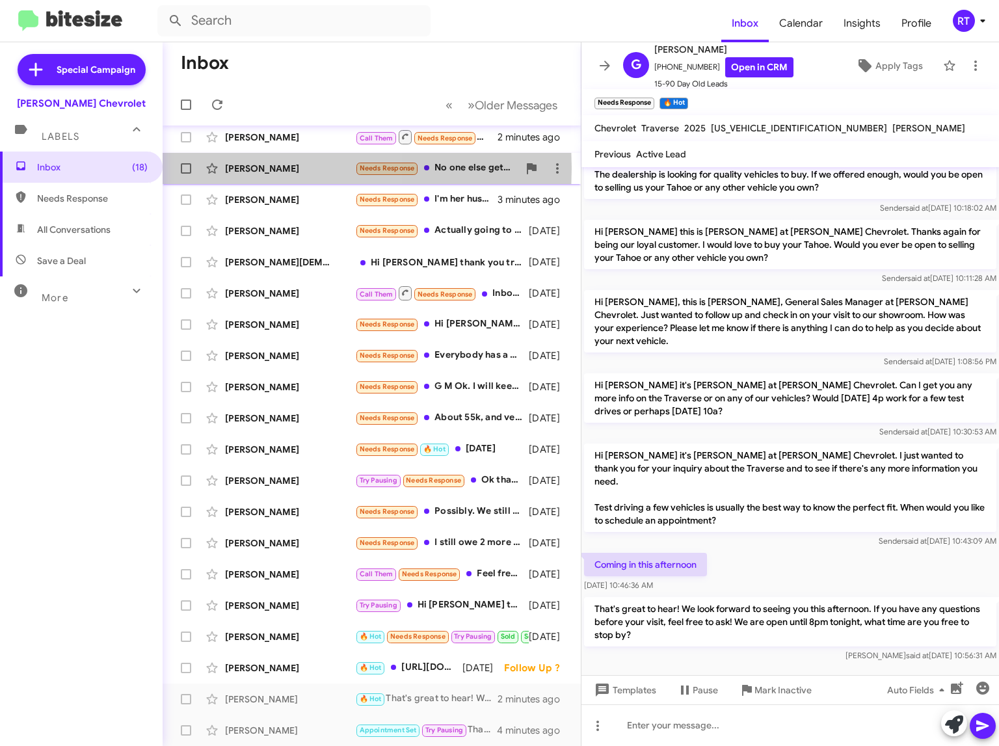
click at [239, 168] on div "[PERSON_NAME]" at bounding box center [290, 168] width 130 height 13
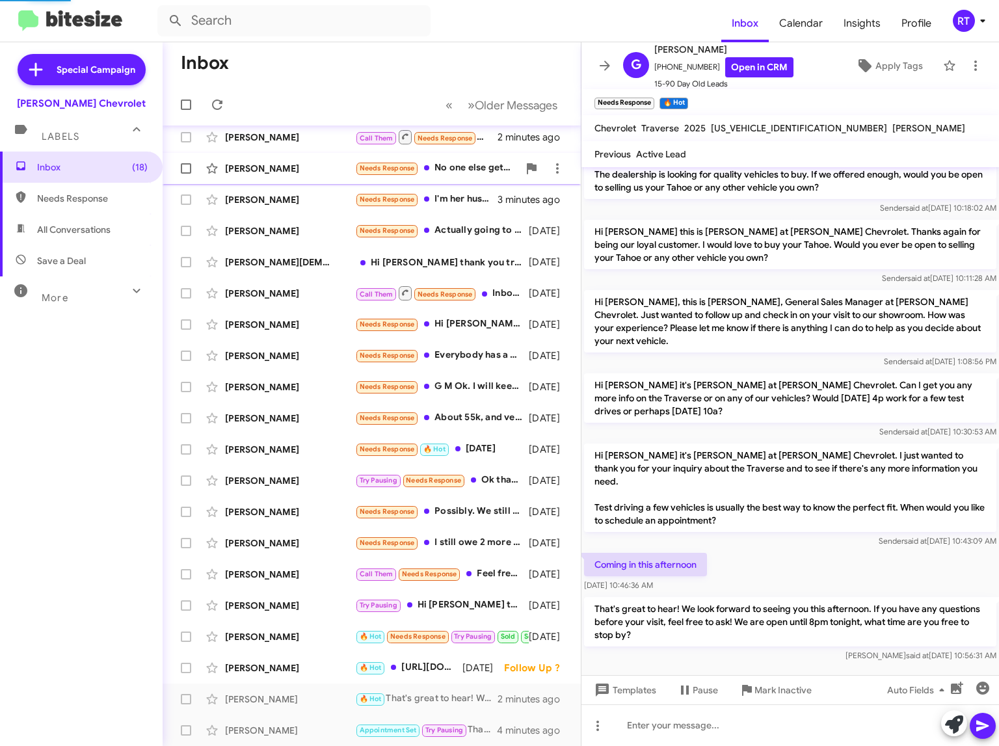
scroll to position [38, 0]
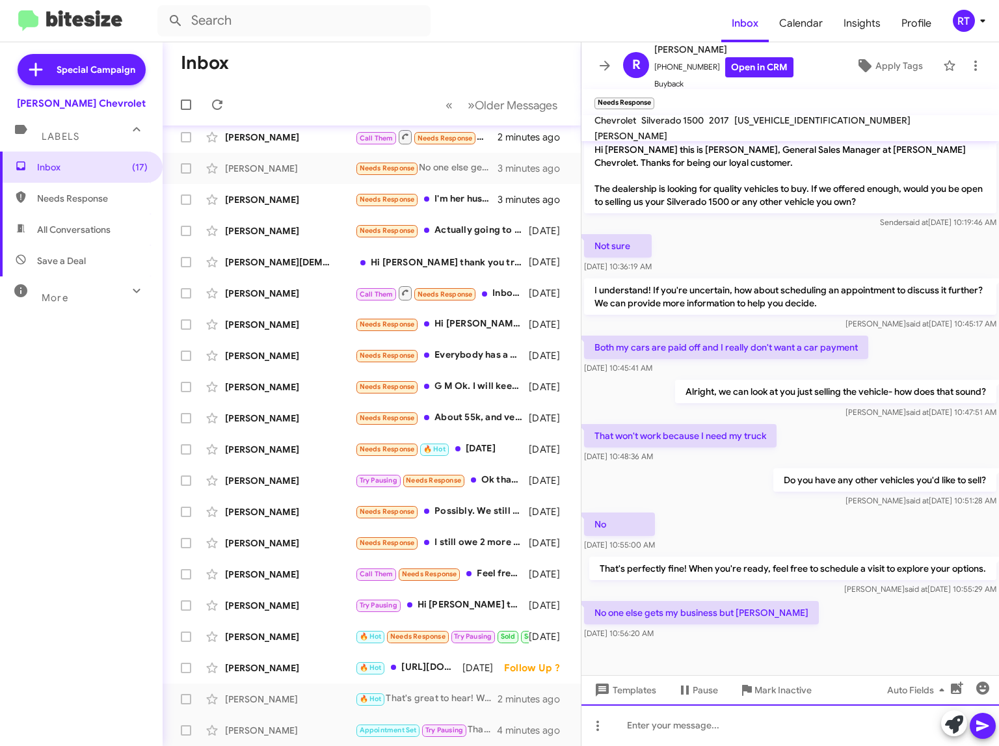
click at [678, 730] on div at bounding box center [789, 725] width 417 height 42
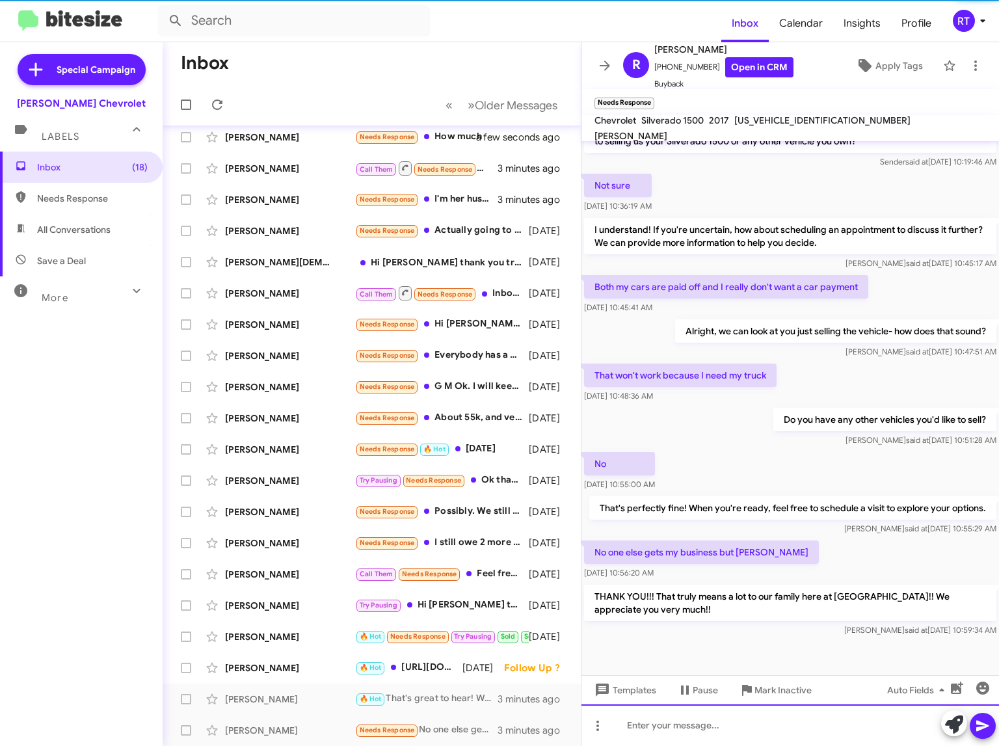
scroll to position [101, 0]
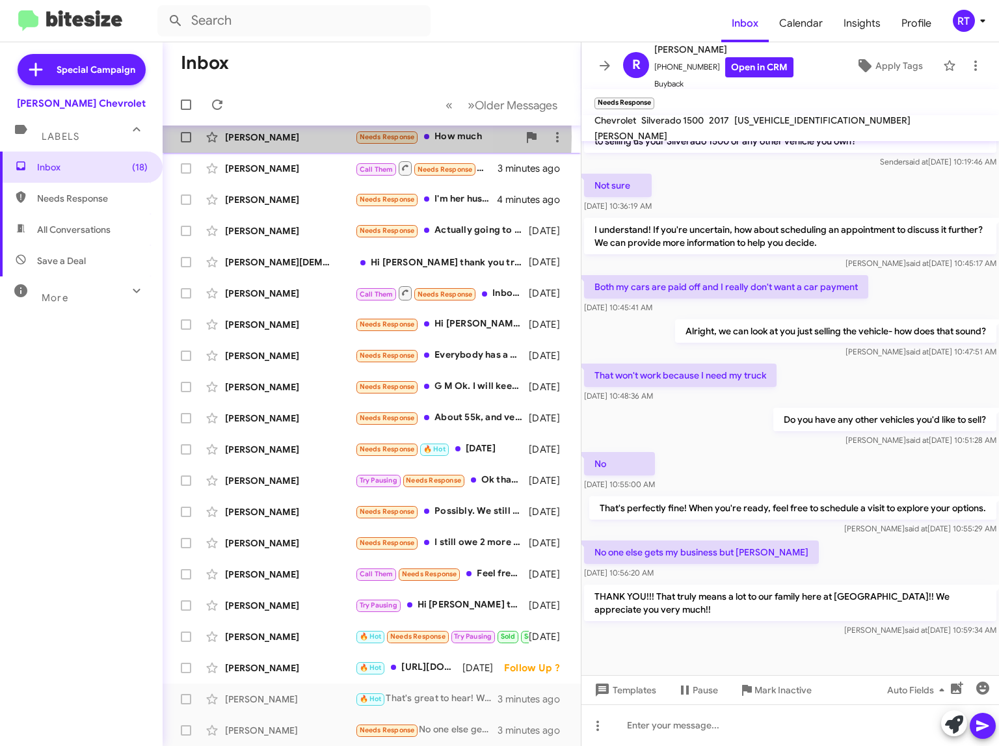
click at [284, 137] on div "[PERSON_NAME]" at bounding box center [290, 137] width 130 height 13
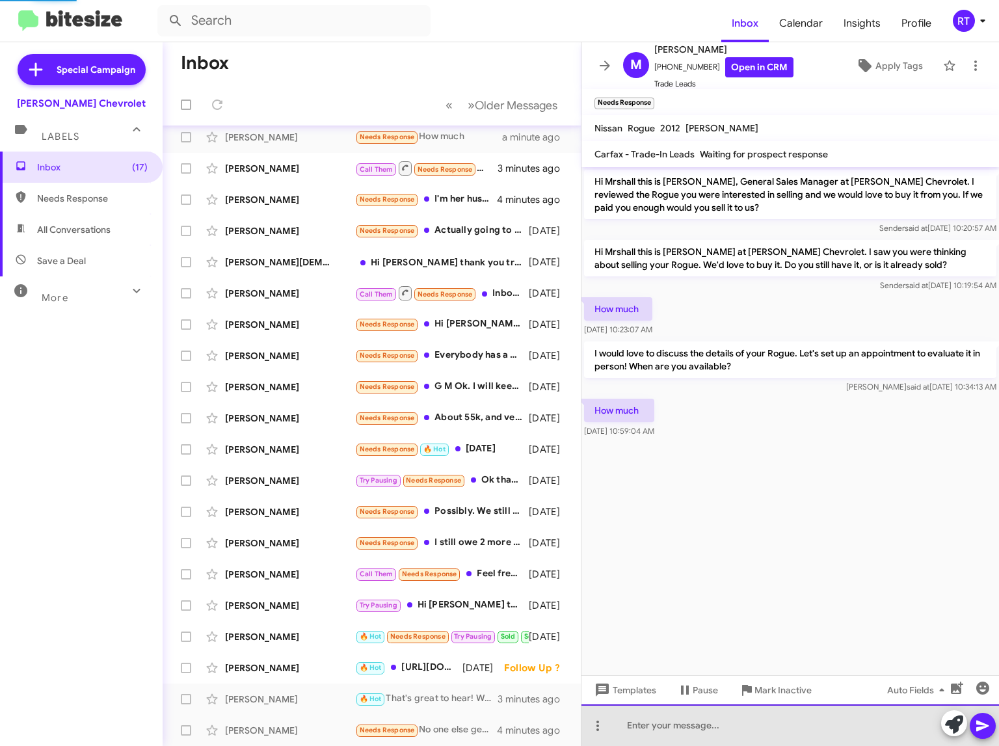
click at [647, 732] on div at bounding box center [789, 725] width 417 height 42
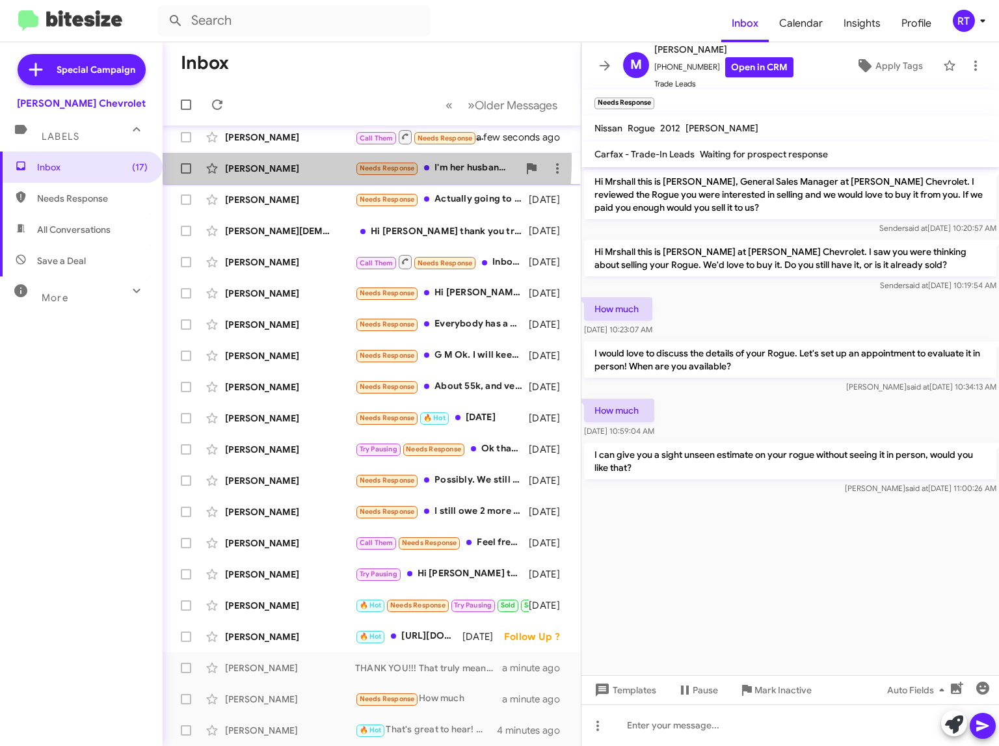
click at [248, 161] on div "Elaine Frost Needs Response I'm her husband, Tom. We would like to look at a Tr…" at bounding box center [371, 168] width 397 height 26
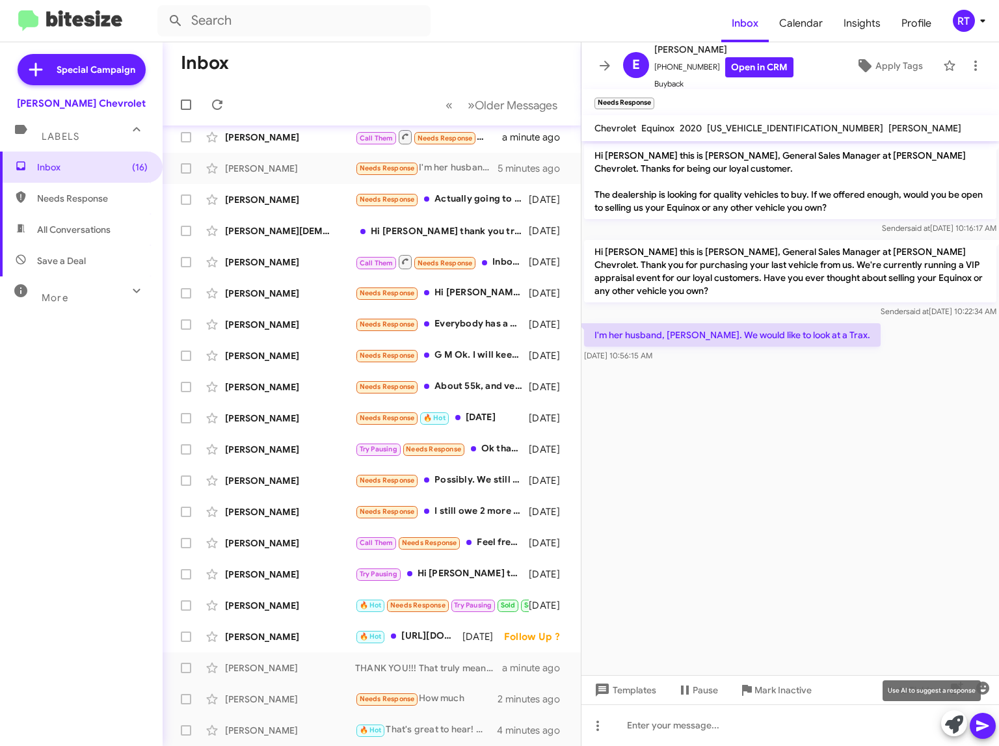
click at [953, 727] on icon at bounding box center [954, 724] width 18 height 18
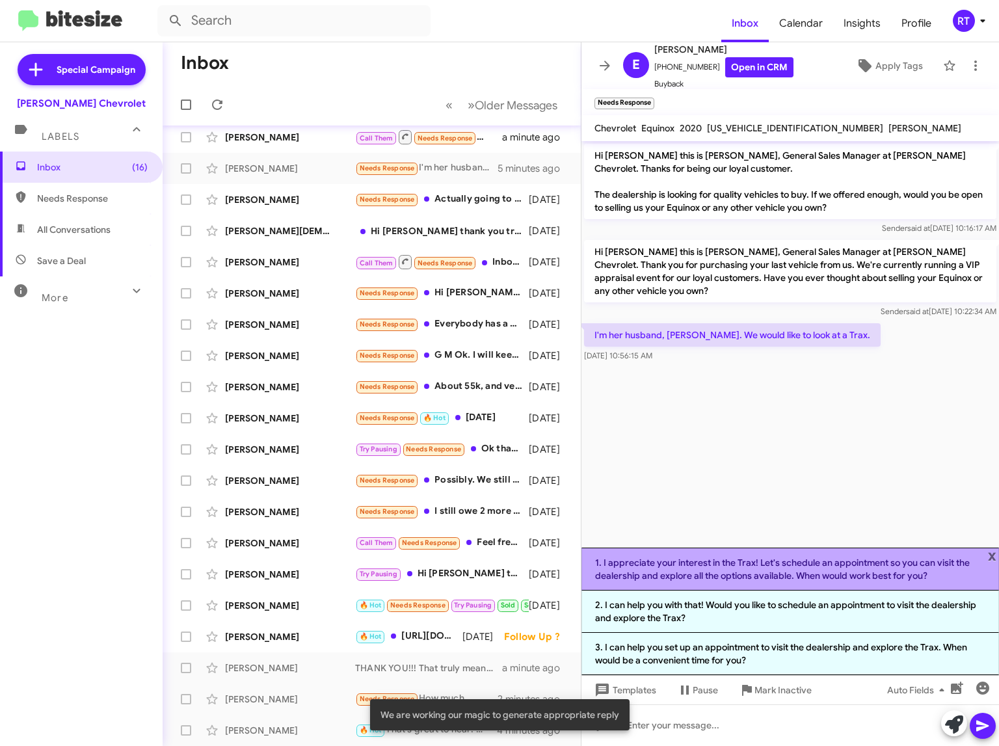
click at [882, 561] on li "1. I appreciate your interest in the Trax! Let's schedule an appointment so you…" at bounding box center [789, 569] width 417 height 43
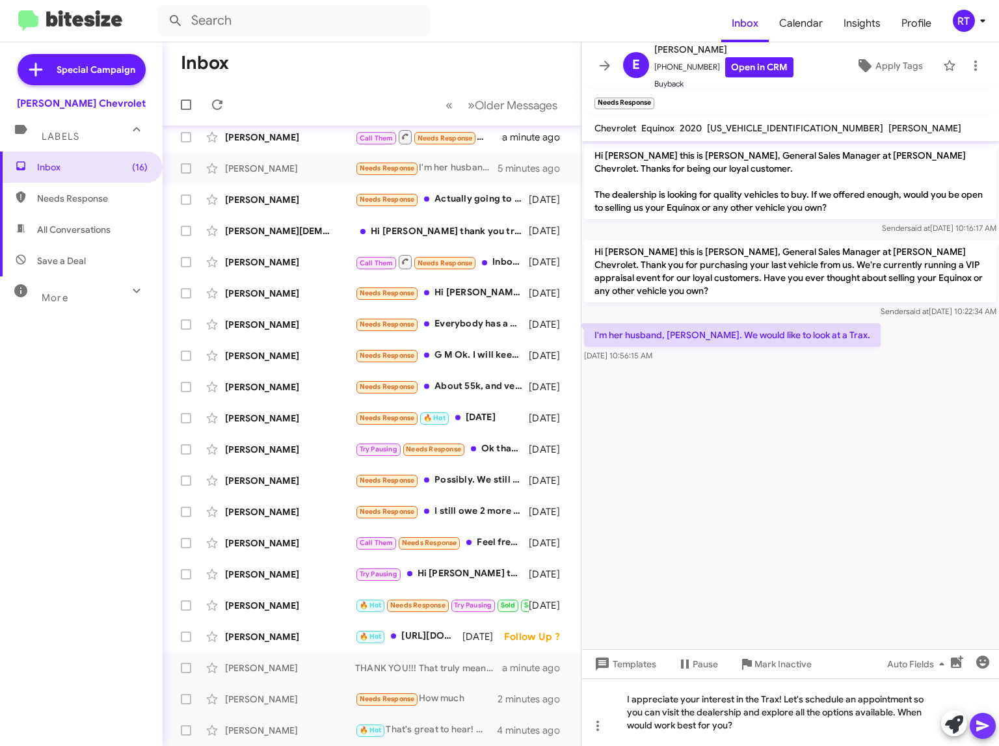
click at [975, 731] on icon at bounding box center [983, 726] width 16 height 16
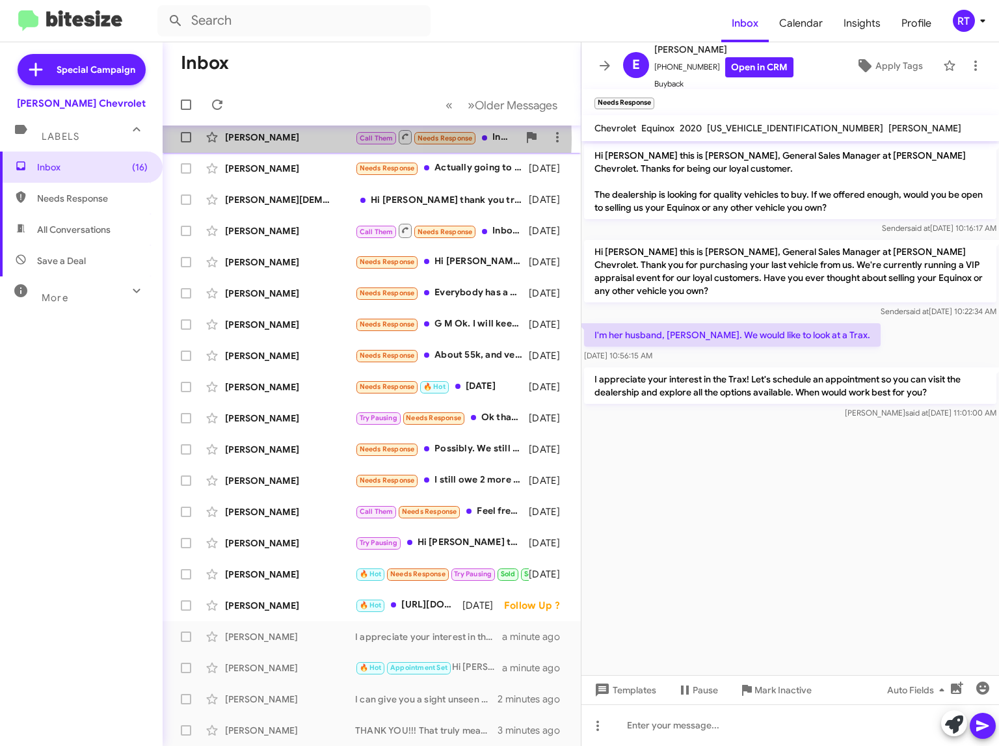
click at [249, 137] on div "[PERSON_NAME]" at bounding box center [290, 137] width 130 height 13
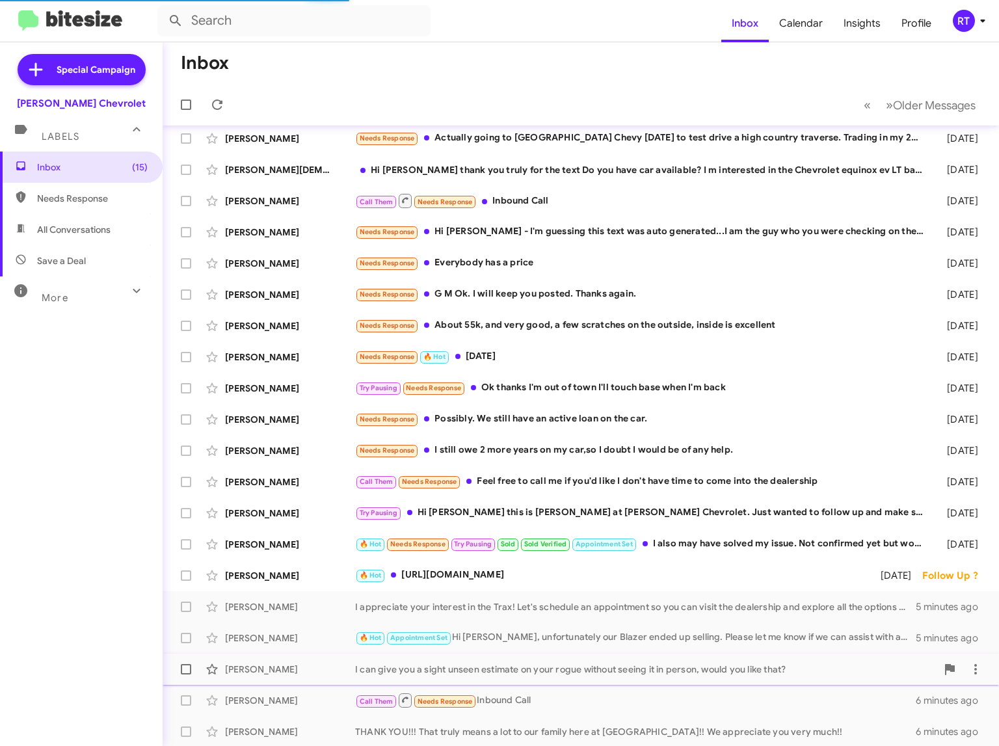
scroll to position [9, 0]
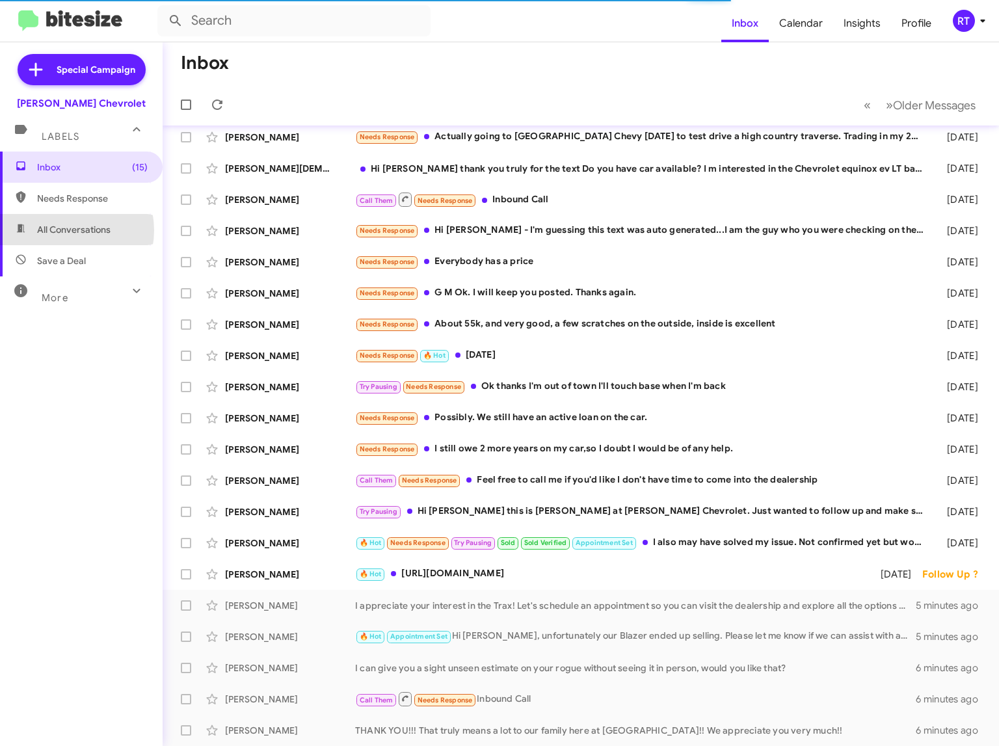
click at [63, 230] on span "All Conversations" at bounding box center [73, 229] width 73 height 13
type input "in:all-conversations"
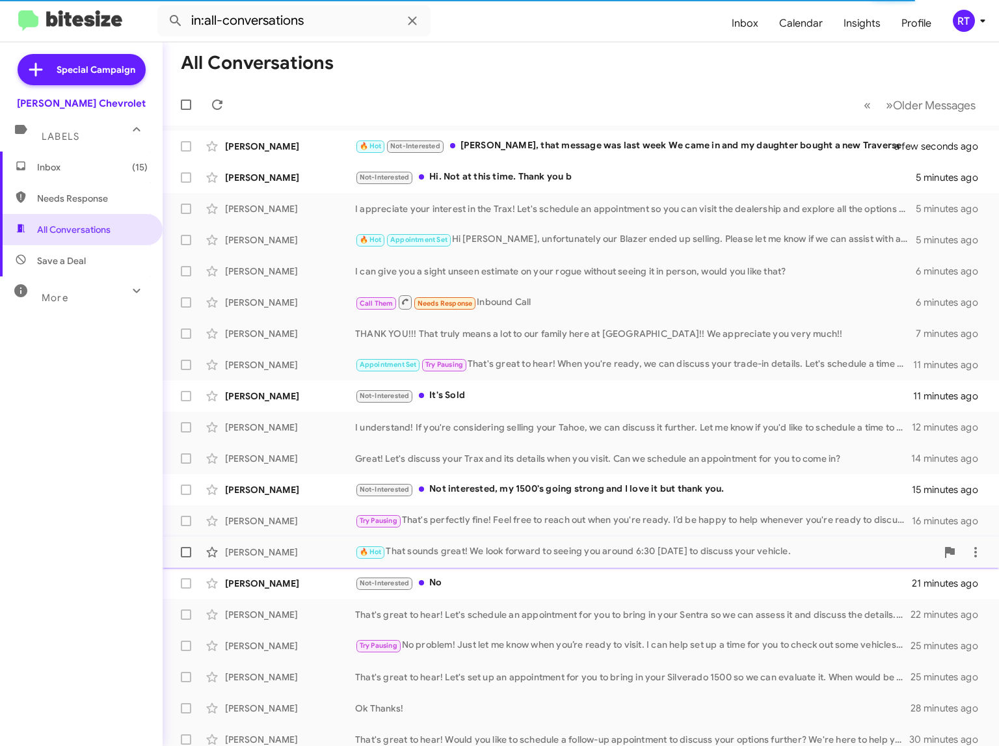
click at [251, 553] on div "[PERSON_NAME]" at bounding box center [290, 552] width 130 height 13
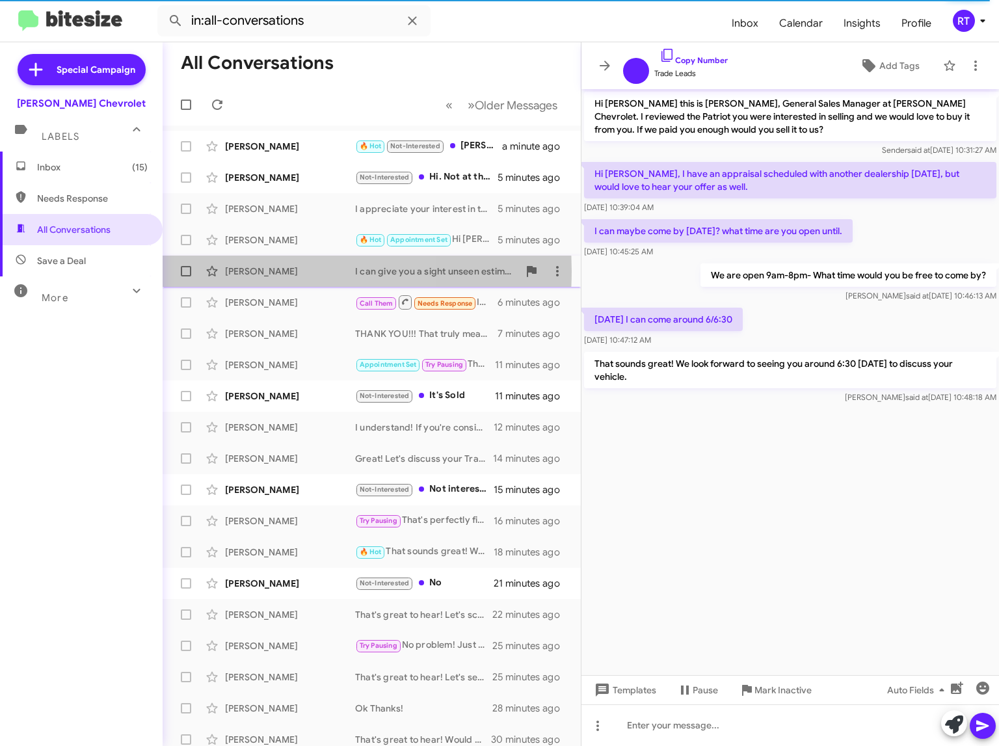
click at [256, 271] on div "[PERSON_NAME]" at bounding box center [290, 271] width 130 height 13
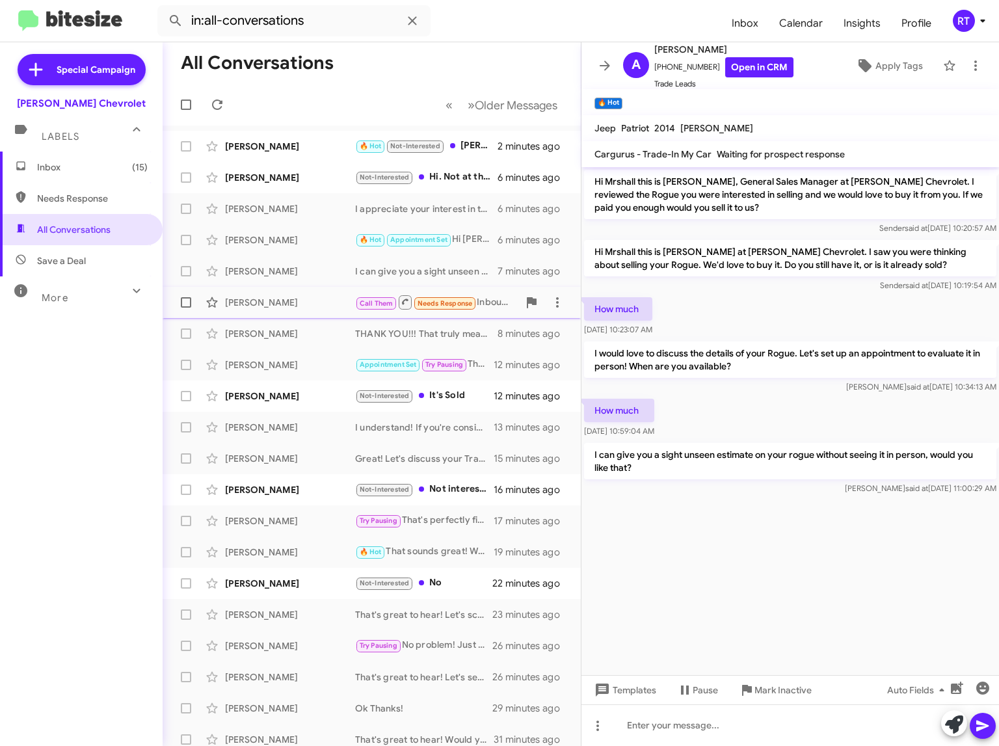
click at [255, 304] on div "[PERSON_NAME]" at bounding box center [290, 302] width 130 height 13
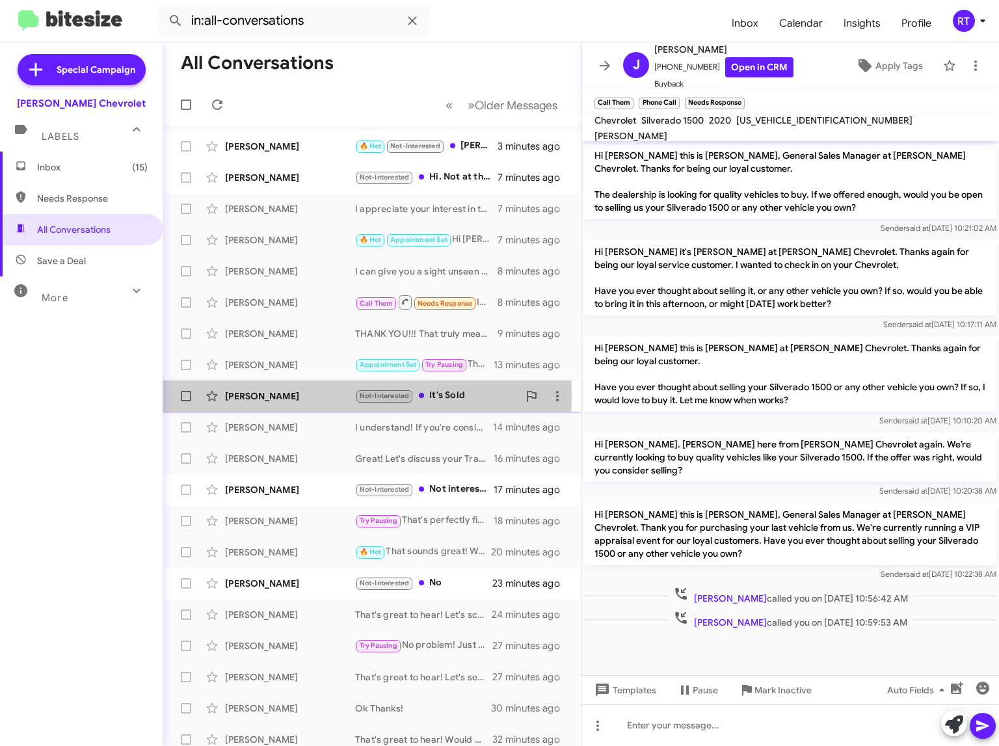
click at [254, 395] on div "[PERSON_NAME]" at bounding box center [290, 396] width 130 height 13
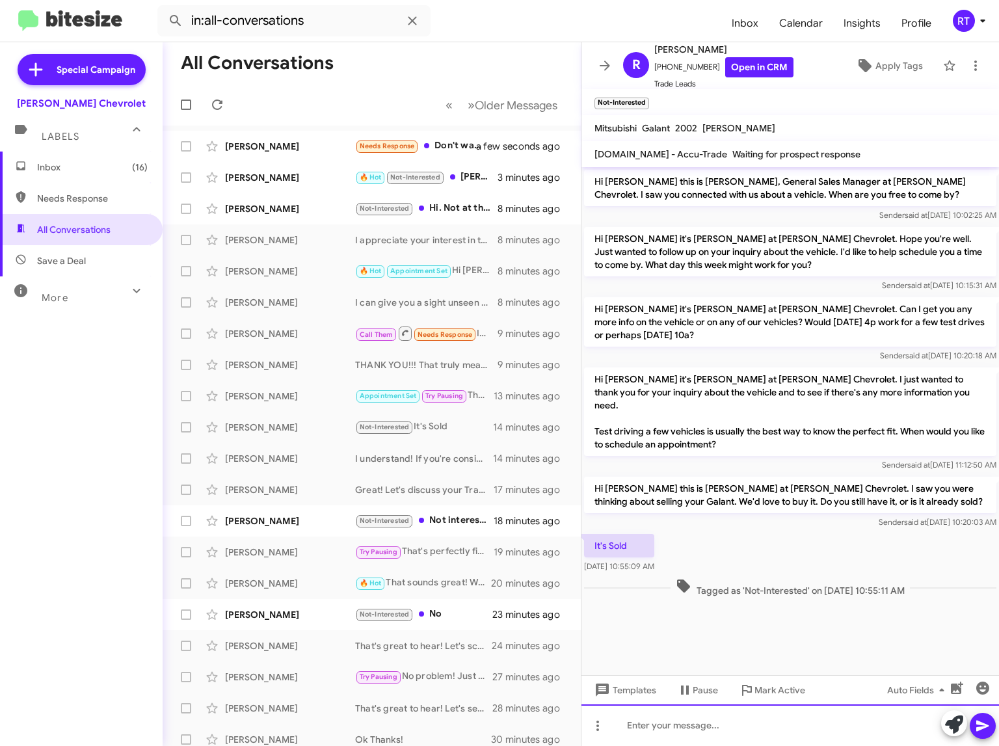
click at [713, 707] on div at bounding box center [789, 725] width 417 height 42
click at [955, 724] on icon at bounding box center [954, 724] width 18 height 18
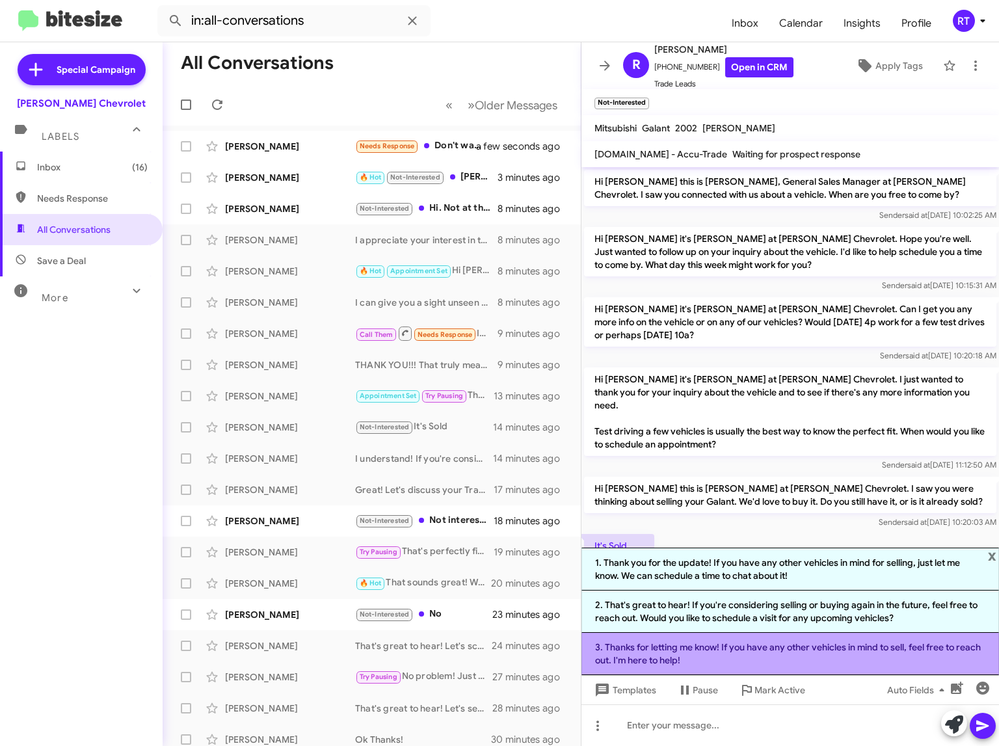
click at [839, 644] on li "3. Thanks for letting me know! If you have any other vehicles in mind to sell, …" at bounding box center [789, 654] width 417 height 42
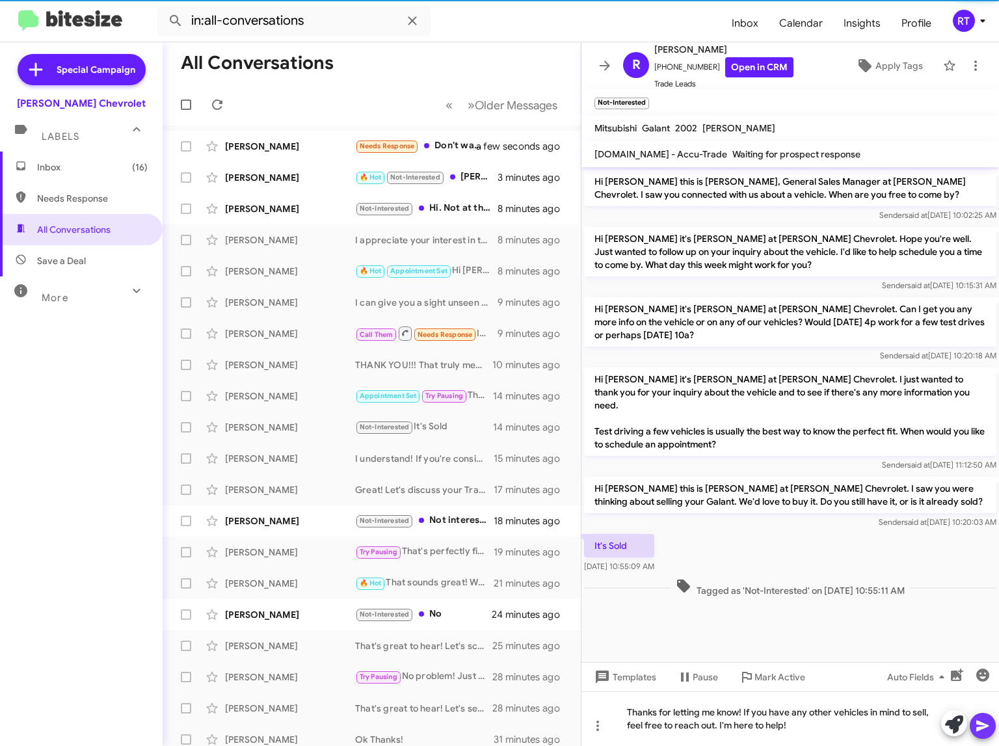
click at [984, 722] on icon at bounding box center [983, 726] width 16 height 16
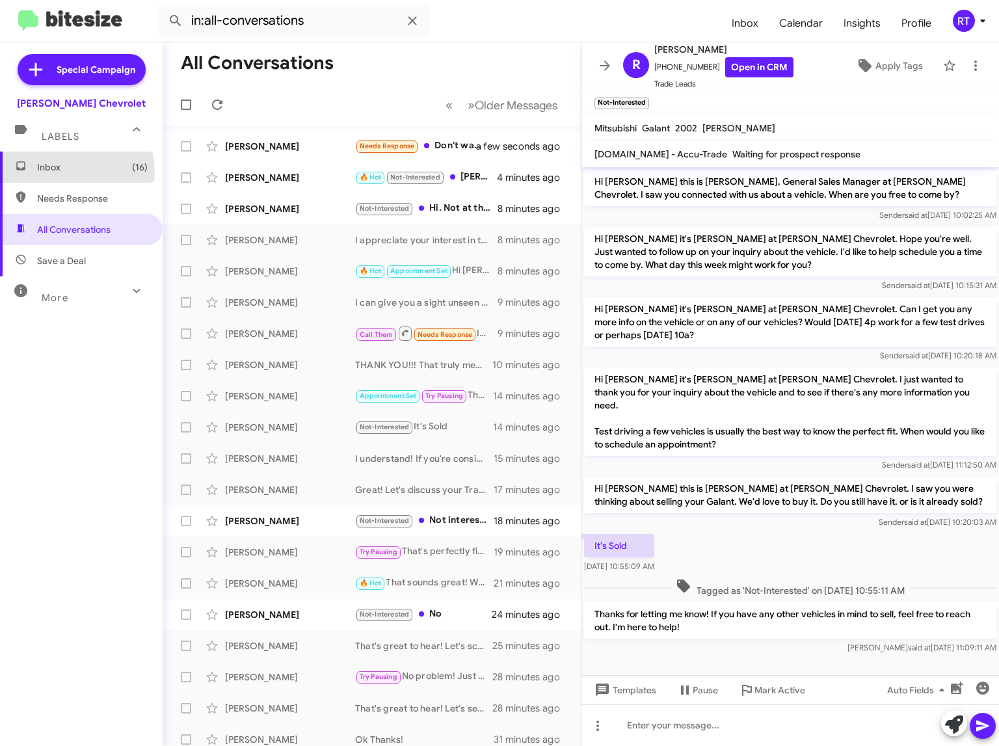
click at [51, 172] on span "Inbox (16)" at bounding box center [92, 167] width 111 height 13
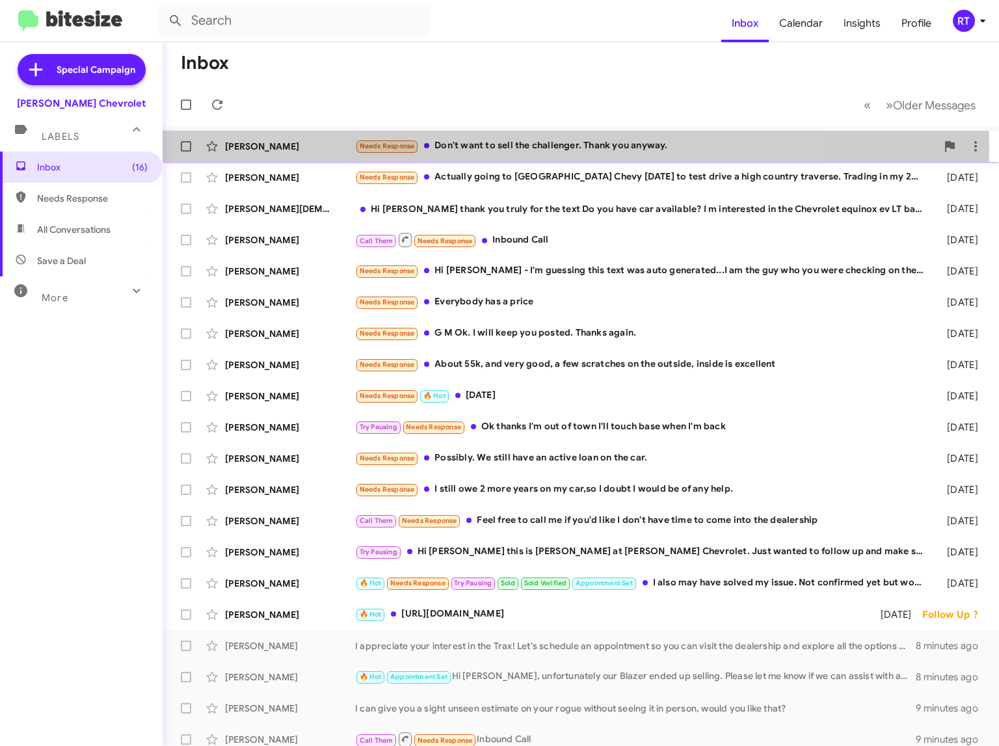
click at [245, 150] on div "[PERSON_NAME]" at bounding box center [290, 146] width 130 height 13
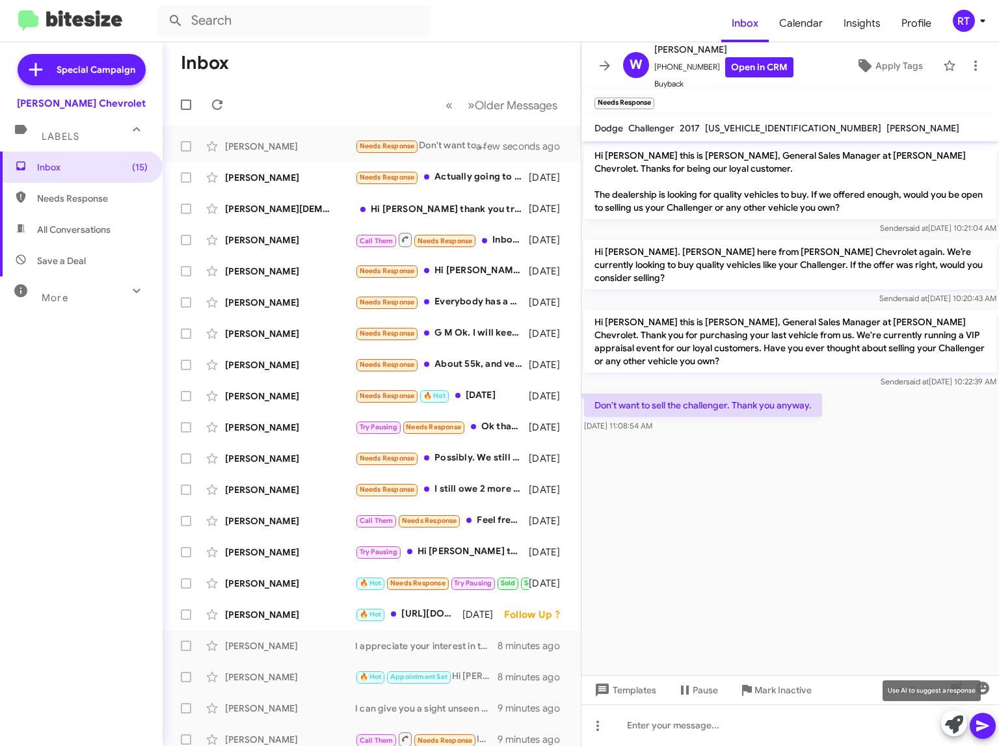
click at [952, 729] on icon at bounding box center [954, 724] width 18 height 18
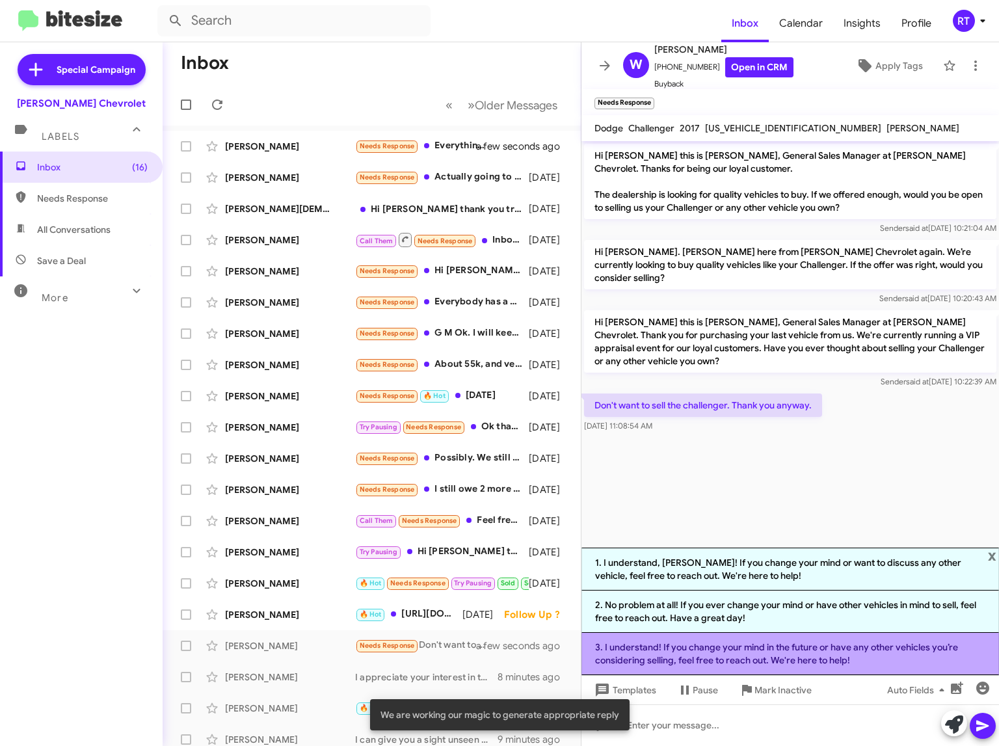
click at [840, 652] on li "3. I understand! If you change your mind in the future or have any other vehicl…" at bounding box center [789, 654] width 417 height 42
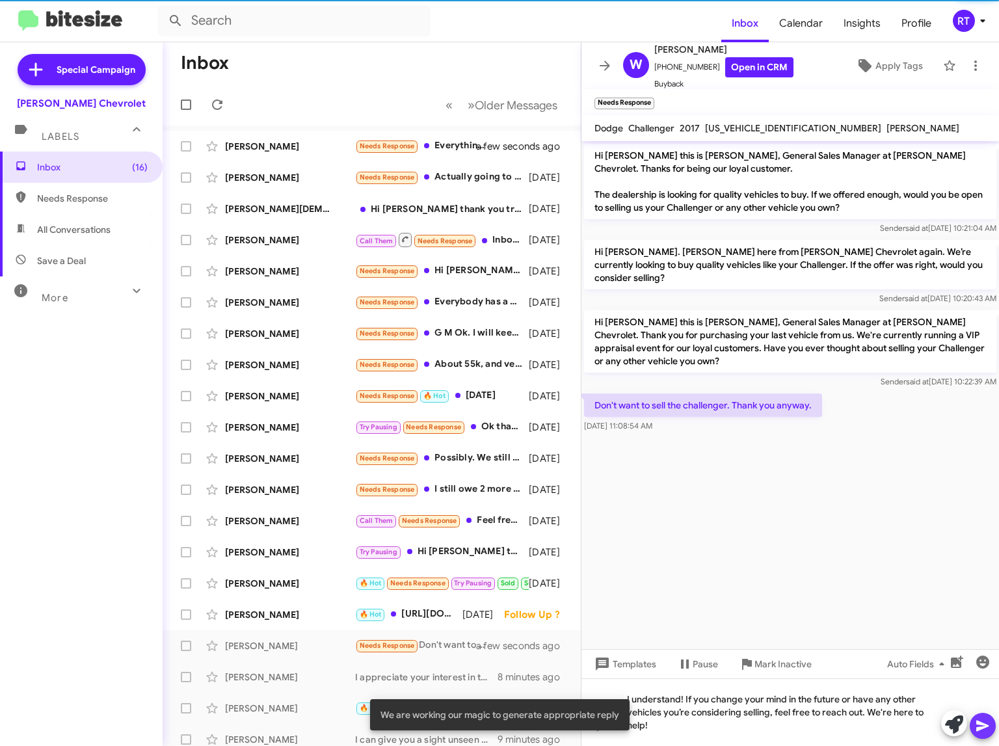
click at [982, 725] on icon at bounding box center [982, 726] width 12 height 11
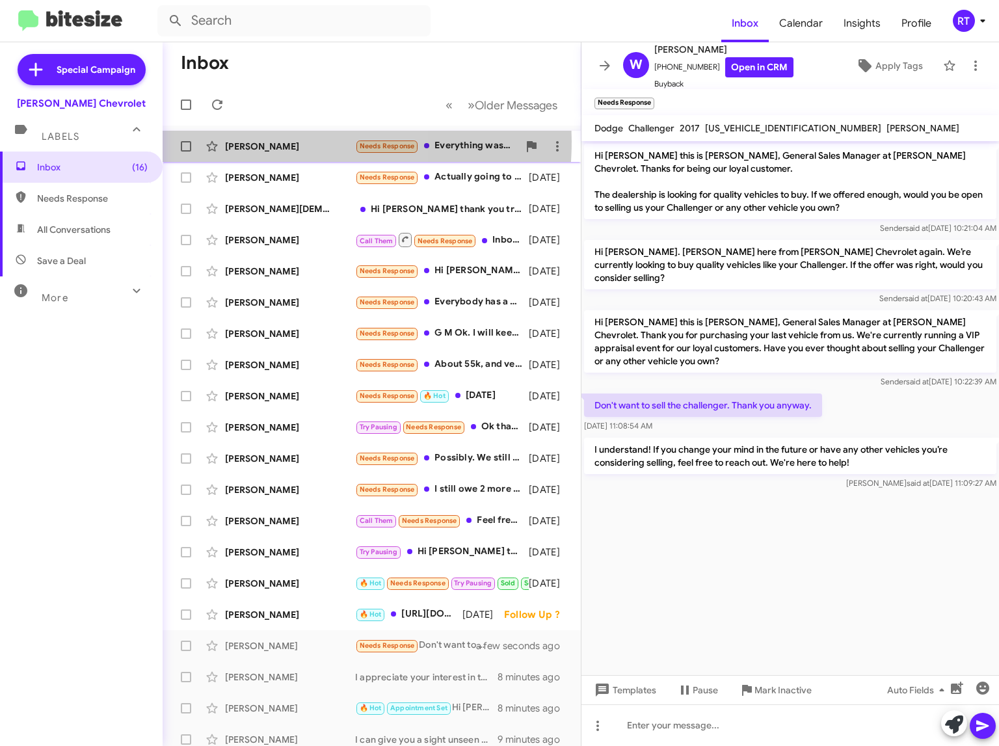
click at [252, 141] on div "[PERSON_NAME]" at bounding box center [290, 146] width 130 height 13
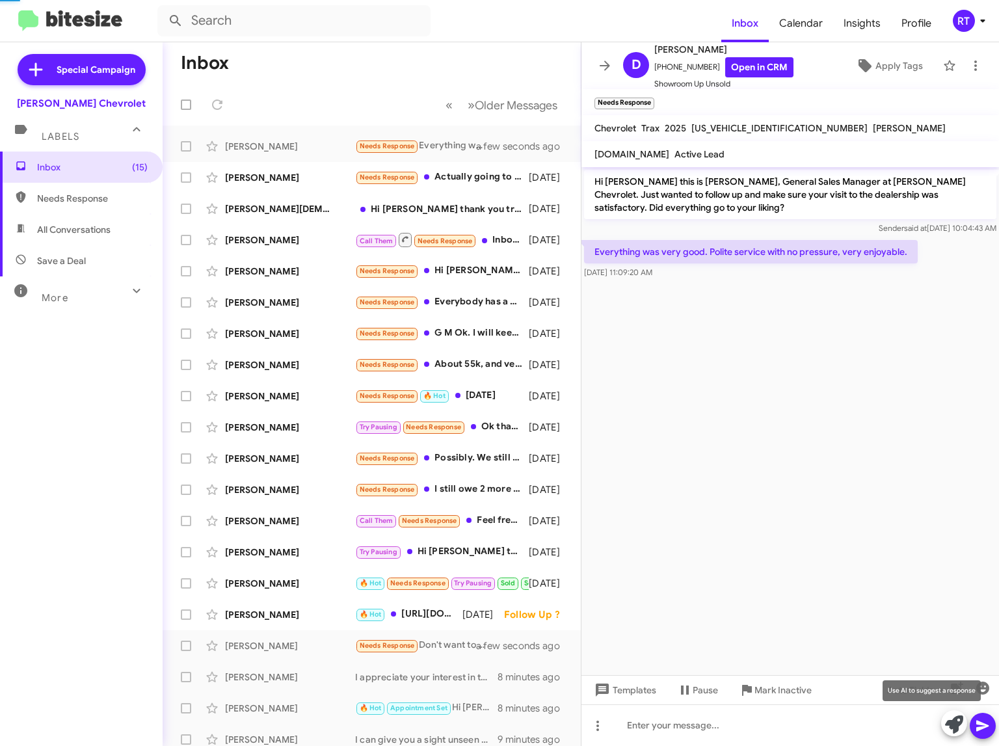
click at [946, 728] on icon at bounding box center [954, 724] width 18 height 18
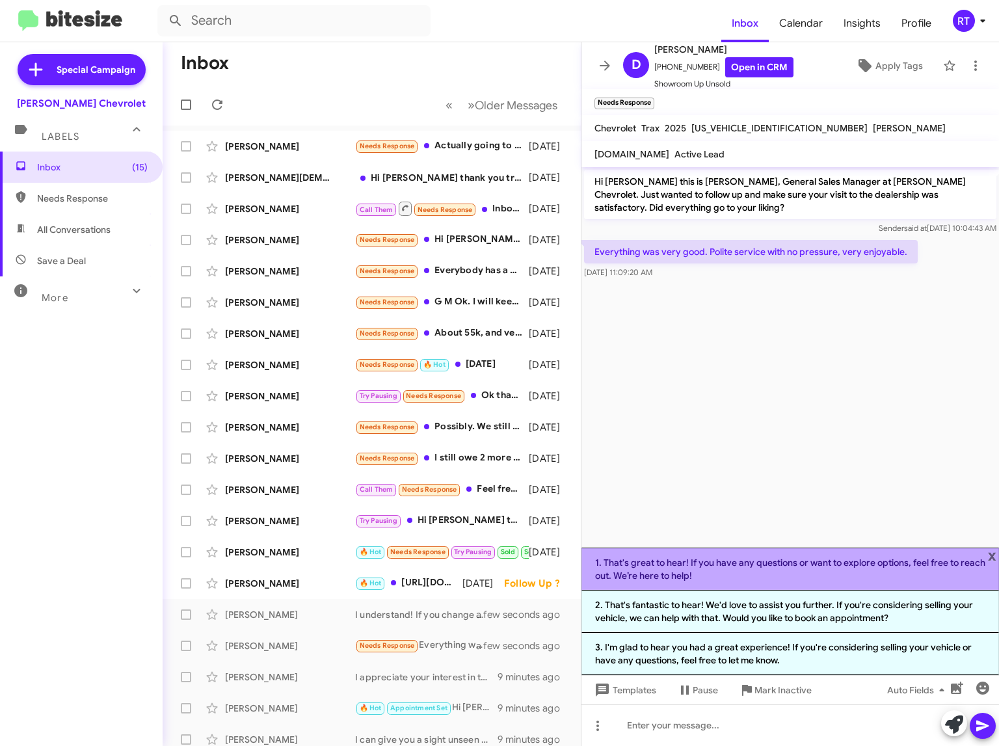
click at [769, 561] on li "1. That's great to hear! If you have any questions or want to explore options, …" at bounding box center [789, 569] width 417 height 43
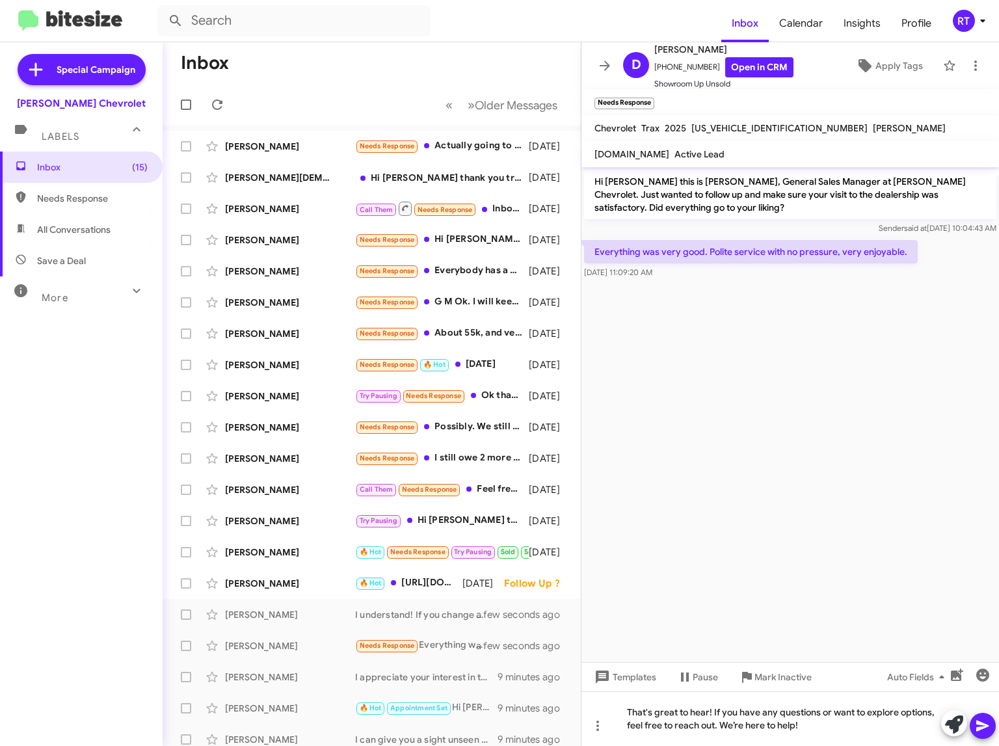
click at [988, 726] on icon at bounding box center [982, 726] width 12 height 11
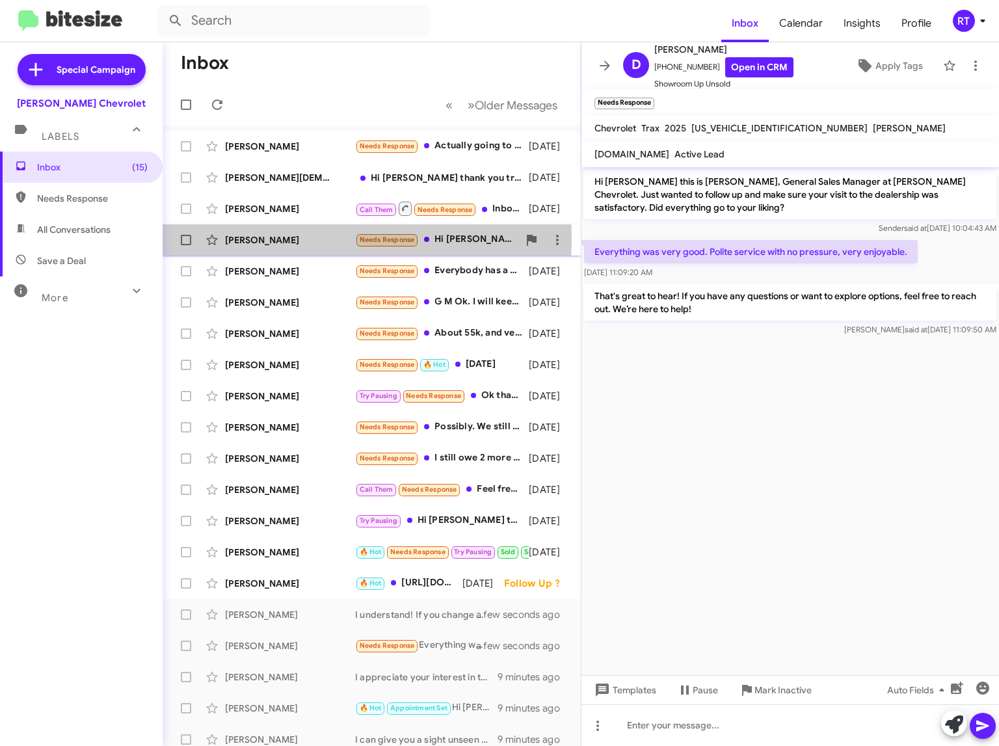
click at [259, 237] on div "[PERSON_NAME]" at bounding box center [290, 239] width 130 height 13
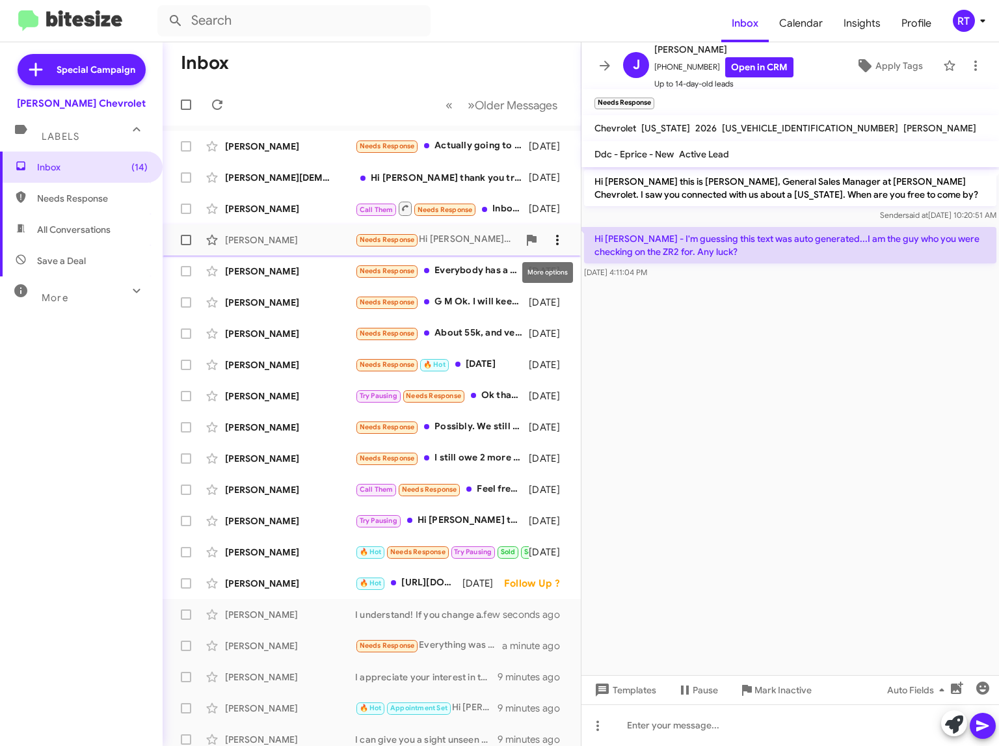
click at [550, 243] on icon at bounding box center [558, 240] width 16 height 16
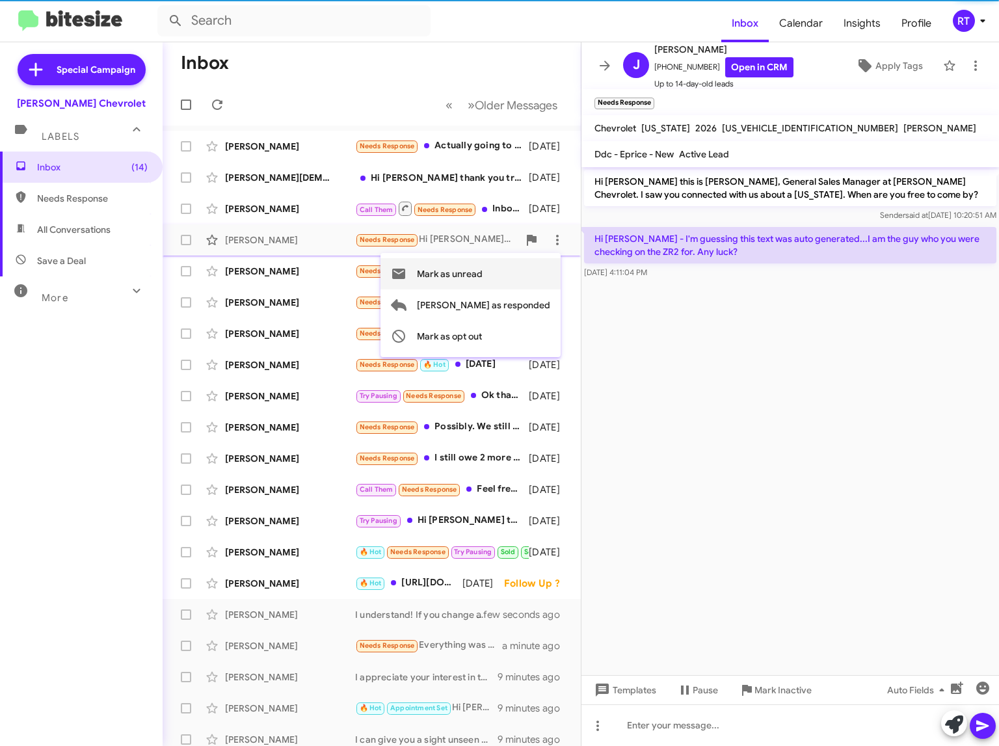
click at [483, 276] on span "Mark as unread" at bounding box center [450, 273] width 66 height 31
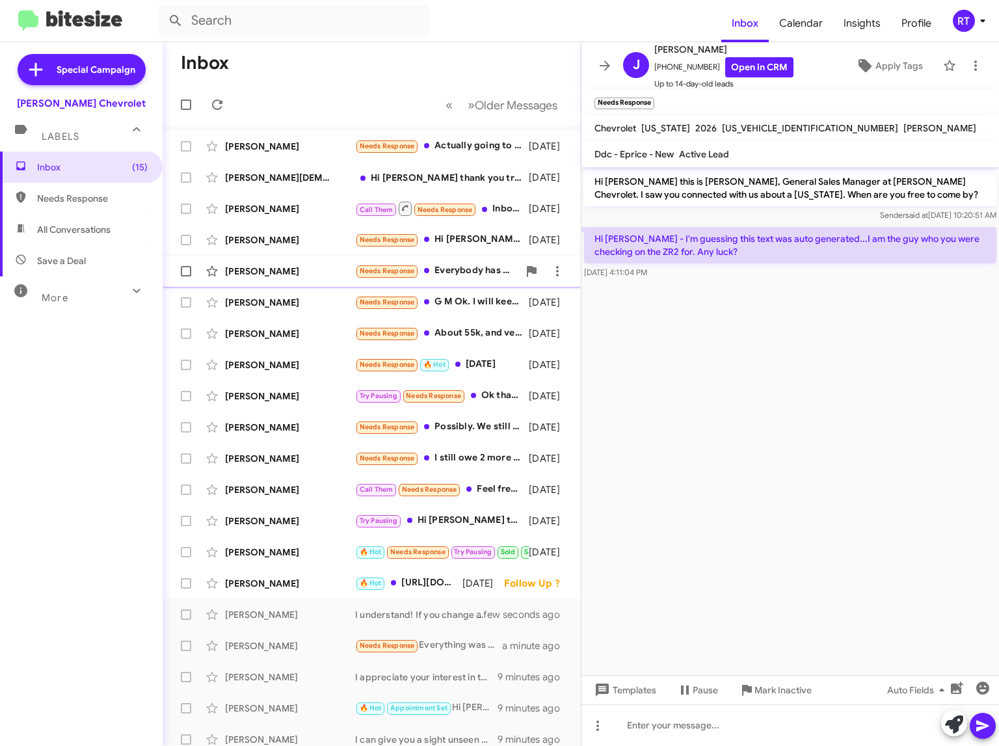
click at [245, 272] on div "[PERSON_NAME]" at bounding box center [290, 271] width 130 height 13
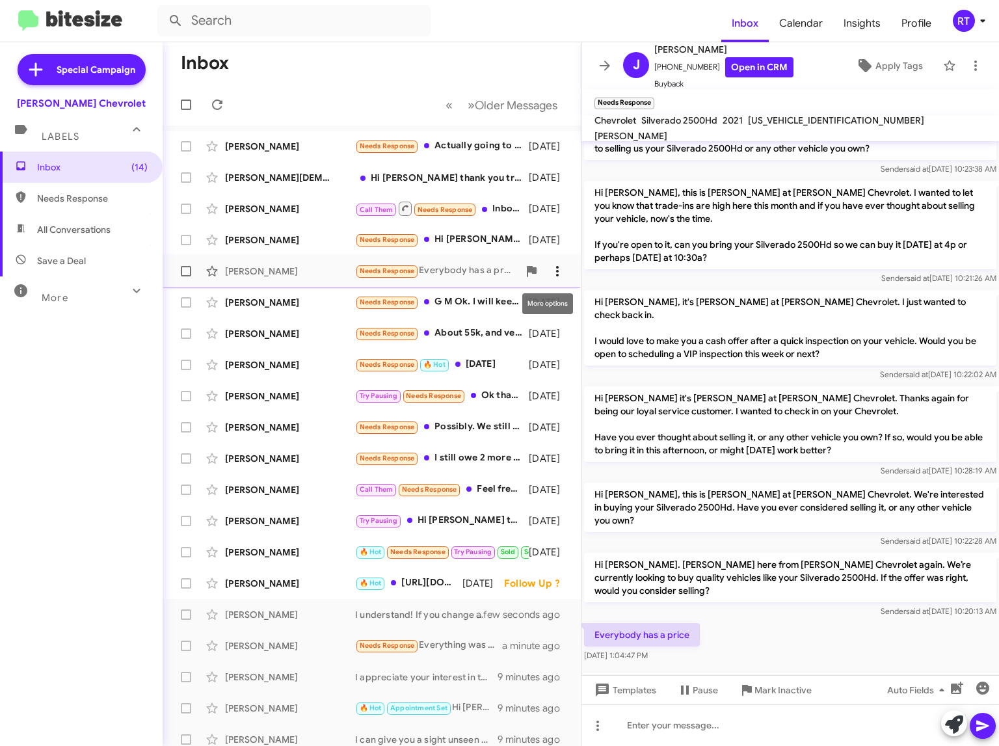
click at [550, 270] on icon at bounding box center [558, 271] width 16 height 16
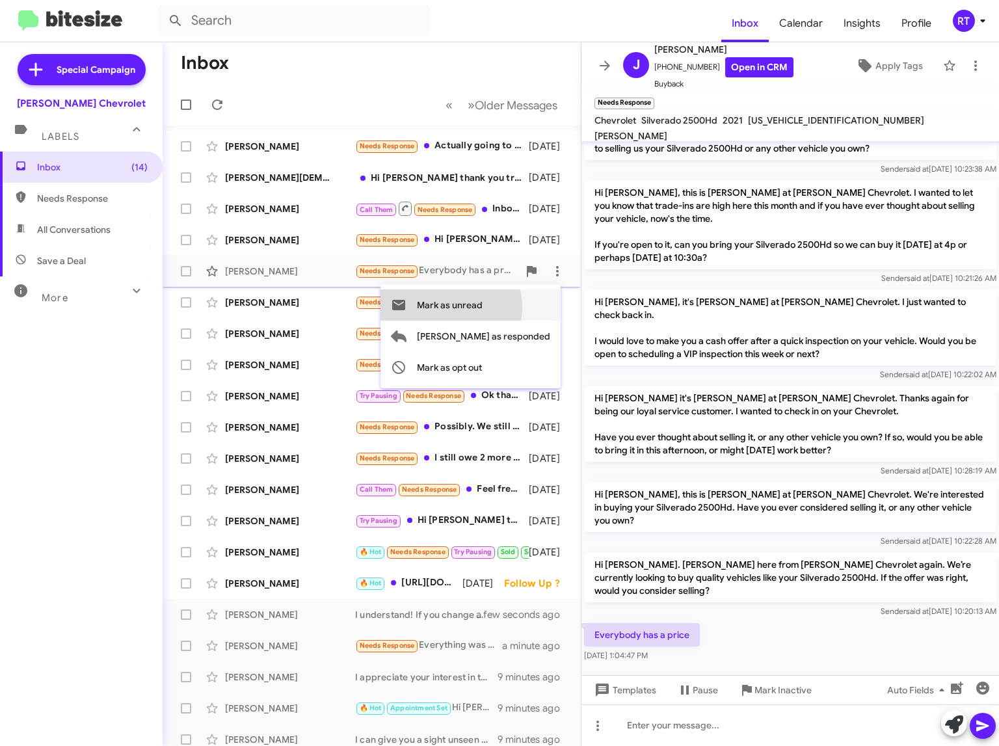
click at [483, 307] on span "Mark as unread" at bounding box center [450, 304] width 66 height 31
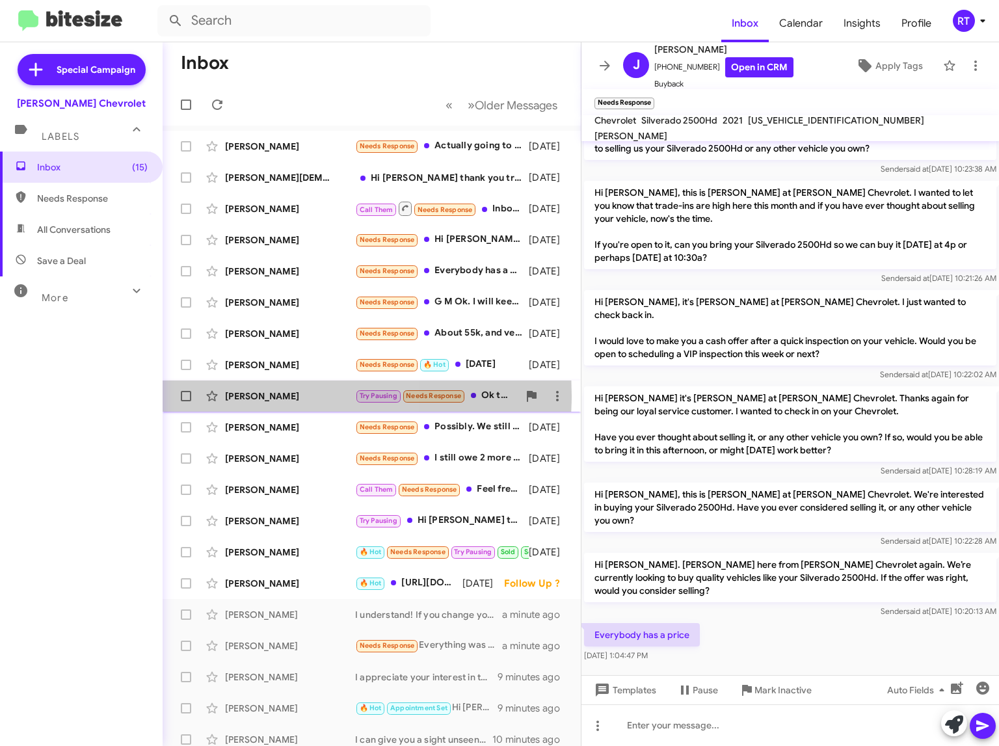
click at [247, 395] on div "[PERSON_NAME]" at bounding box center [290, 396] width 130 height 13
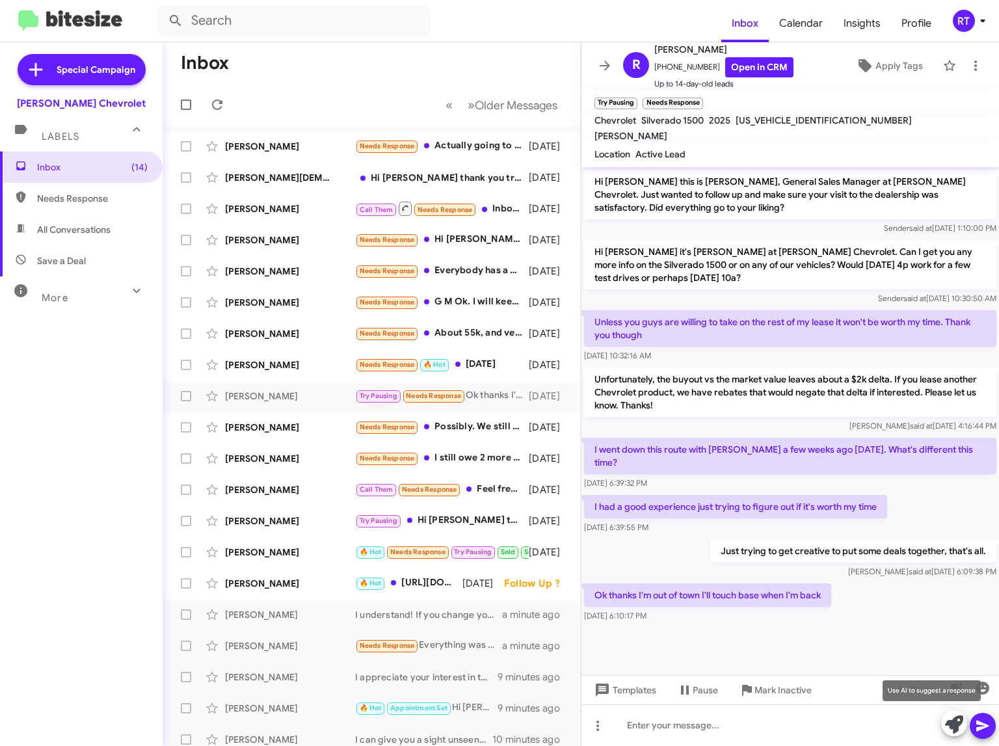
click at [948, 728] on icon at bounding box center [954, 724] width 18 height 18
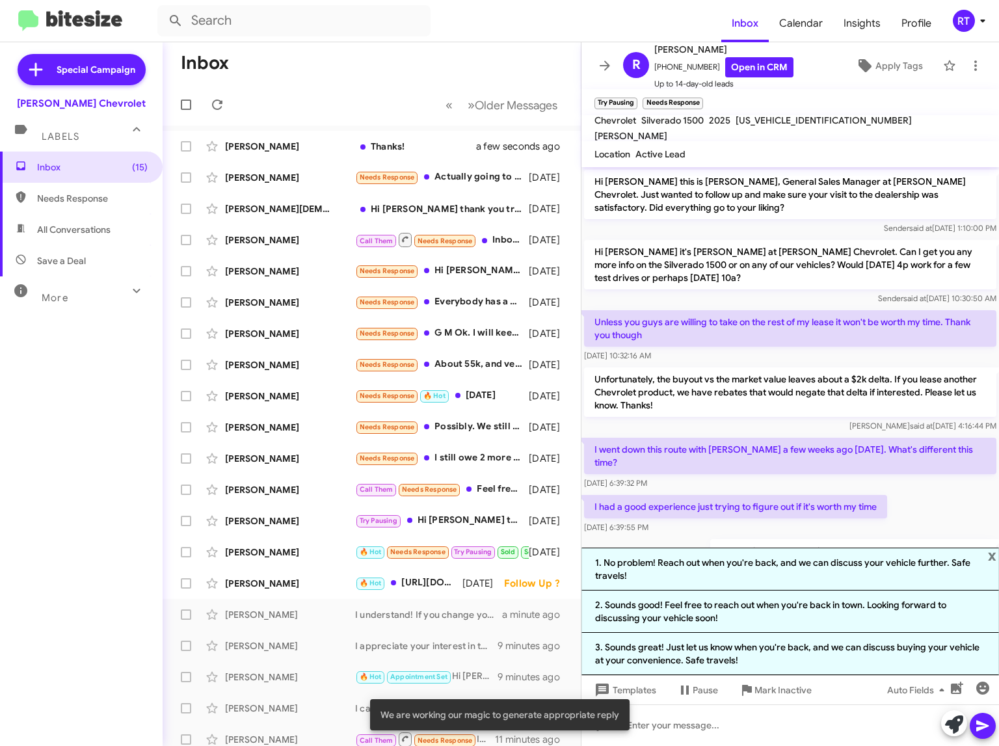
drag, startPoint x: 775, startPoint y: 649, endPoint x: 798, endPoint y: 649, distance: 23.4
click at [776, 648] on li "3. Sounds great! Just let us know when you're back, and we can discuss buying y…" at bounding box center [789, 654] width 417 height 42
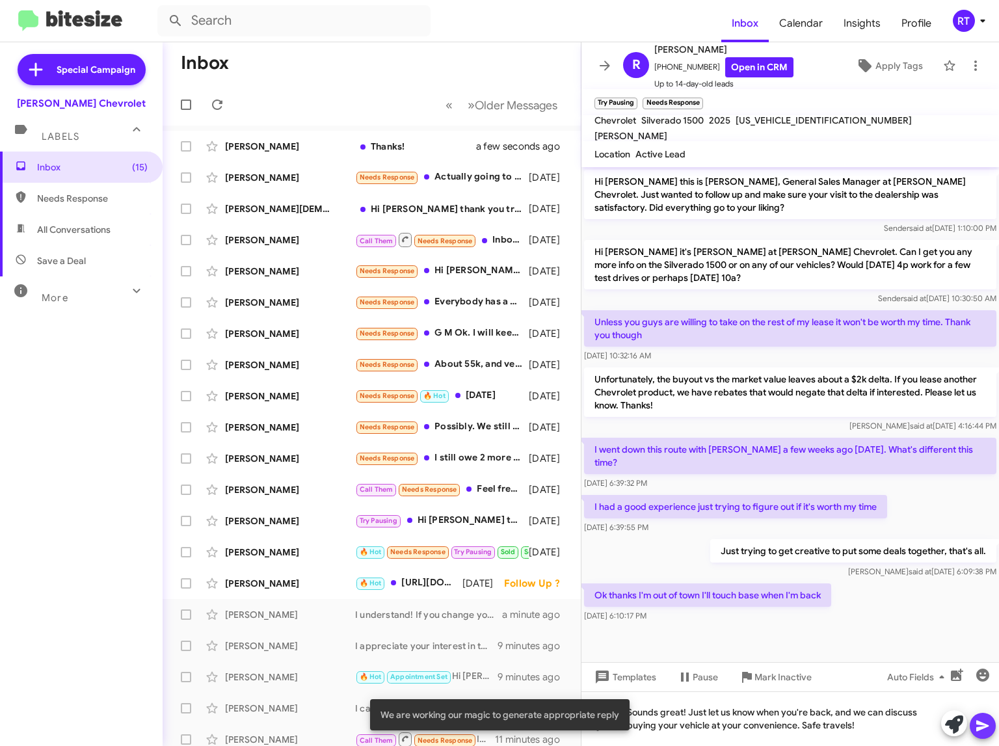
click at [987, 729] on icon at bounding box center [983, 726] width 16 height 16
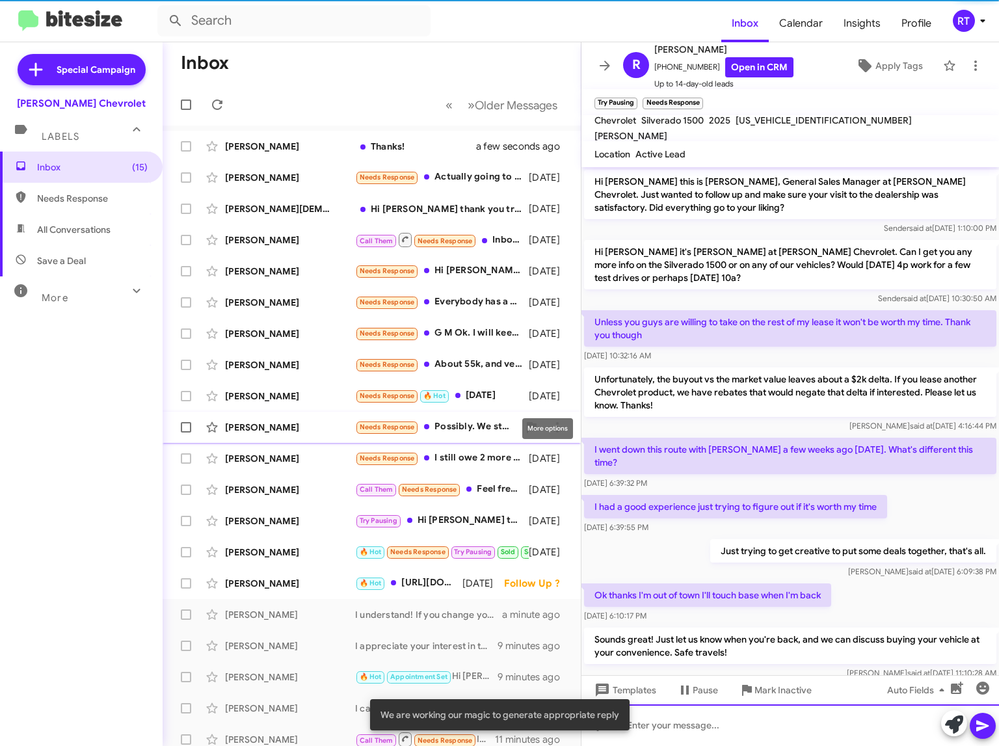
scroll to position [41, 0]
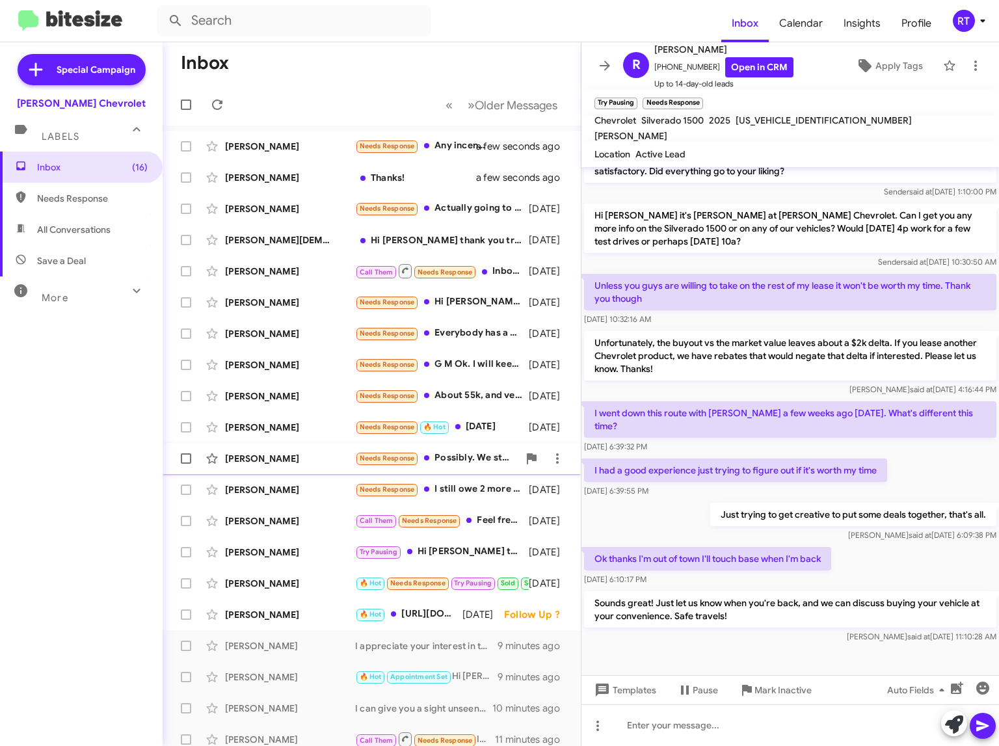
click at [264, 461] on div "[PERSON_NAME]" at bounding box center [290, 458] width 130 height 13
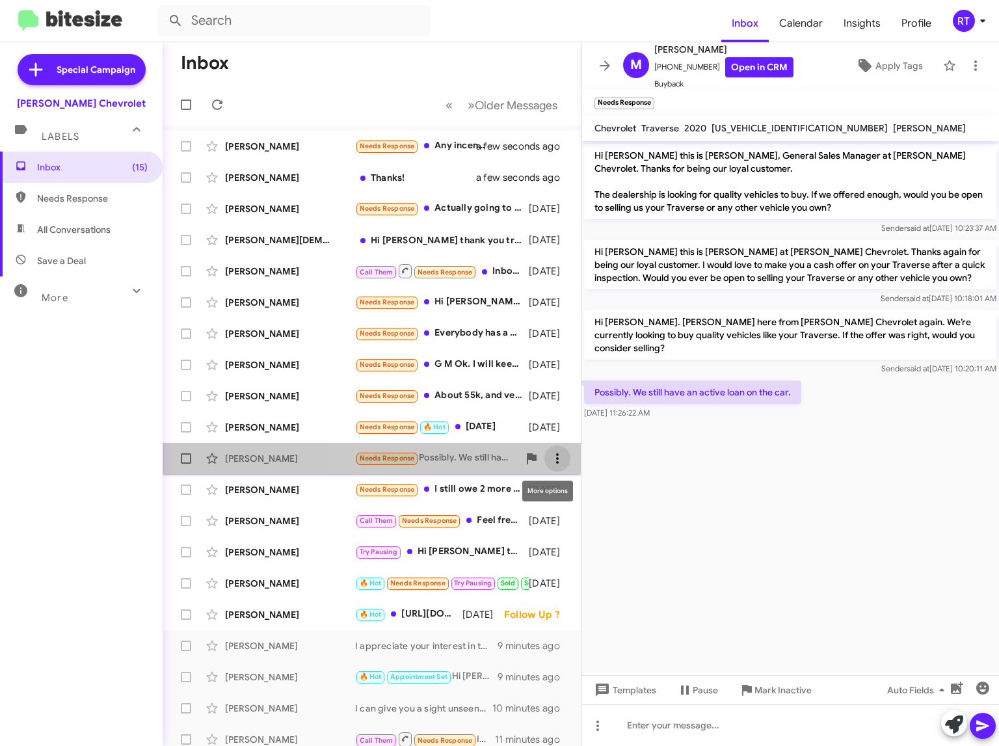
click at [550, 462] on icon at bounding box center [558, 459] width 16 height 16
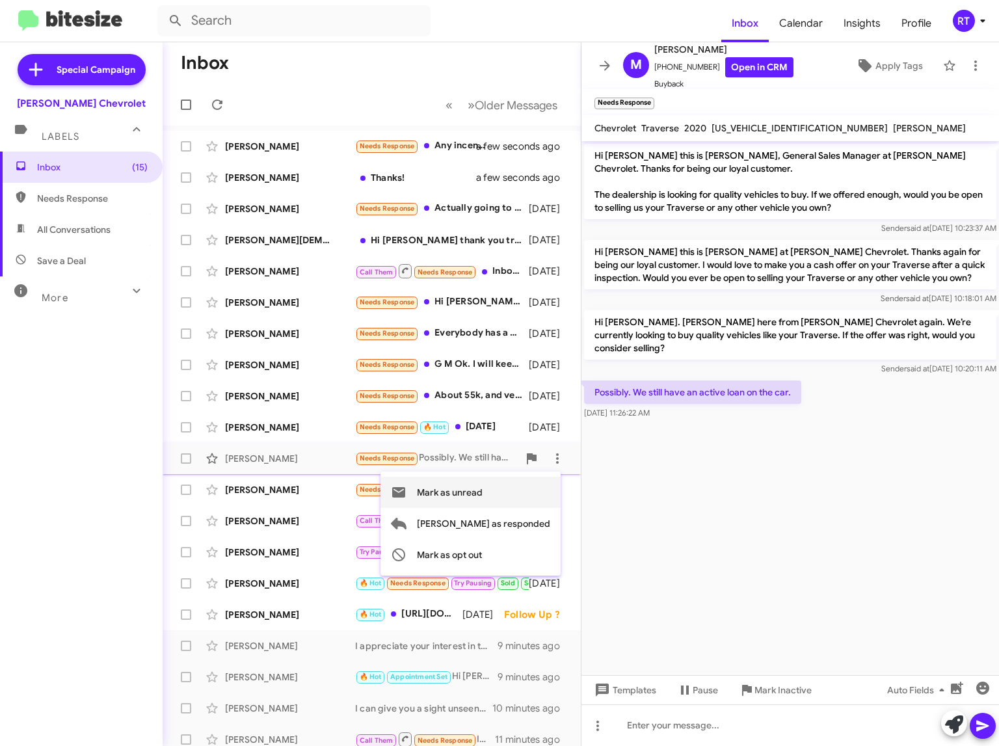
click at [483, 492] on span "Mark as unread" at bounding box center [450, 492] width 66 height 31
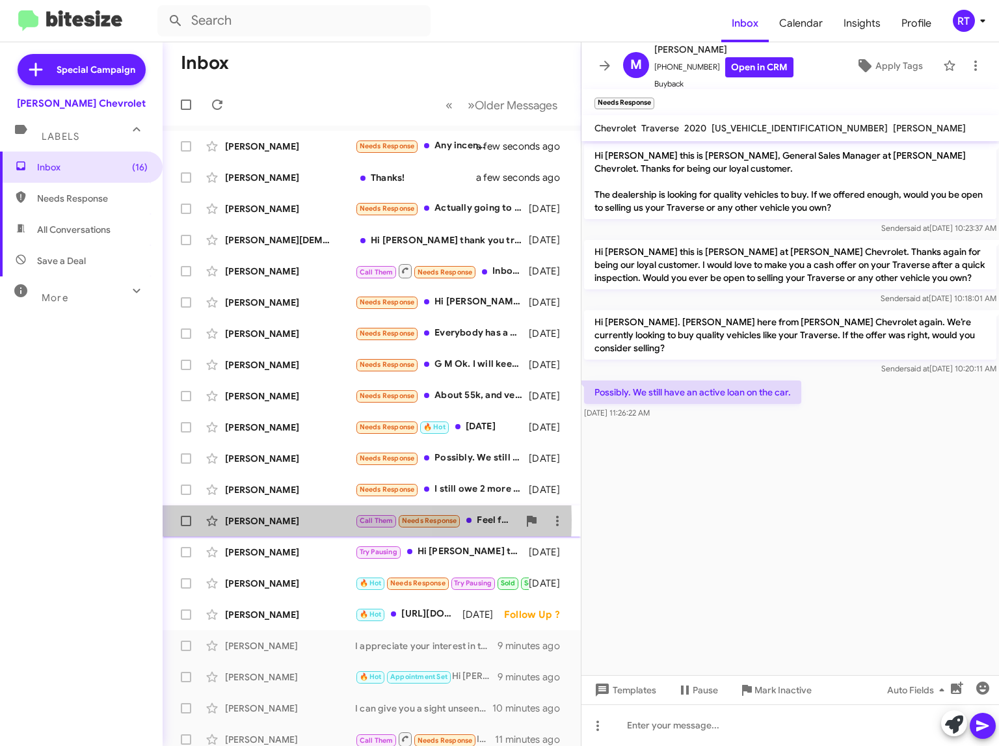
click at [254, 520] on div "[PERSON_NAME]" at bounding box center [290, 520] width 130 height 13
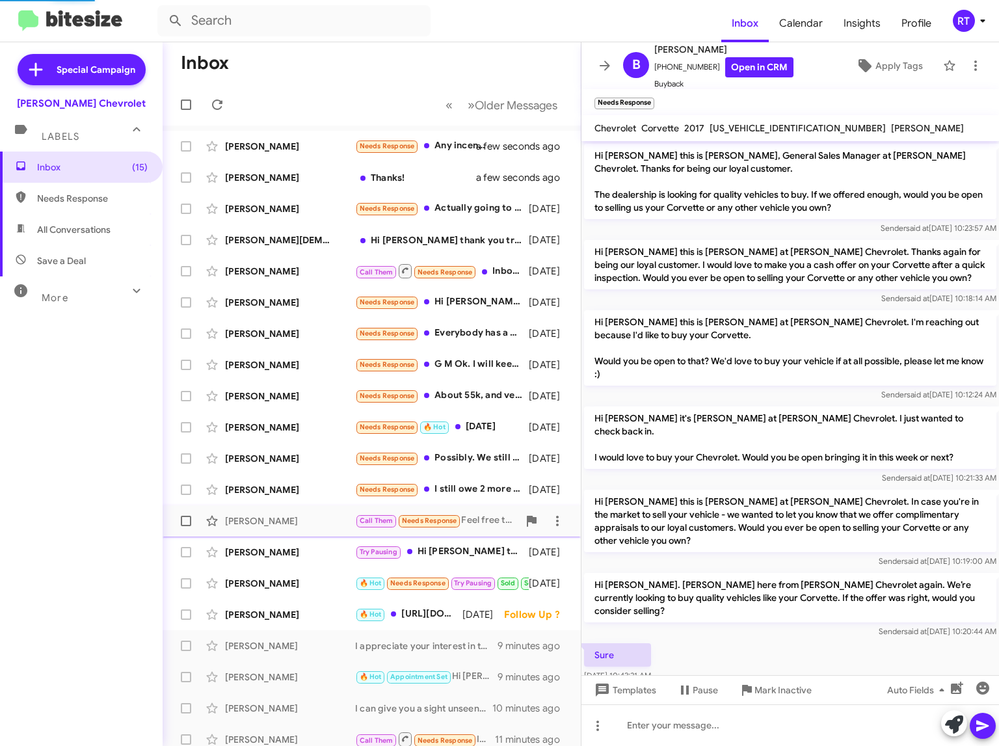
scroll to position [132, 0]
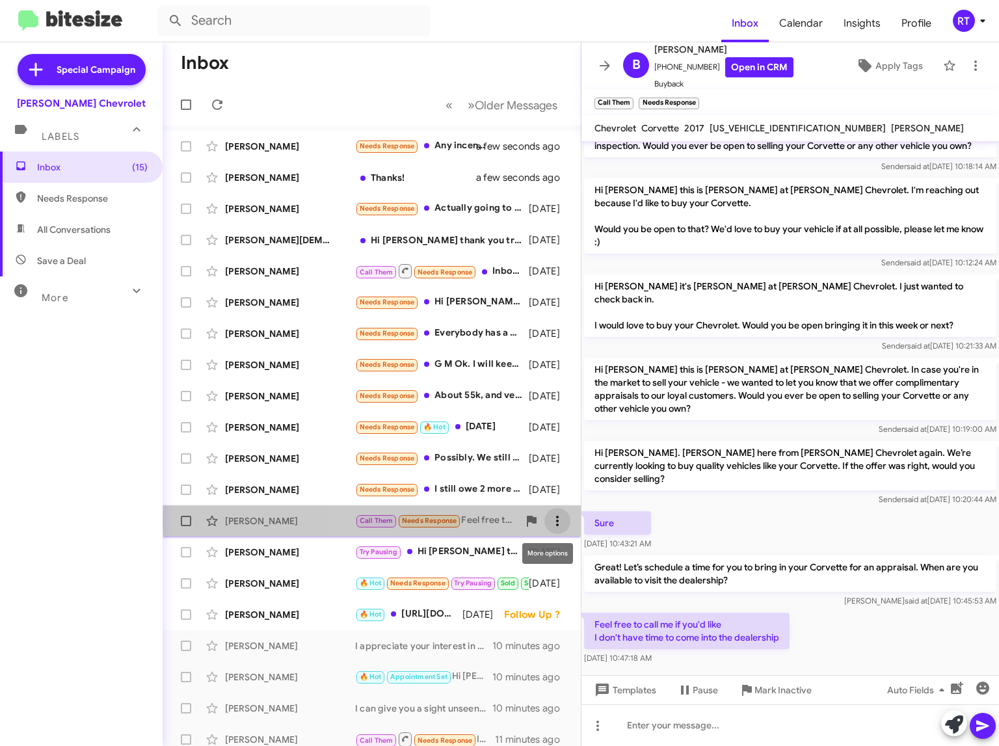
click at [556, 521] on icon at bounding box center [557, 521] width 3 height 10
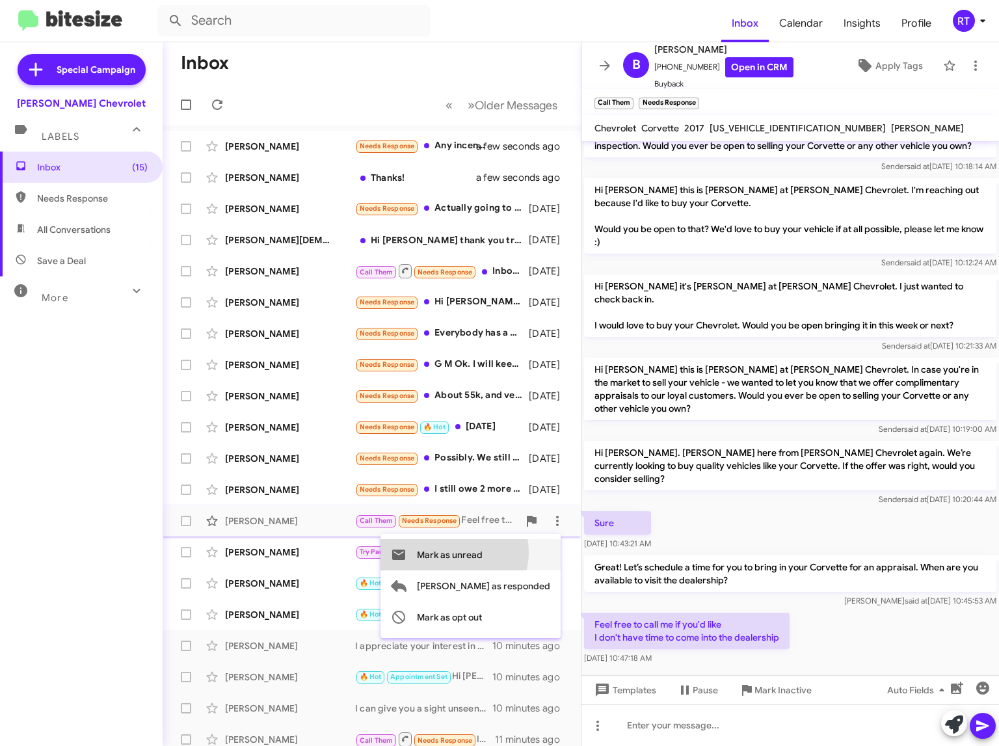
click at [483, 552] on span "Mark as unread" at bounding box center [450, 554] width 66 height 31
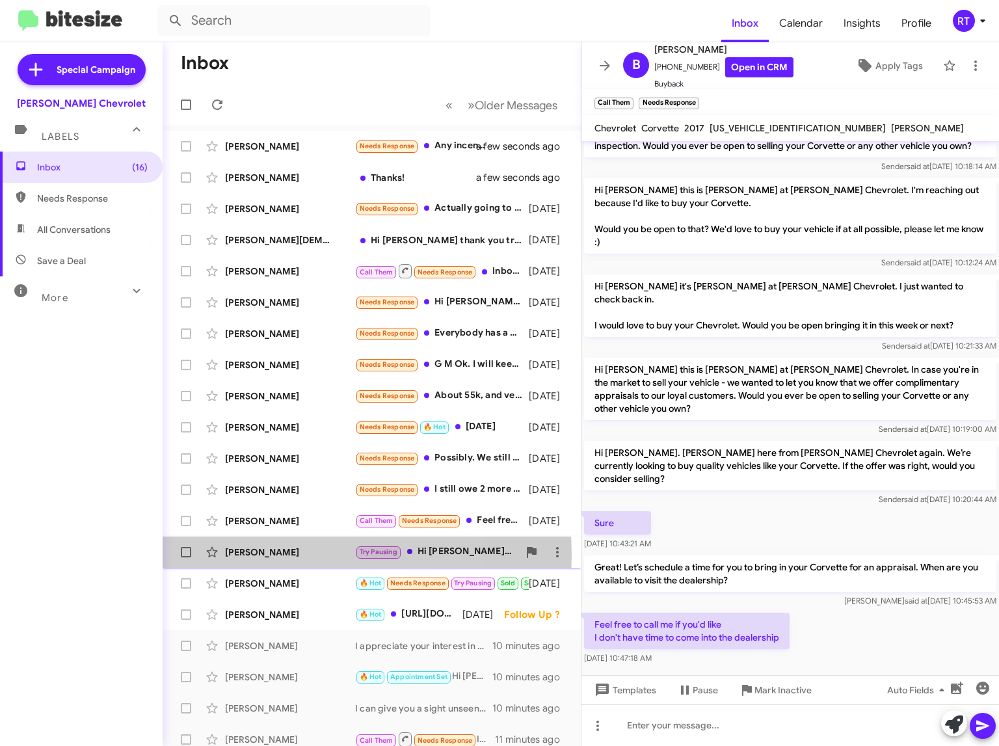
click at [279, 555] on div "[PERSON_NAME]" at bounding box center [290, 552] width 130 height 13
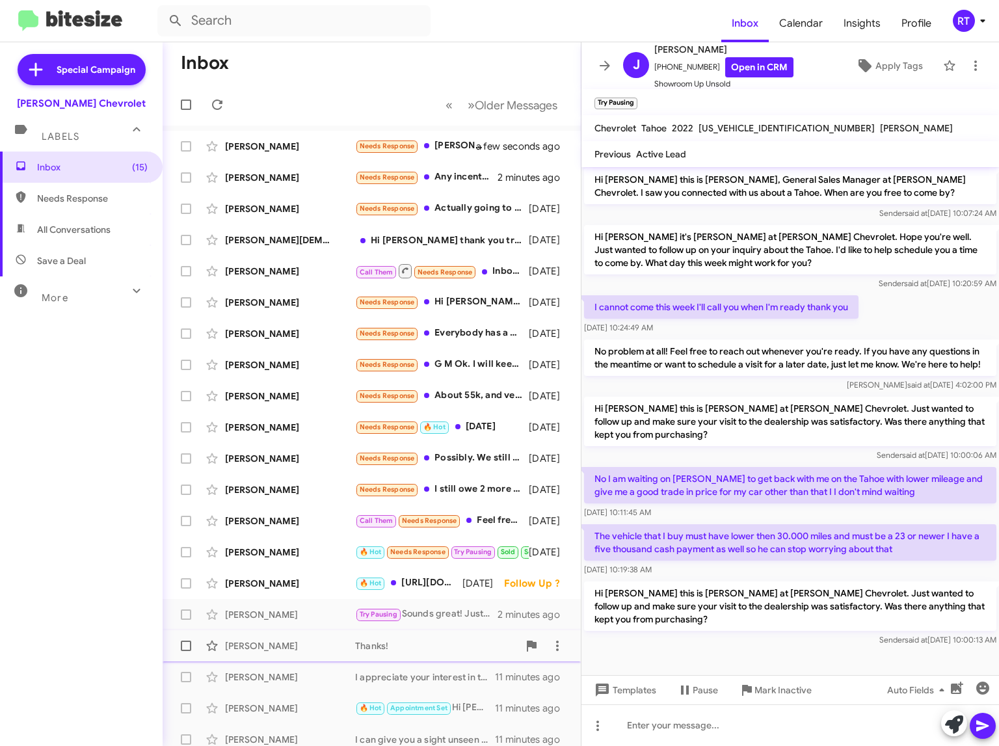
scroll to position [9, 0]
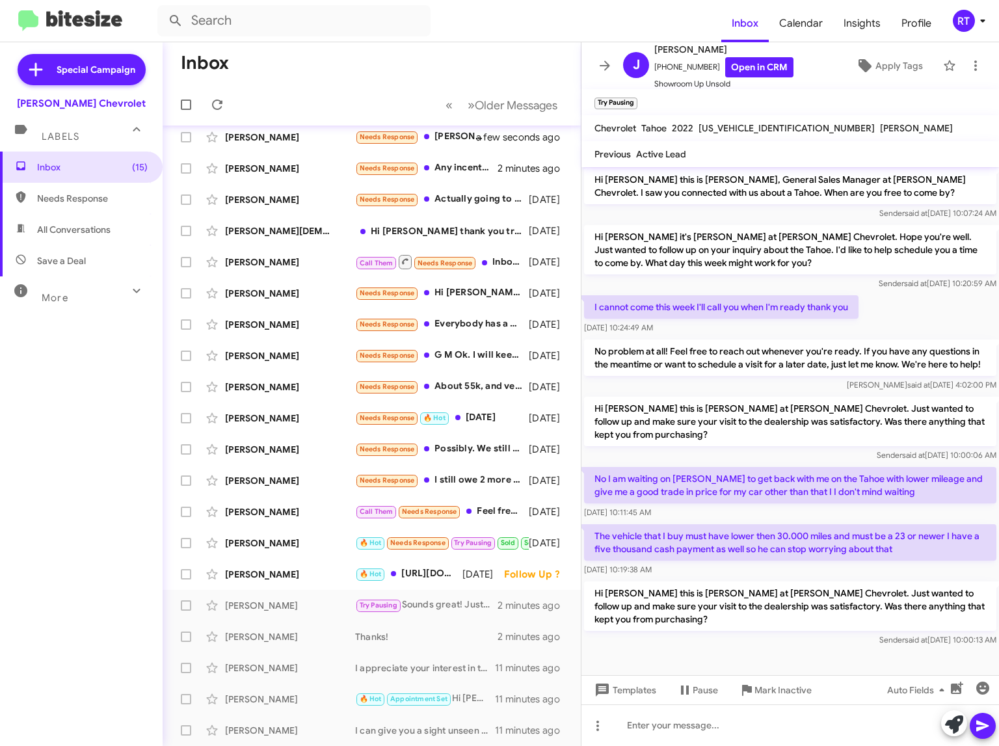
click at [64, 229] on span "All Conversations" at bounding box center [73, 229] width 73 height 13
type input "in:all-conversations"
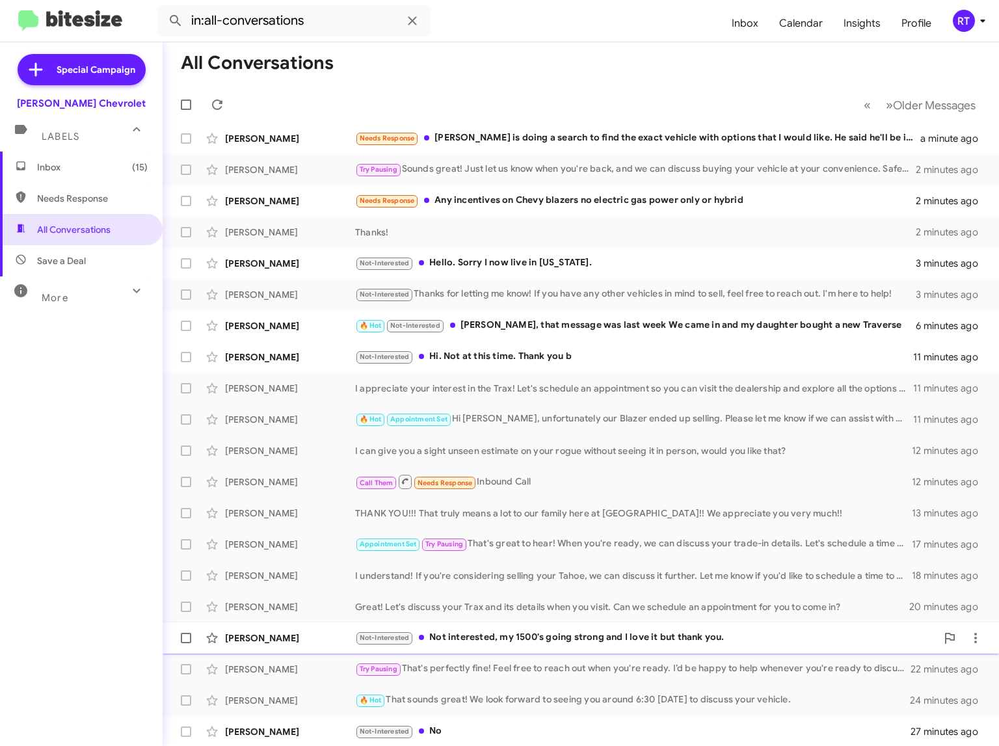
scroll to position [9, 0]
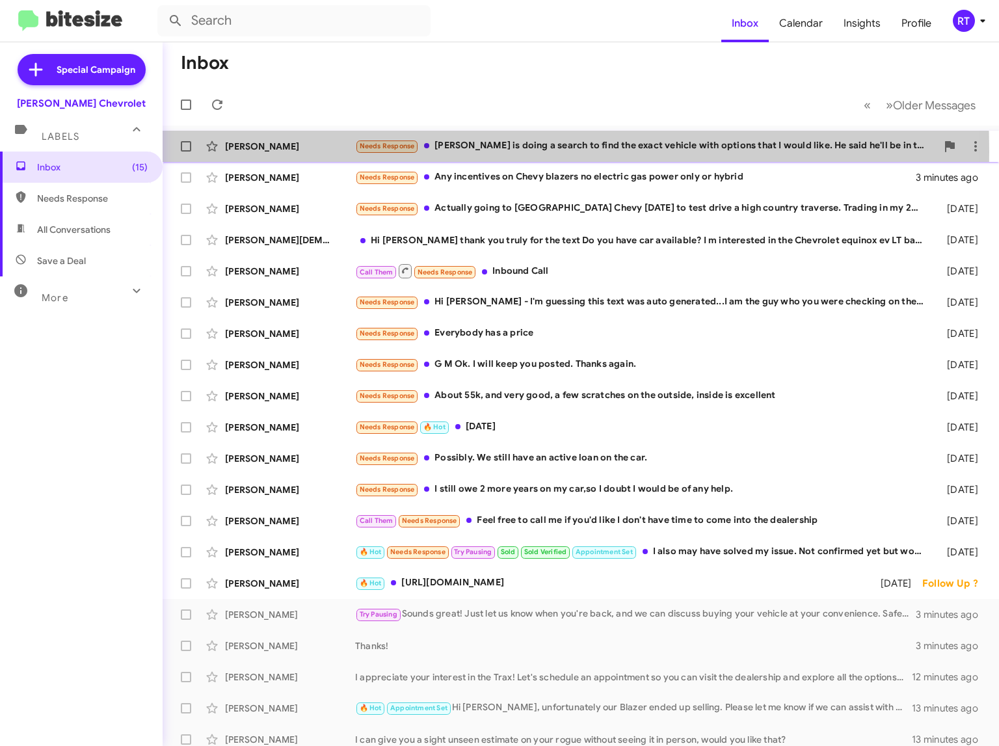
click at [241, 152] on div "Tara Clevenger" at bounding box center [290, 146] width 130 height 13
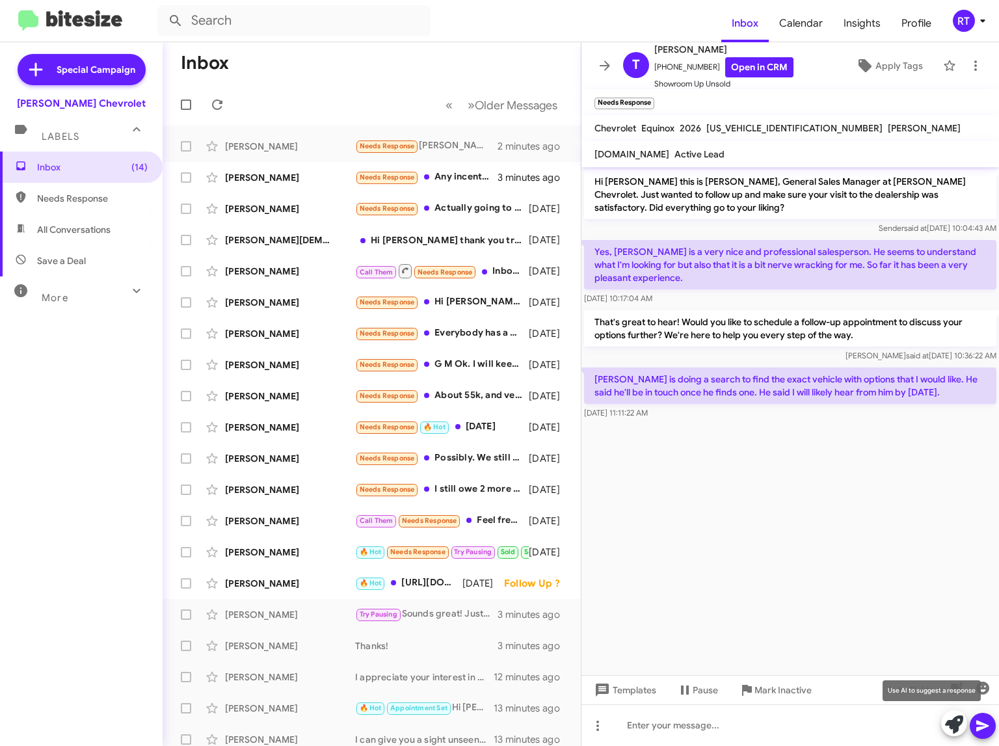
click at [950, 727] on icon at bounding box center [954, 724] width 18 height 18
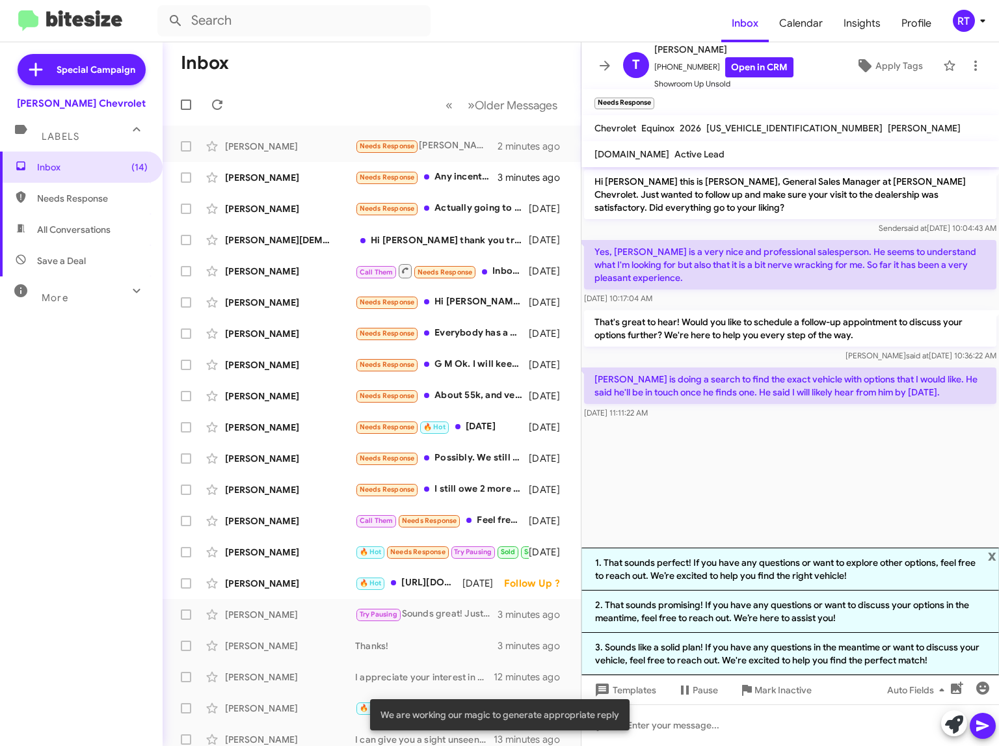
click at [724, 650] on li "3. Sounds like a solid plan! If you have any questions in the meantime or want …" at bounding box center [789, 654] width 417 height 42
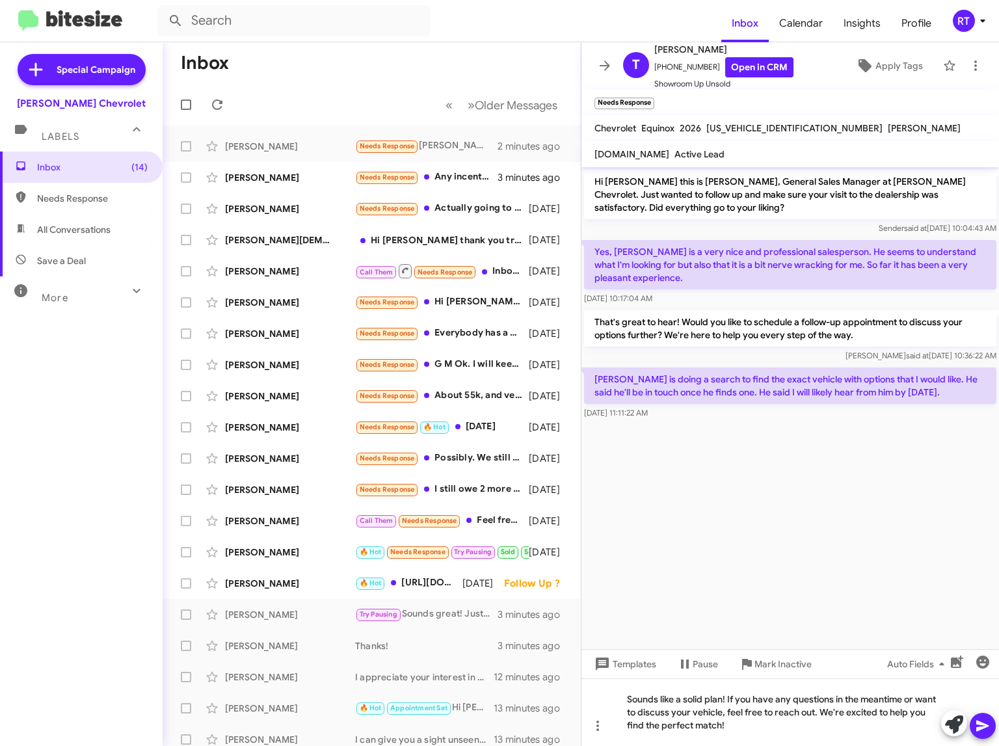
click at [979, 728] on icon at bounding box center [982, 726] width 12 height 11
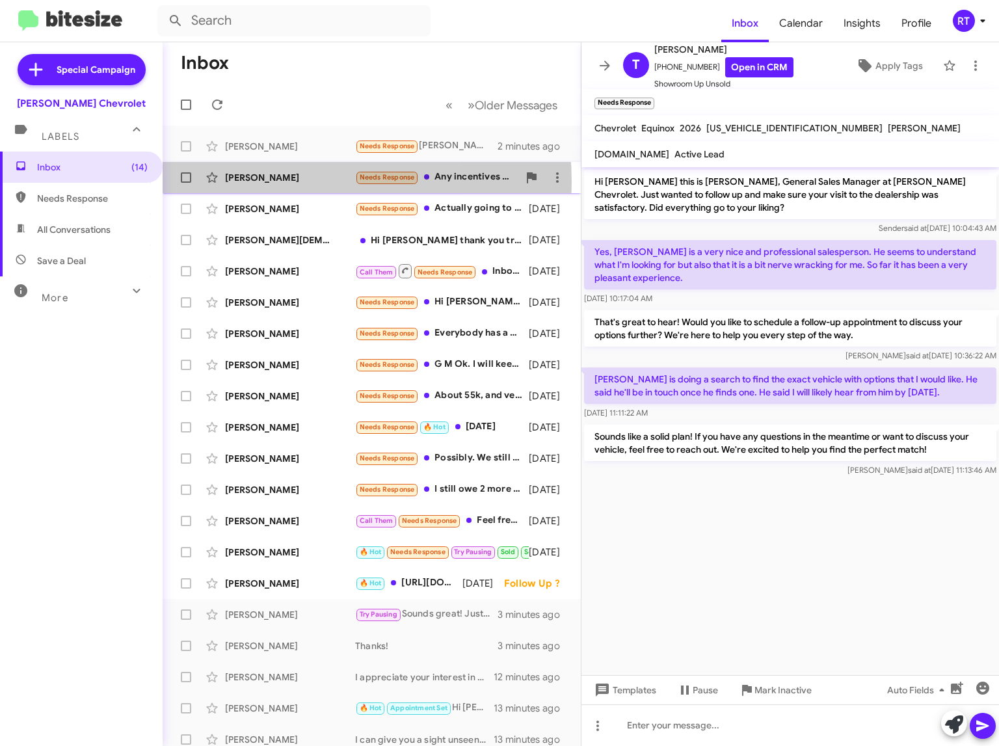
click at [268, 182] on div "[PERSON_NAME]" at bounding box center [290, 177] width 130 height 13
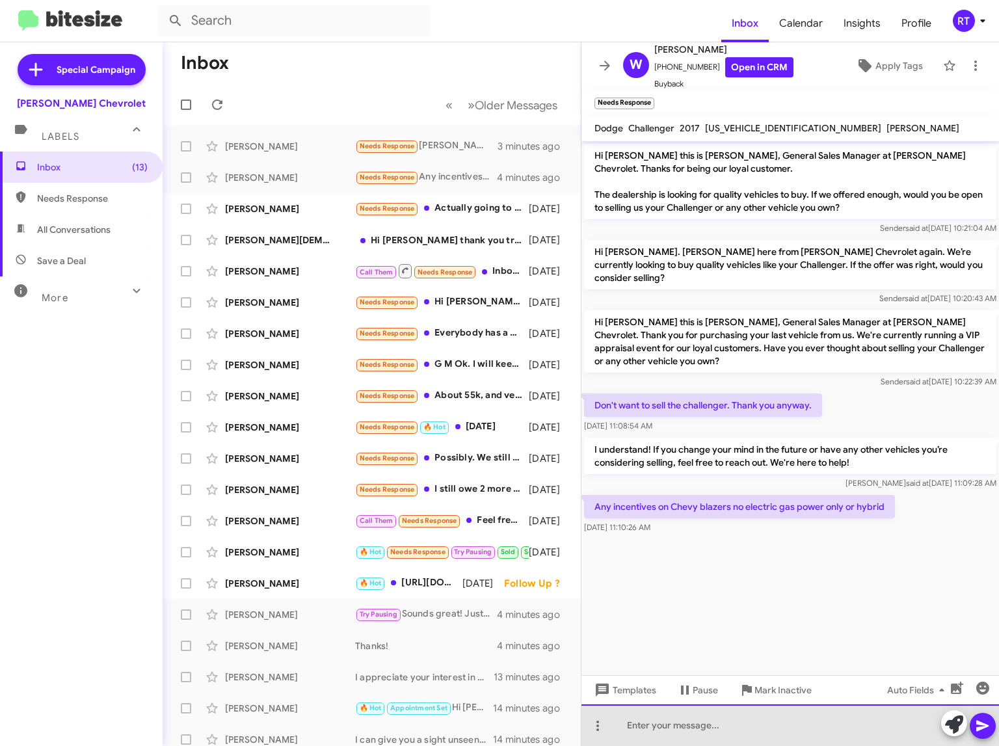
click at [631, 726] on div at bounding box center [789, 725] width 417 height 42
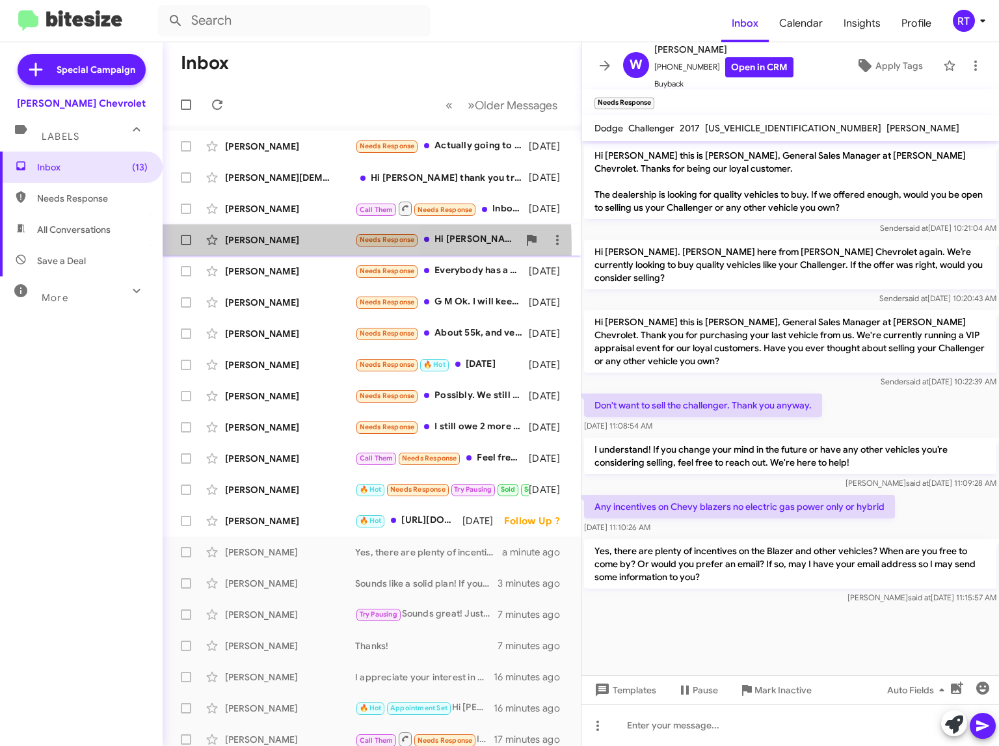
click at [248, 245] on div "[PERSON_NAME]" at bounding box center [290, 239] width 130 height 13
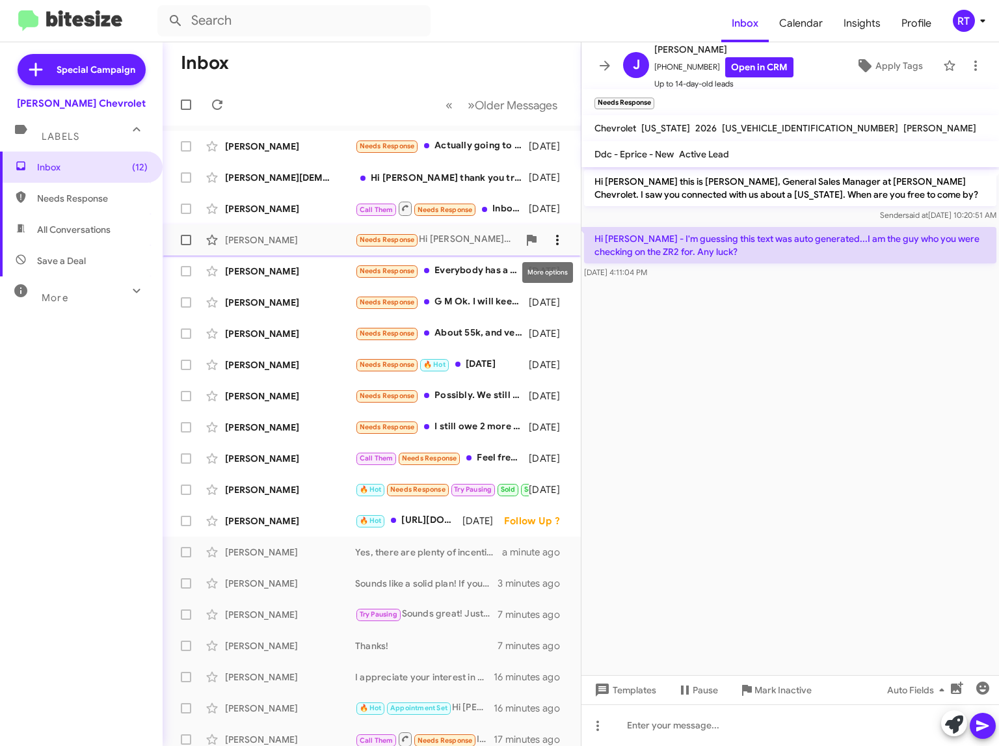
click at [550, 240] on icon at bounding box center [558, 240] width 16 height 16
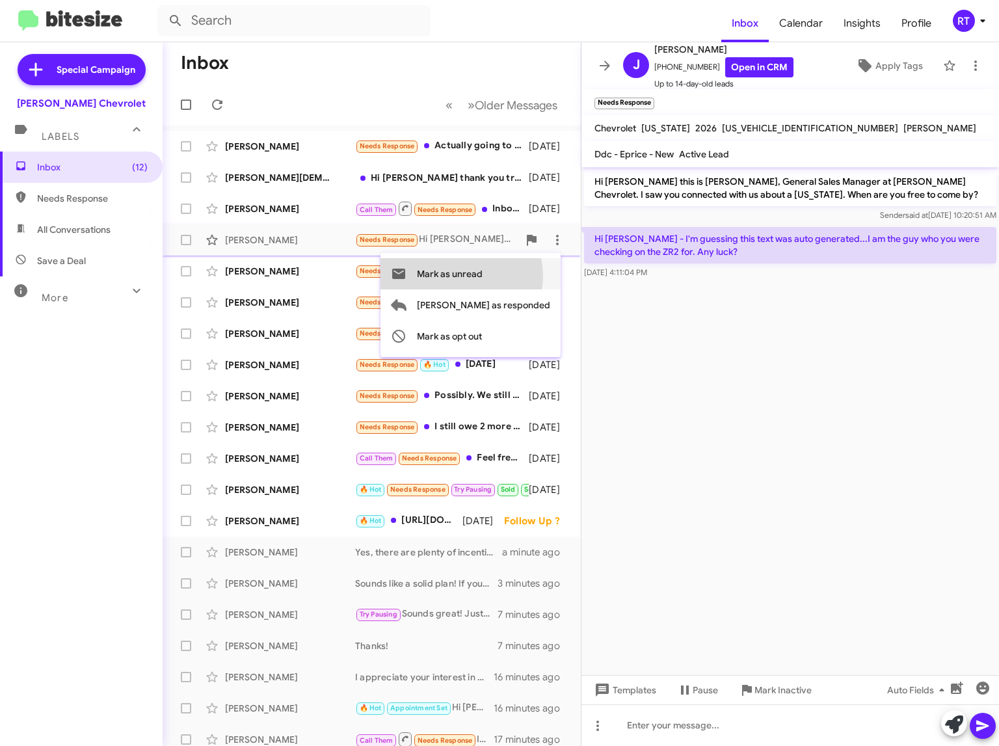
click at [483, 276] on span "Mark as unread" at bounding box center [450, 273] width 66 height 31
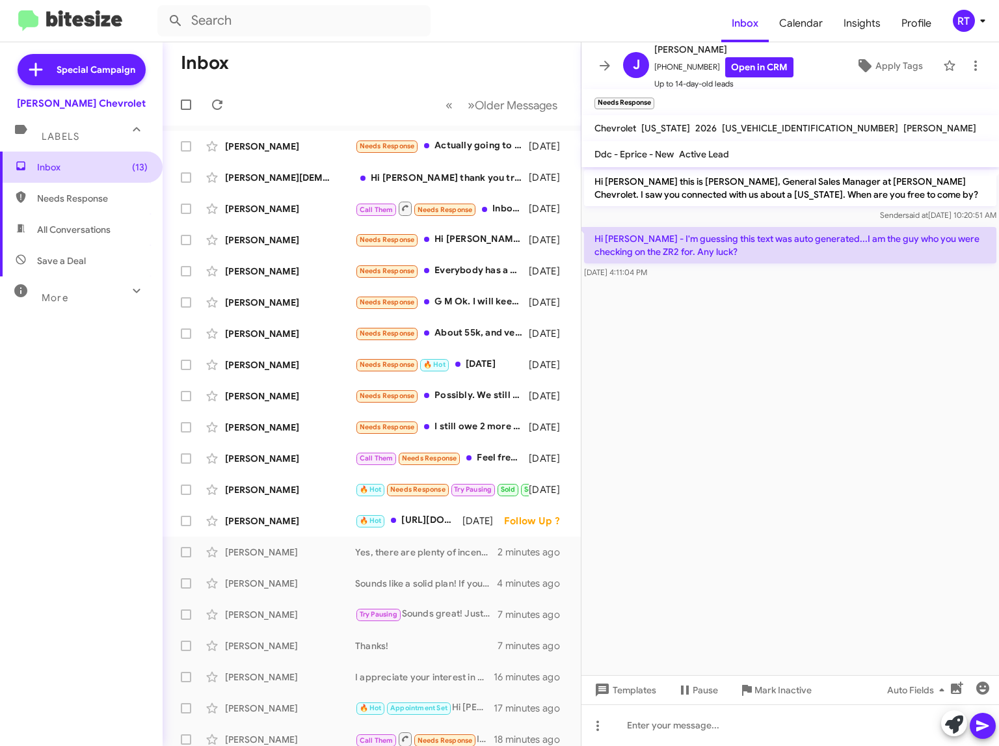
click at [51, 163] on span "Inbox (13)" at bounding box center [92, 167] width 111 height 13
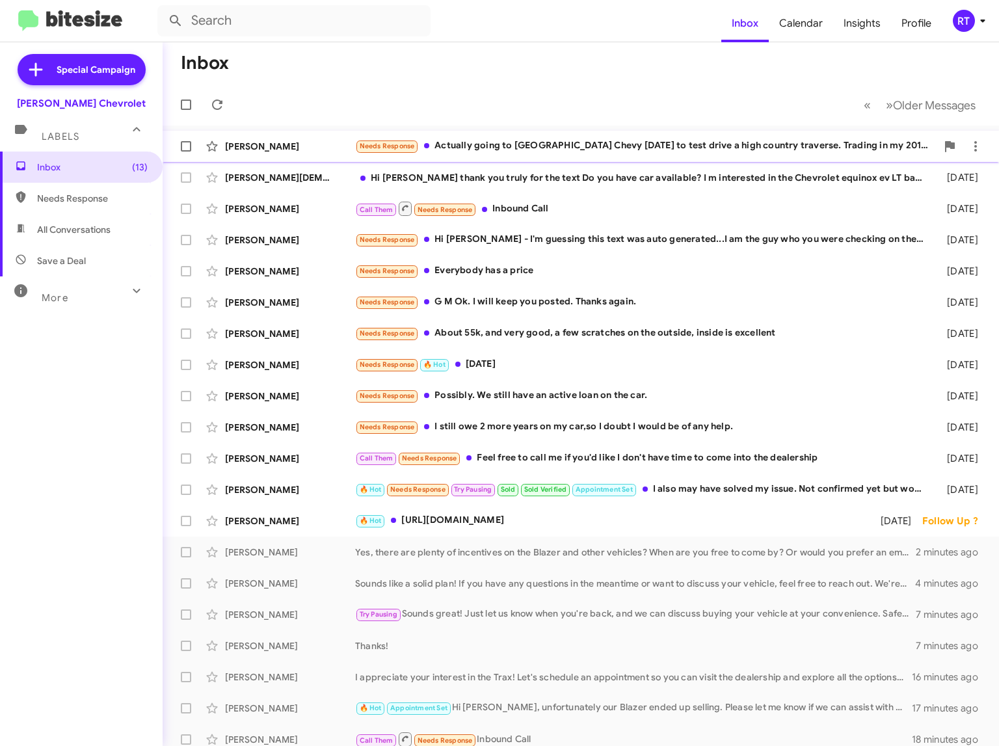
click at [512, 145] on div "Needs Response Actually going to Cherry Hill Chevy today to test drive a high c…" at bounding box center [645, 146] width 581 height 15
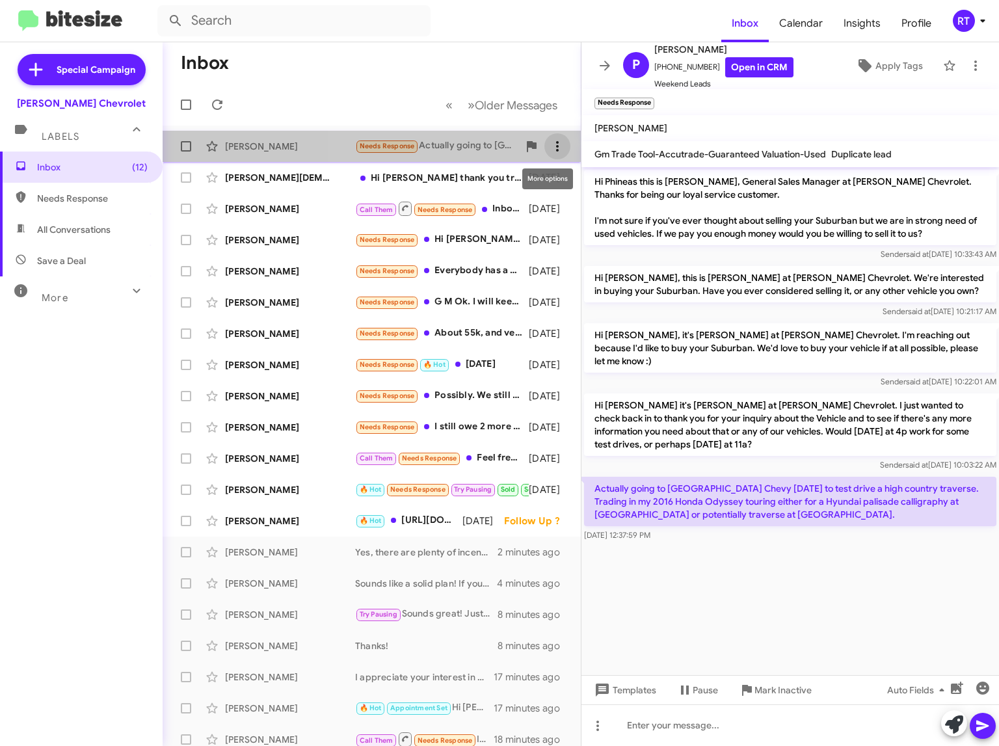
click at [550, 150] on icon at bounding box center [558, 147] width 16 height 16
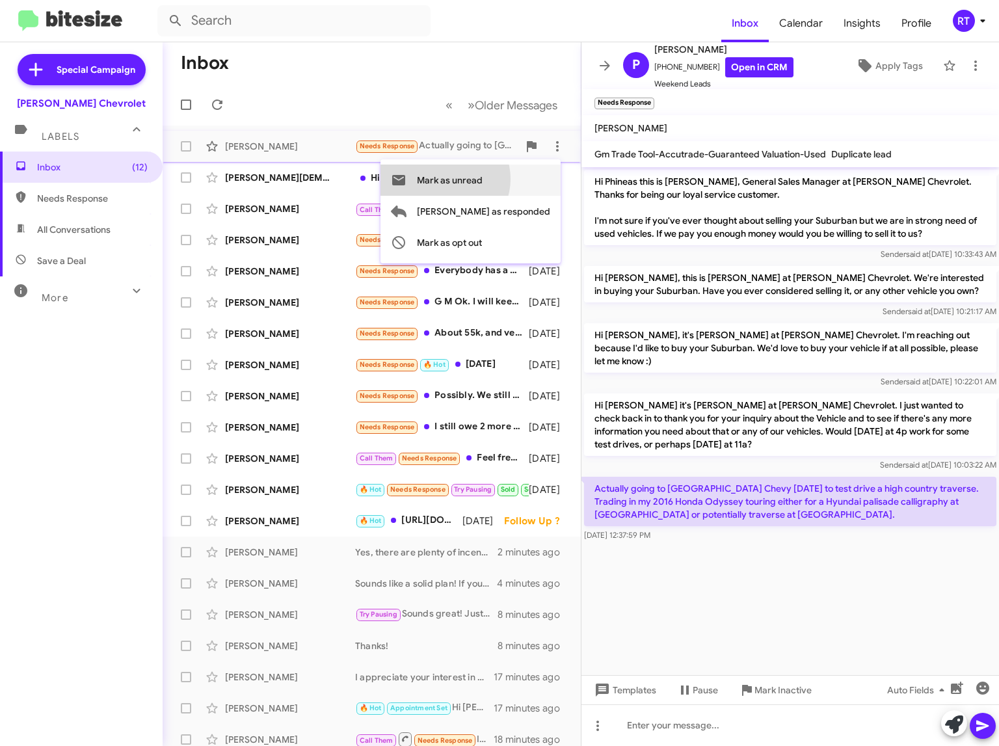
click at [483, 179] on span "Mark as unread" at bounding box center [450, 180] width 66 height 31
